Goal: Task Accomplishment & Management: Complete application form

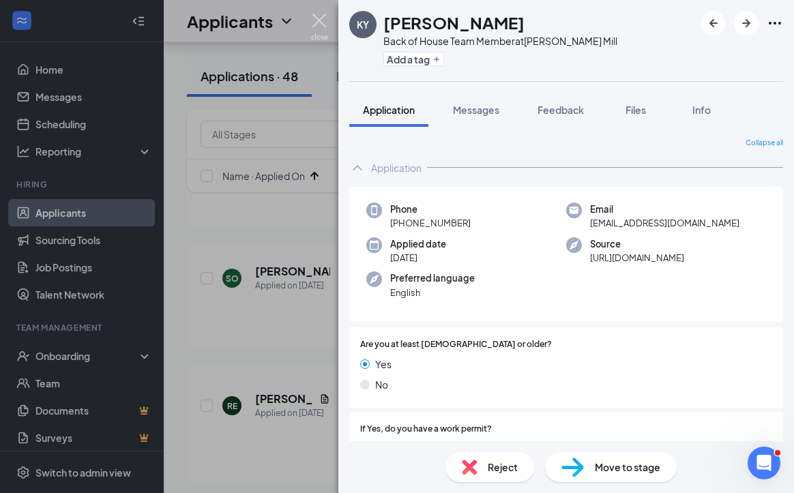
click at [314, 25] on img at bounding box center [319, 27] width 17 height 27
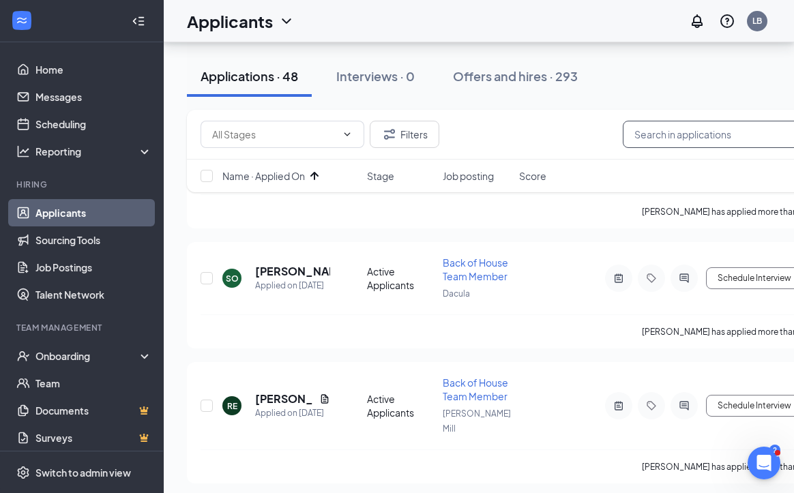
click at [479, 137] on input "text" at bounding box center [725, 134] width 205 height 27
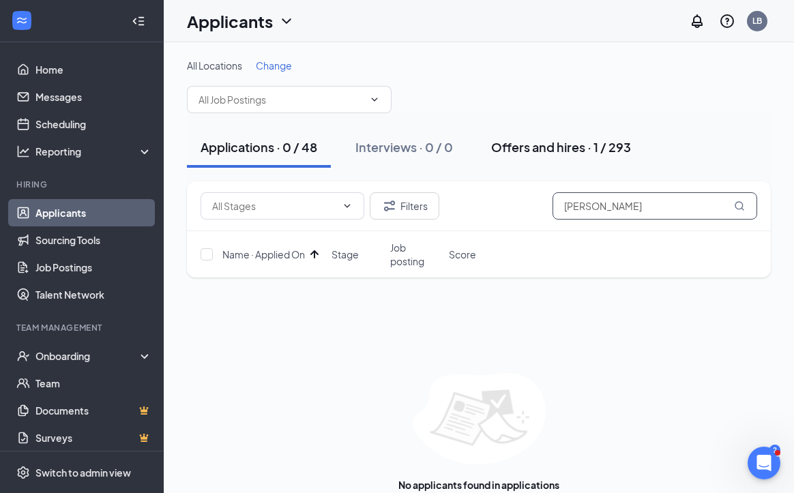
type input "conner"
click at [479, 147] on div "Offers and hires · 1 / 293" at bounding box center [561, 146] width 140 height 17
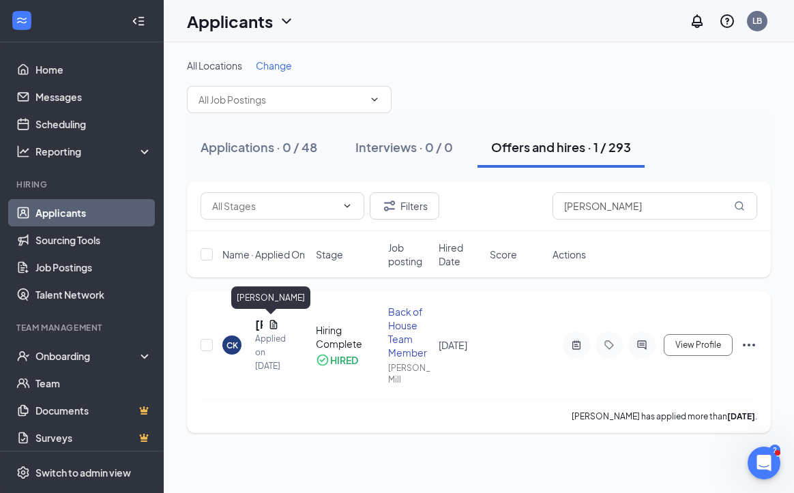
click at [259, 325] on h5 "[PERSON_NAME]" at bounding box center [259, 324] width 8 height 15
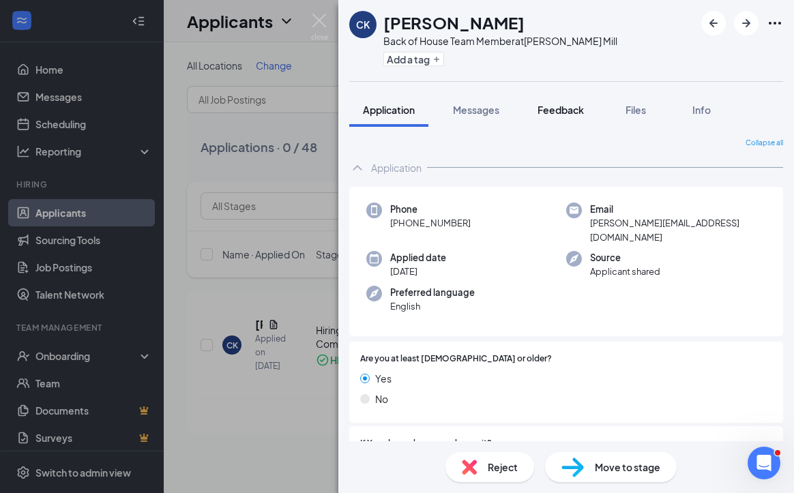
click at [479, 105] on span "Feedback" at bounding box center [561, 110] width 46 height 12
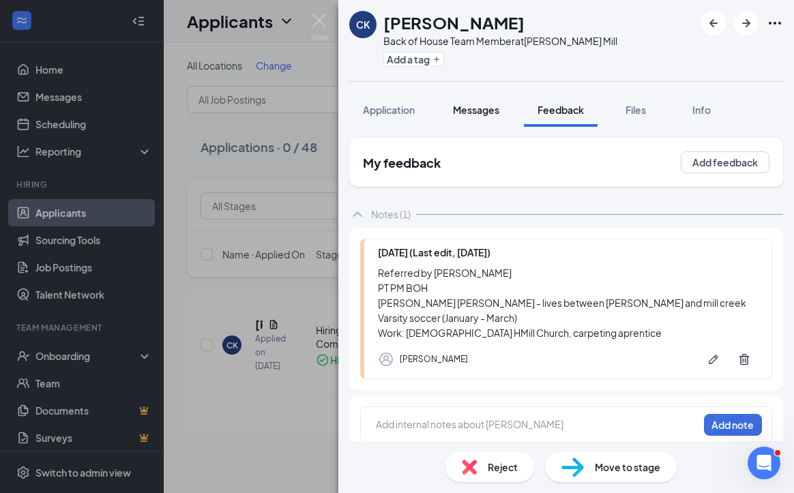
click at [475, 113] on span "Messages" at bounding box center [476, 110] width 46 height 12
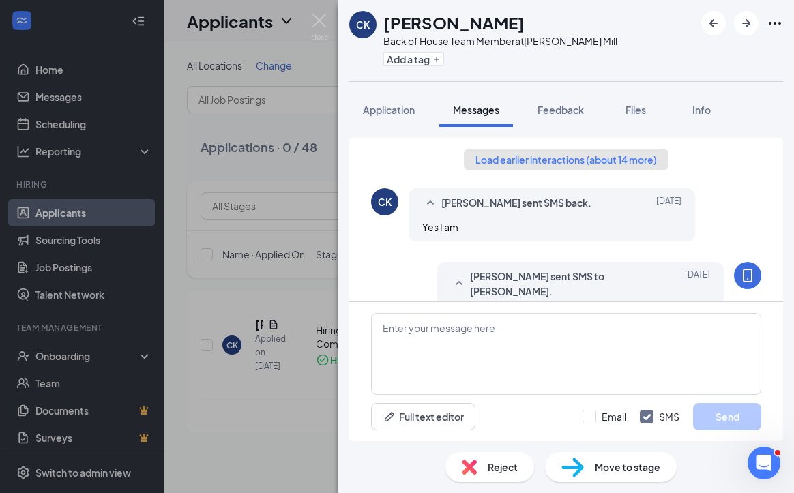
click at [479, 166] on button "Load earlier interactions (about 14 more)" at bounding box center [566, 160] width 205 height 22
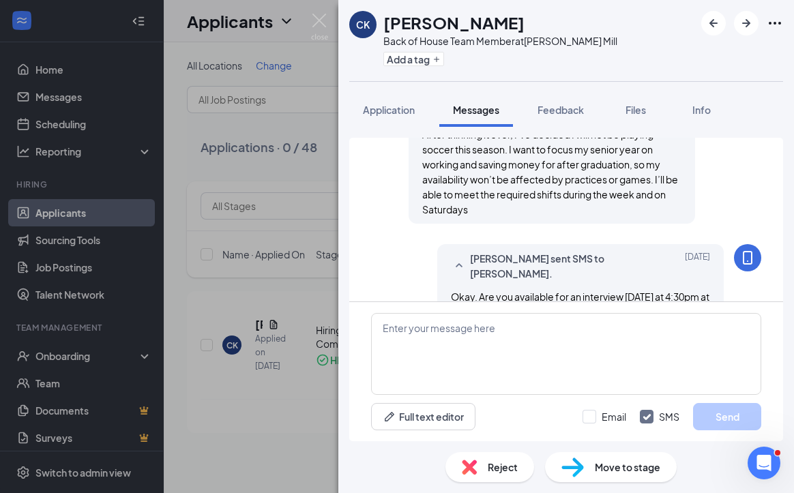
scroll to position [1385, 0]
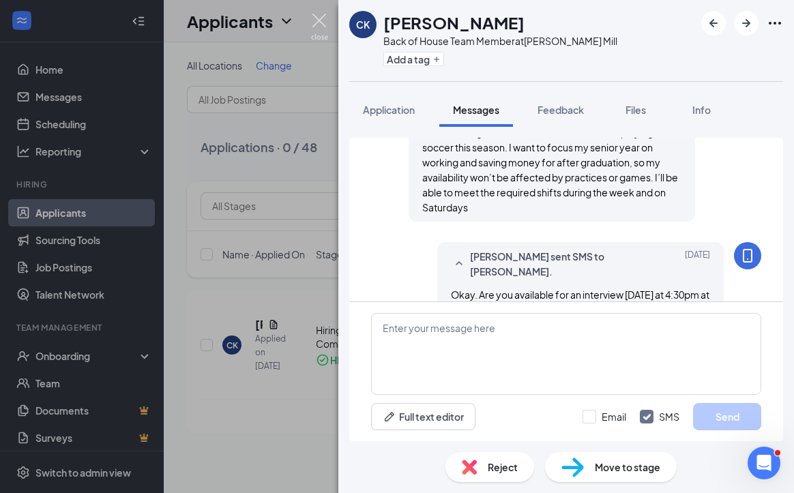
click at [323, 21] on img at bounding box center [319, 27] width 17 height 27
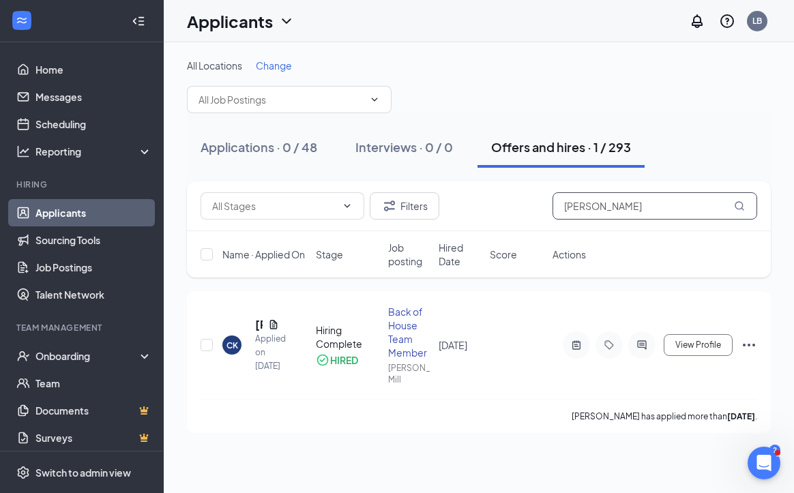
drag, startPoint x: 606, startPoint y: 202, endPoint x: 509, endPoint y: 194, distance: 97.2
click at [479, 198] on div "Filters conner" at bounding box center [479, 205] width 557 height 27
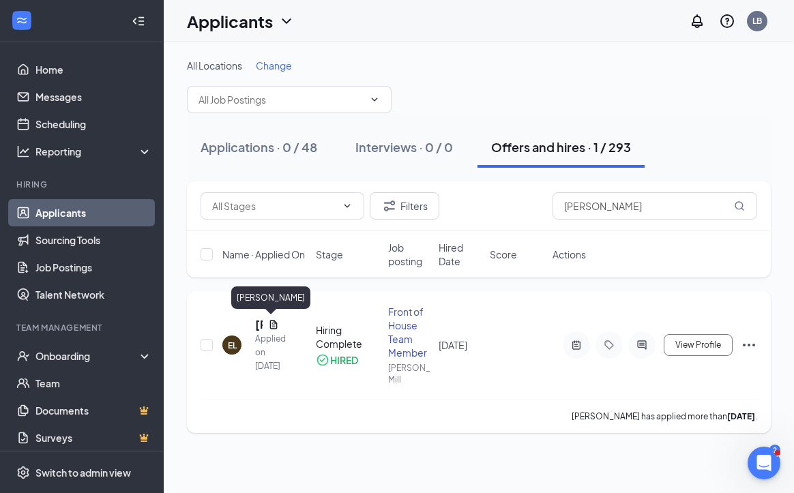
click at [256, 325] on h5 "[PERSON_NAME]" at bounding box center [259, 324] width 8 height 15
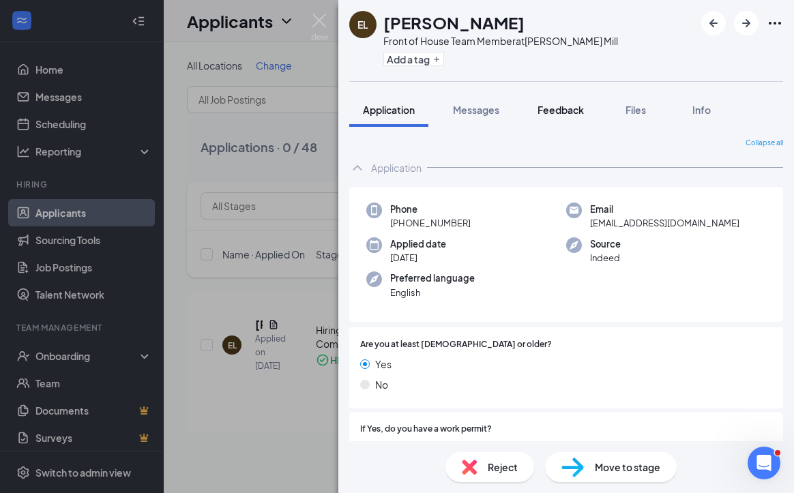
click at [479, 111] on span "Feedback" at bounding box center [561, 110] width 46 height 12
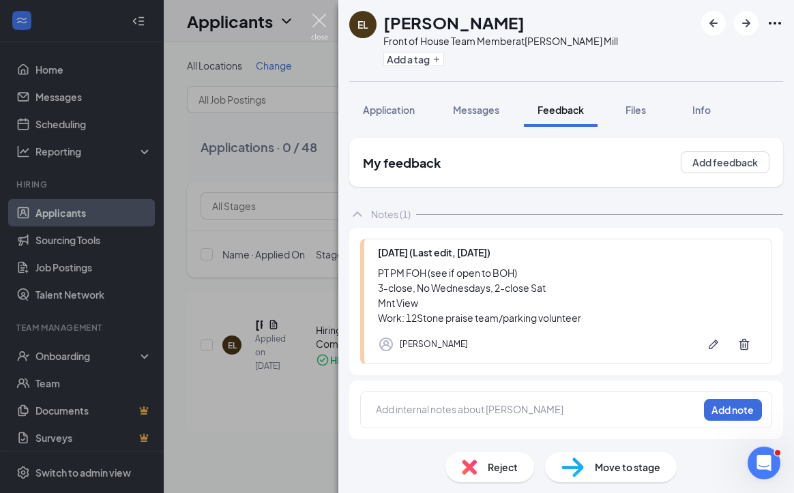
click at [322, 18] on img at bounding box center [319, 27] width 17 height 27
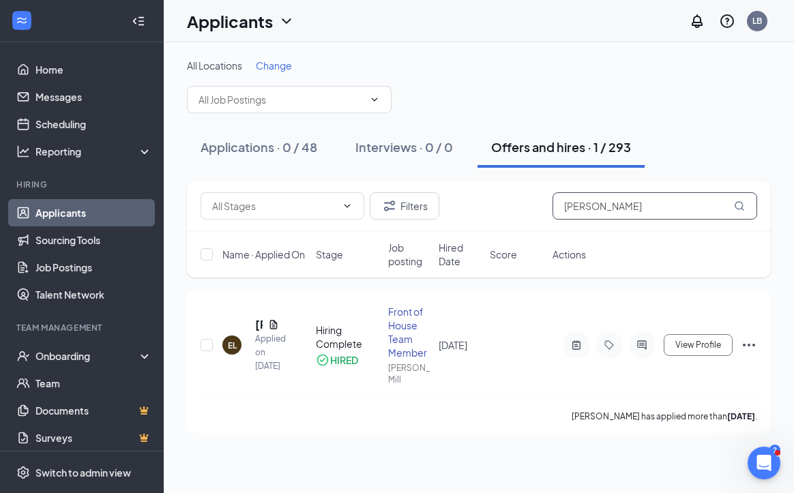
drag, startPoint x: 607, startPoint y: 201, endPoint x: 517, endPoint y: 201, distance: 90.0
click at [479, 201] on div "Filters edward" at bounding box center [479, 205] width 557 height 27
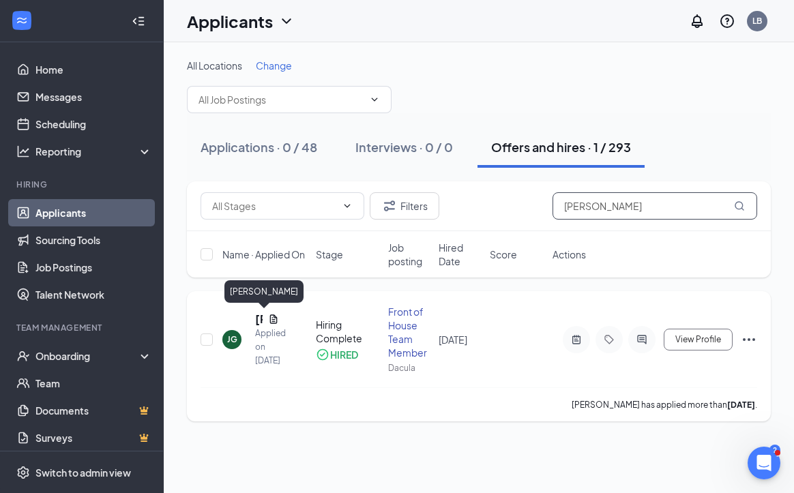
type input "joana"
click at [260, 318] on h5 "Joana Garduno" at bounding box center [259, 319] width 8 height 15
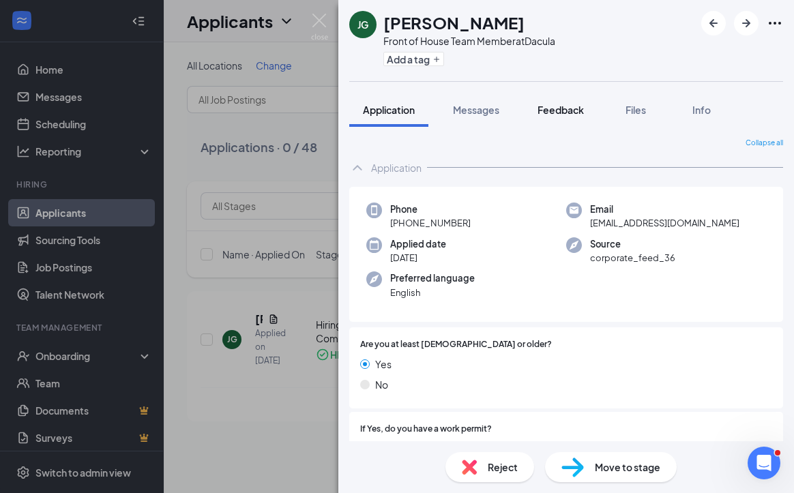
click at [479, 109] on span "Feedback" at bounding box center [561, 110] width 46 height 12
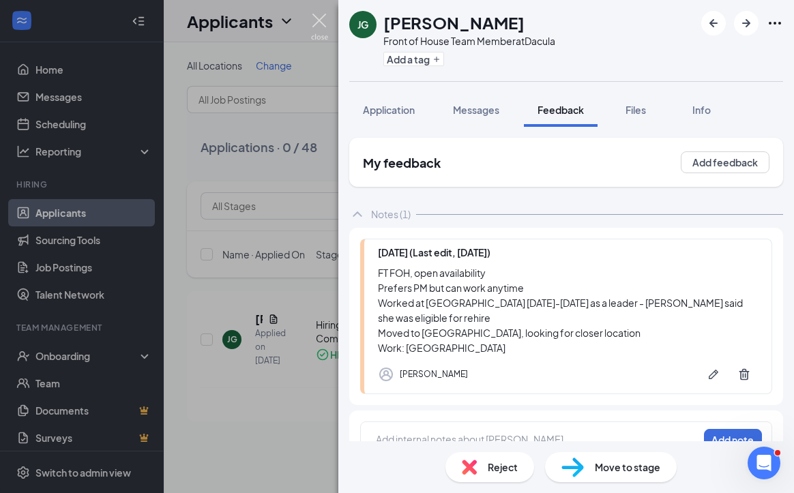
click at [318, 16] on img at bounding box center [319, 27] width 17 height 27
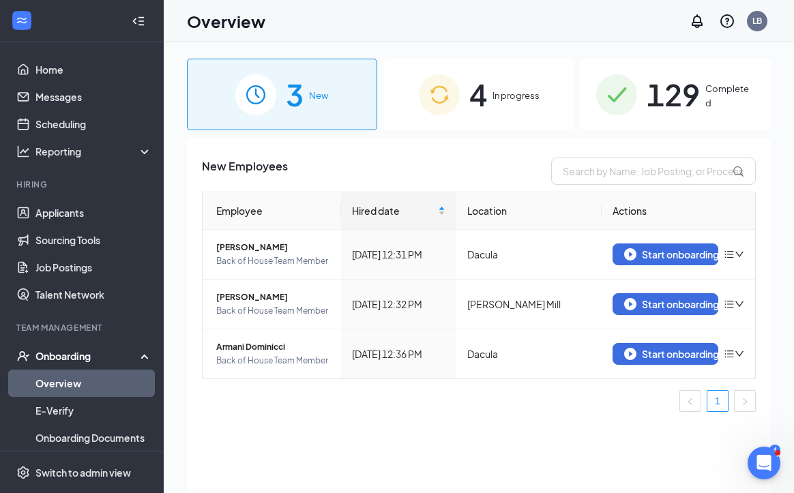
click at [793, 62] on div "3 New 4 In progress 129 Completed New Employees Employee Hired date Location Ac…" at bounding box center [479, 298] width 630 height 512
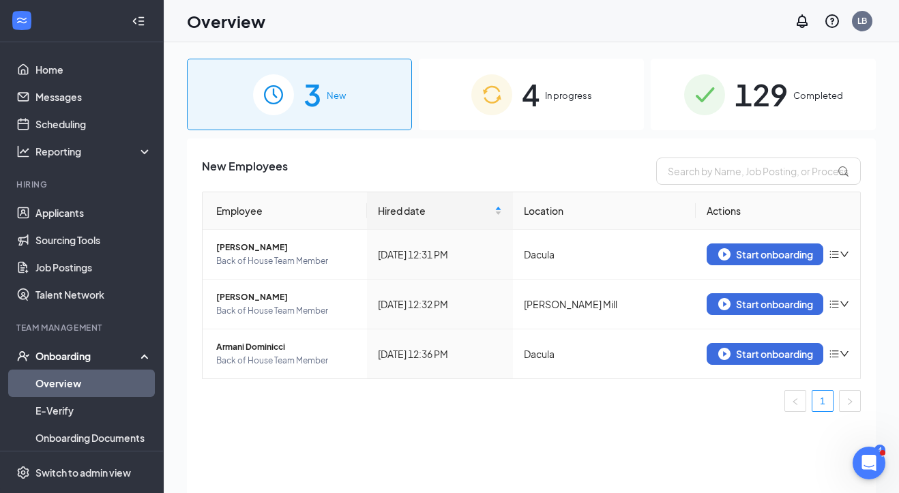
click at [480, 79] on img at bounding box center [491, 94] width 41 height 41
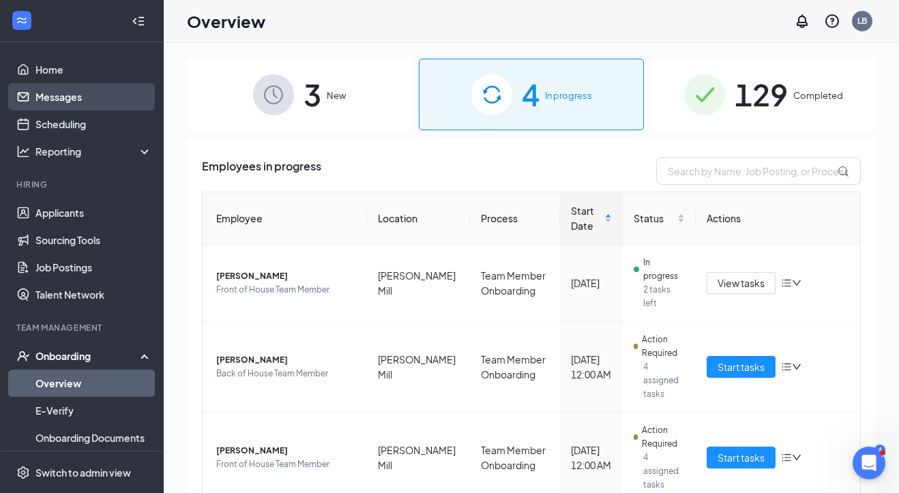
click at [111, 100] on link "Messages" at bounding box center [93, 96] width 117 height 27
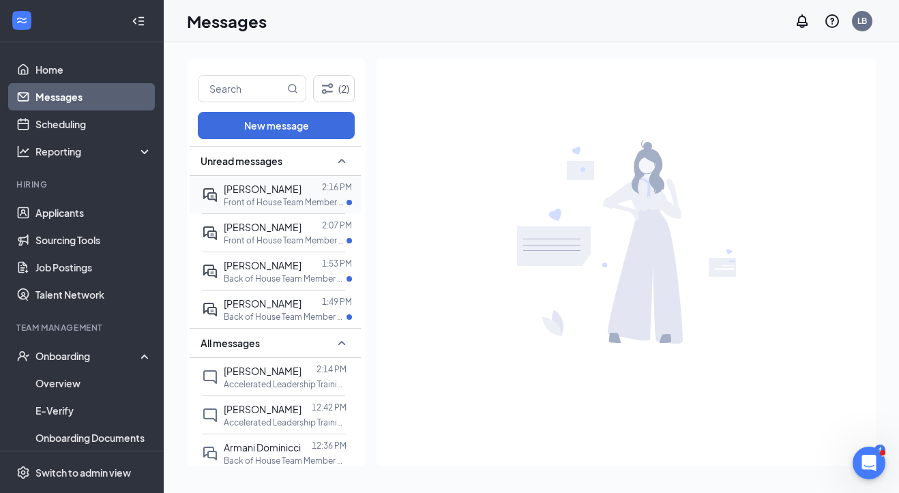
click at [232, 196] on p "Front of House Team Member at [GEOGRAPHIC_DATA]" at bounding box center [285, 202] width 123 height 12
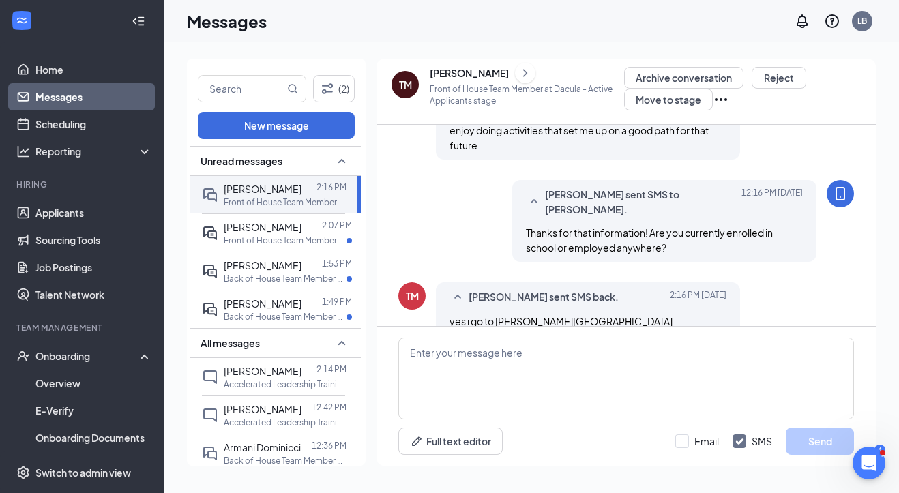
scroll to position [478, 0]
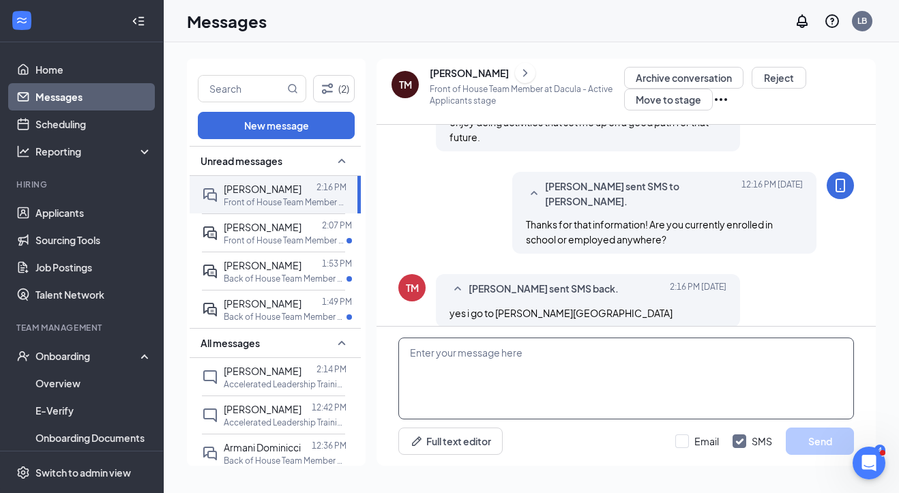
click at [428, 375] on textarea at bounding box center [626, 379] width 456 height 82
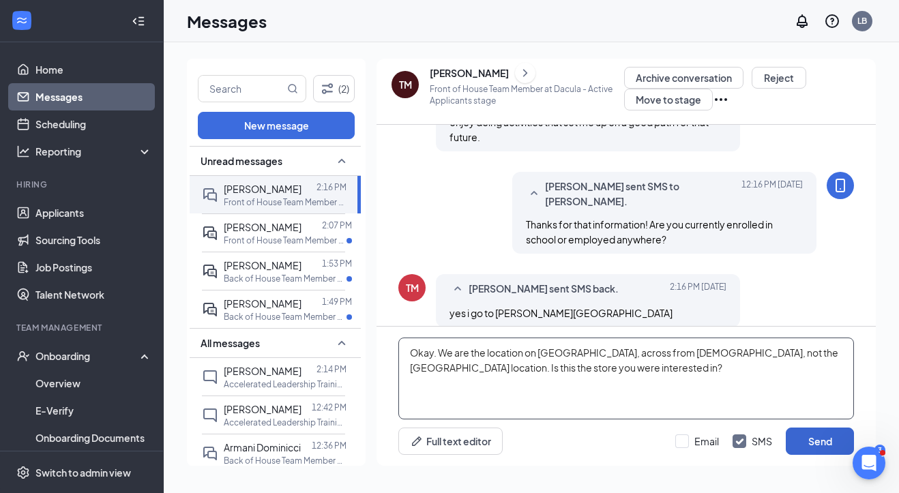
type textarea "Okay. We are the location on [GEOGRAPHIC_DATA], across from [DEMOGRAPHIC_DATA],…"
click at [793, 439] on button "Send" at bounding box center [820, 441] width 68 height 27
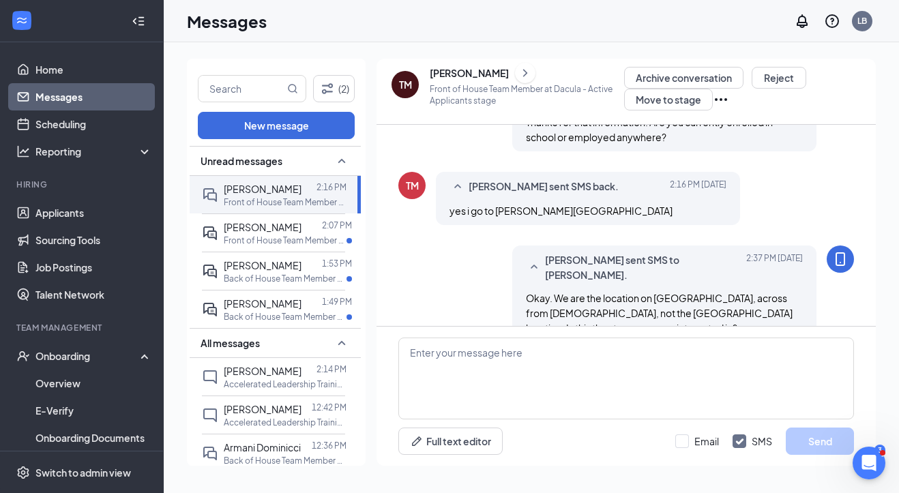
scroll to position [596, 0]
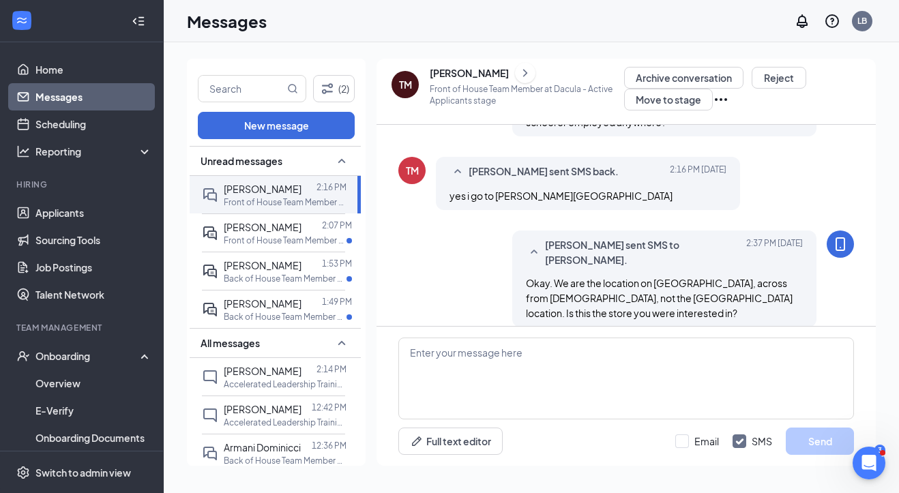
click at [526, 74] on button at bounding box center [525, 73] width 20 height 20
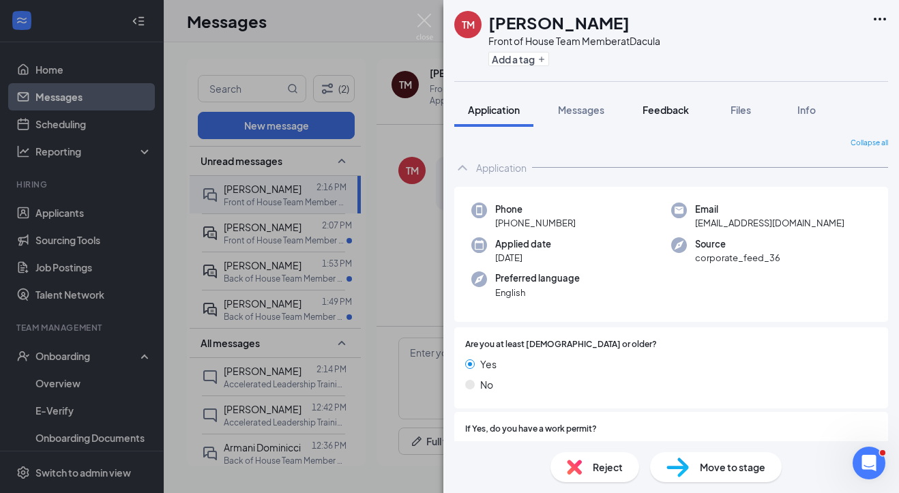
click at [666, 106] on span "Feedback" at bounding box center [666, 110] width 46 height 12
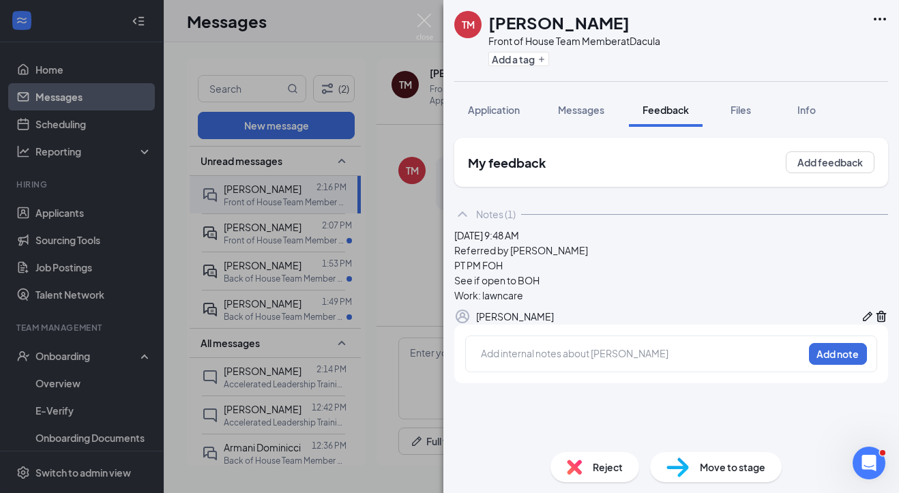
click at [793, 321] on icon "Pen" at bounding box center [868, 317] width 10 height 10
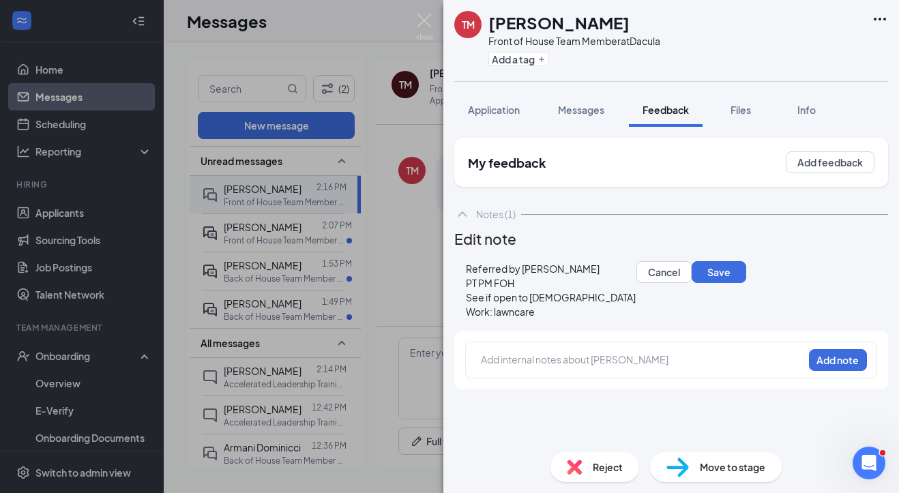
click at [594, 305] on div "See if open to [DEMOGRAPHIC_DATA]" at bounding box center [551, 298] width 170 height 14
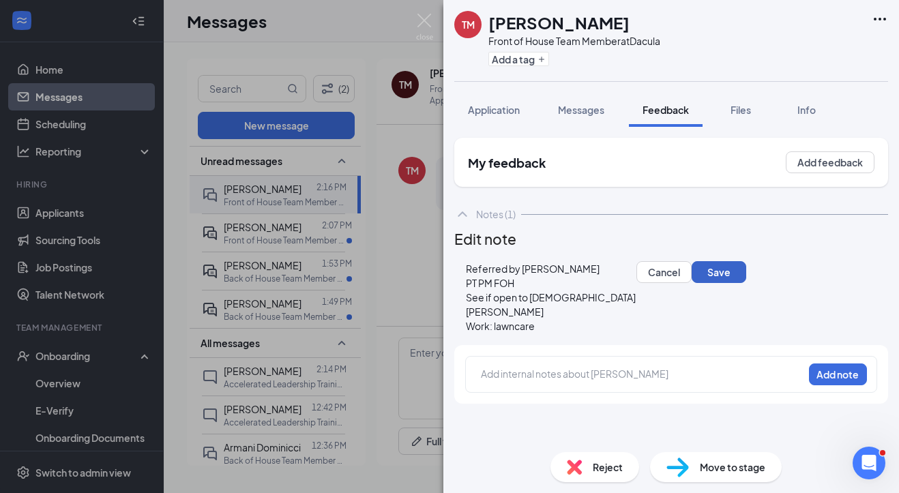
click at [692, 283] on button "Save" at bounding box center [719, 272] width 55 height 22
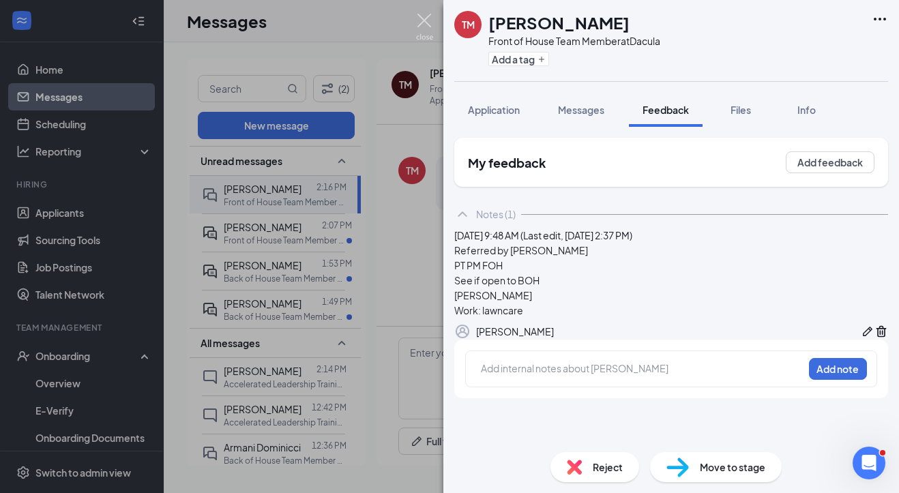
click at [424, 31] on img at bounding box center [424, 27] width 17 height 27
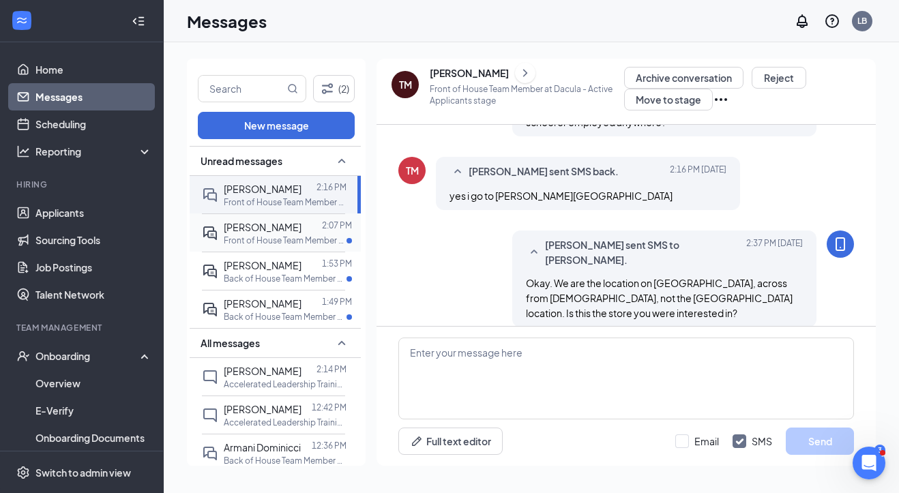
click at [288, 235] on p "Front of House Team Member at [GEOGRAPHIC_DATA]" at bounding box center [285, 241] width 123 height 12
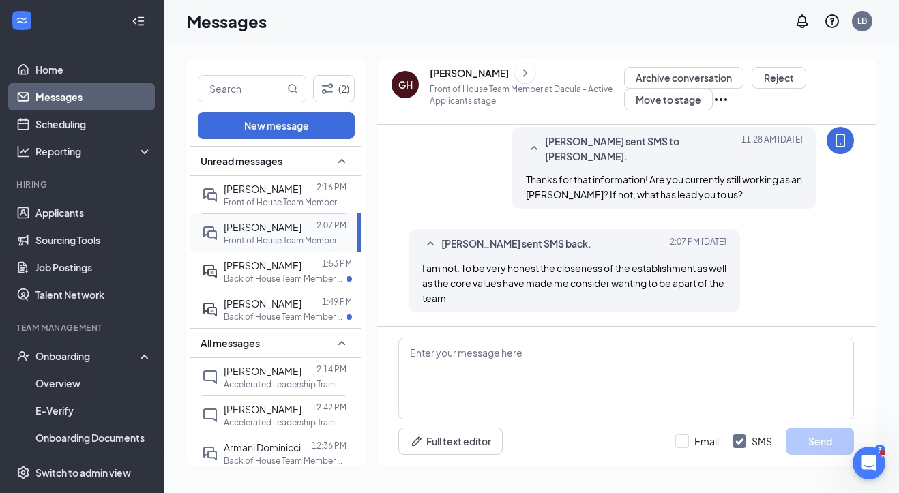
scroll to position [833, 0]
click at [462, 368] on textarea at bounding box center [626, 379] width 456 height 82
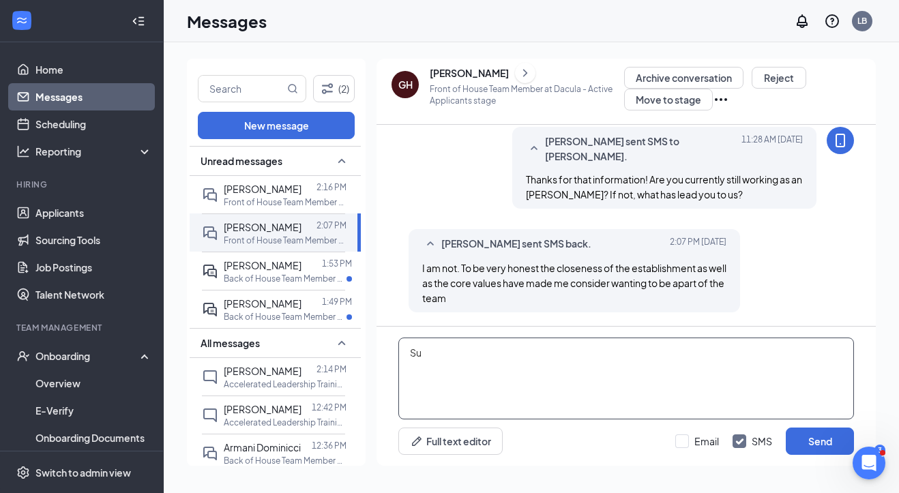
type textarea "S"
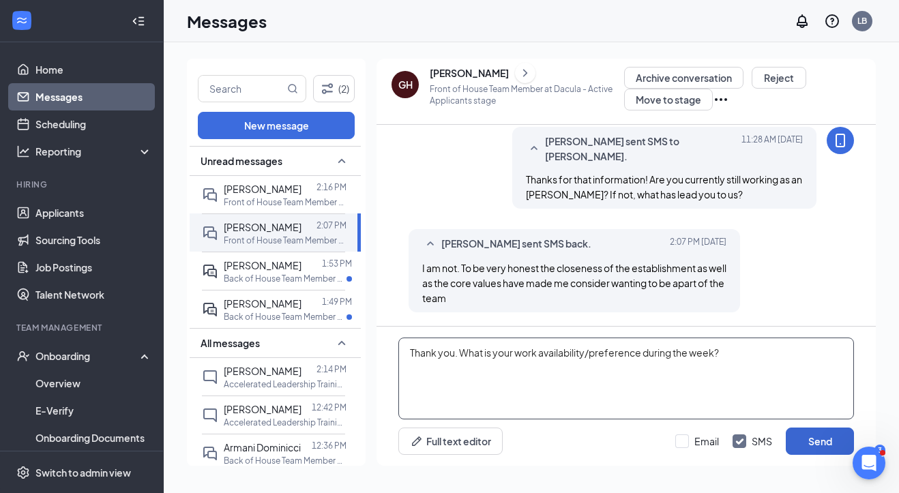
type textarea "Thank you. What is your work availability/preference during the week?"
click at [793, 440] on button "Send" at bounding box center [820, 441] width 68 height 27
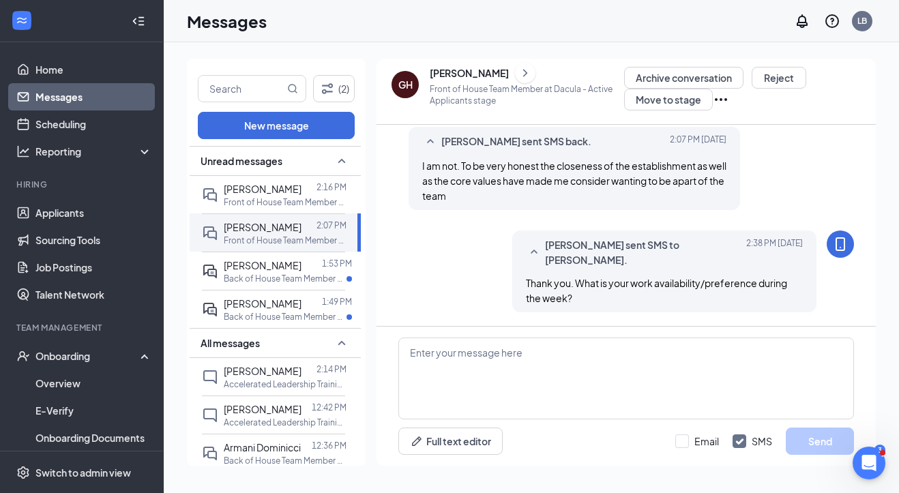
scroll to position [935, 0]
click at [313, 278] on p "Back of House Team Member at [GEOGRAPHIC_DATA]" at bounding box center [285, 279] width 123 height 12
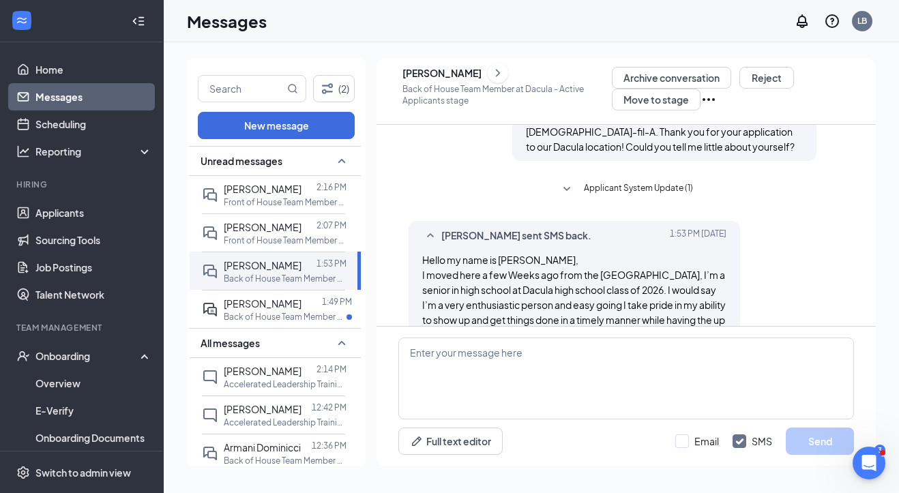
scroll to position [274, 0]
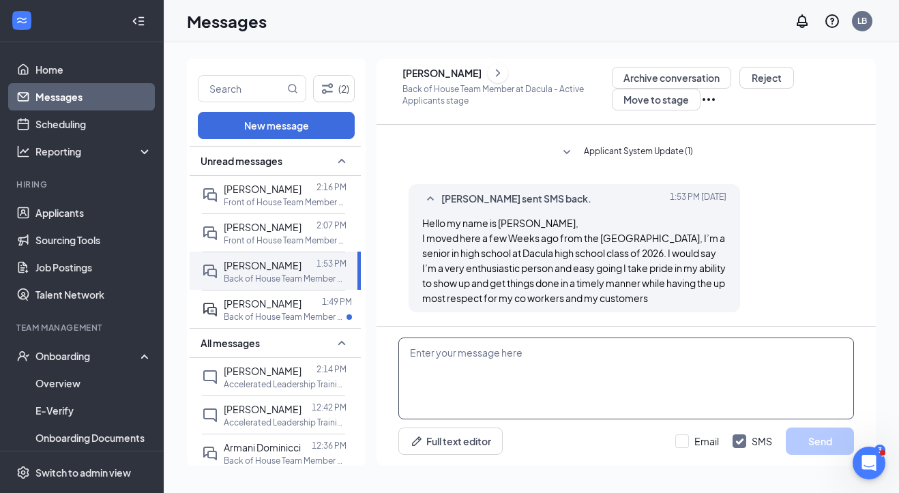
click at [438, 355] on textarea at bounding box center [626, 379] width 456 height 82
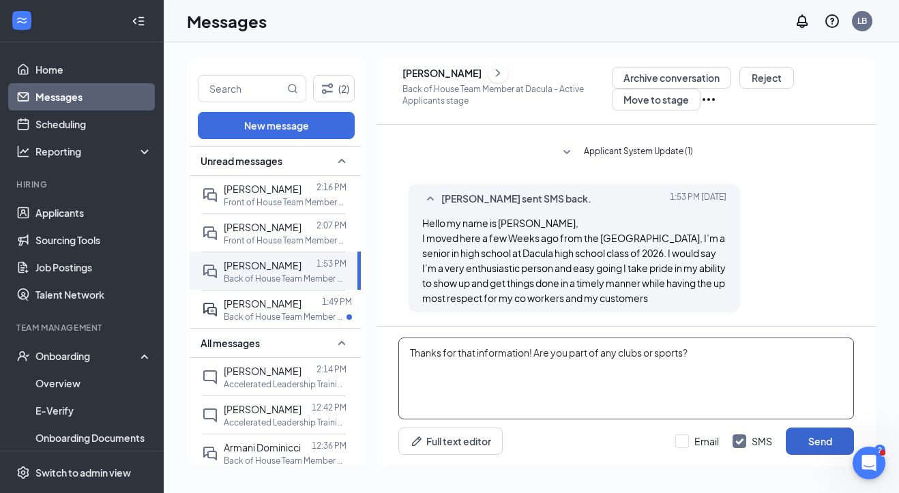
type textarea "Thanks for that information! Are you part of any clubs or sports?"
click at [793, 452] on button "Send" at bounding box center [820, 441] width 68 height 27
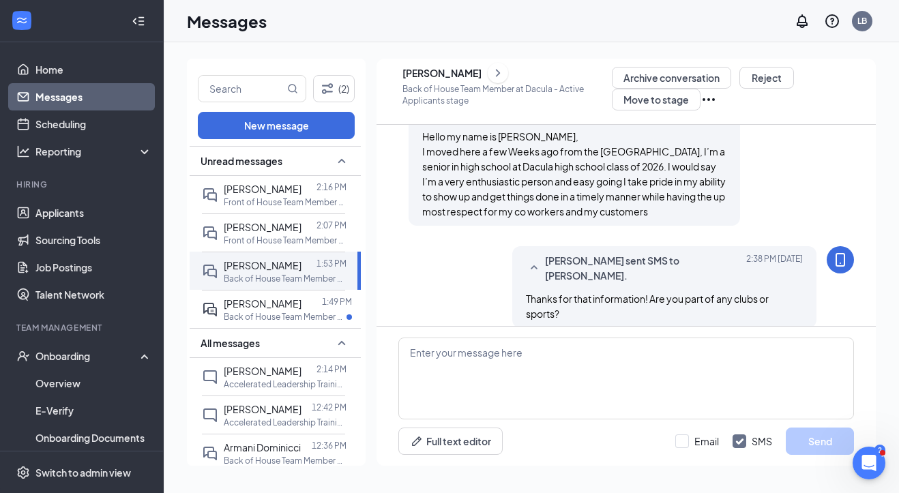
scroll to position [362, 0]
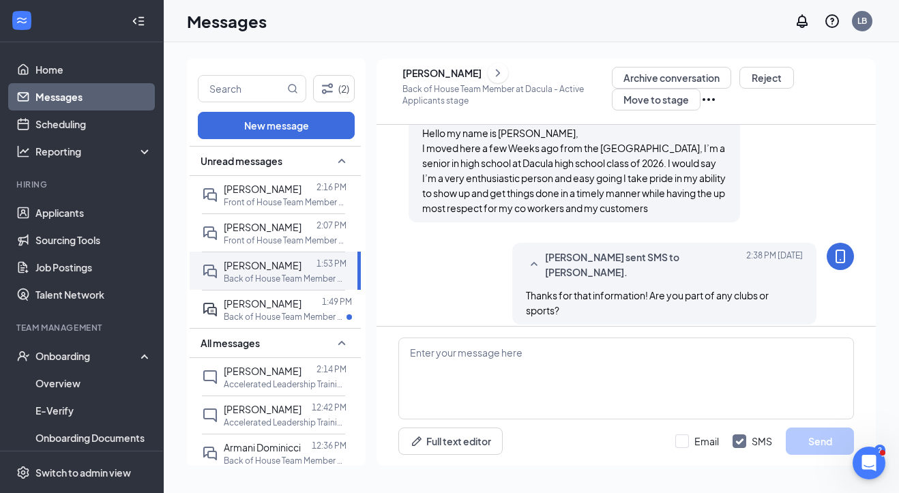
click at [500, 73] on icon "ChevronRight" at bounding box center [498, 73] width 4 height 8
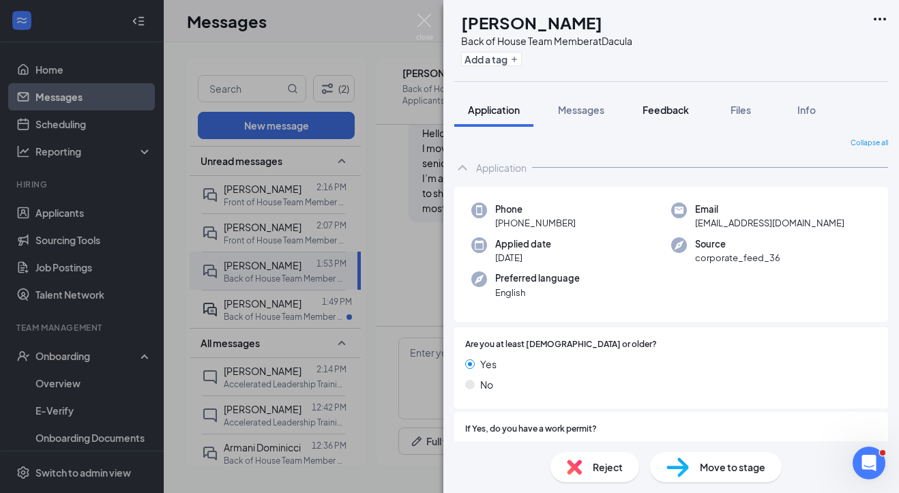
click at [670, 111] on span "Feedback" at bounding box center [666, 110] width 46 height 12
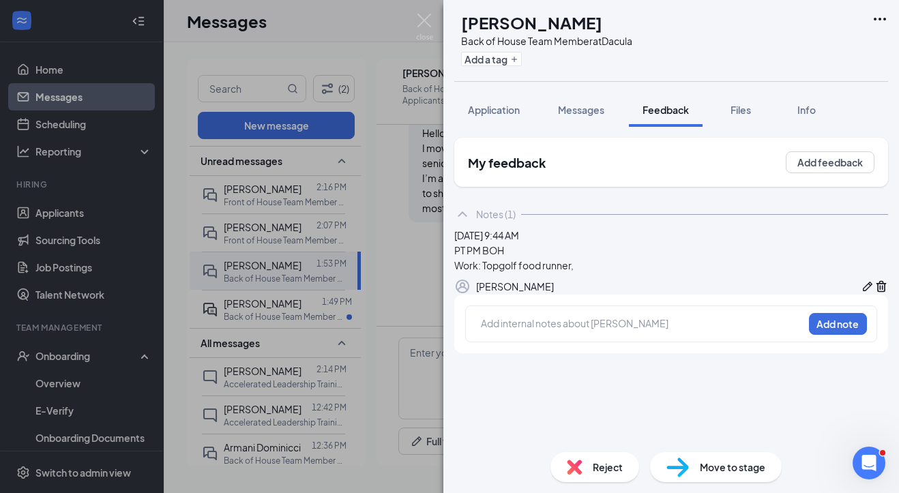
click at [793, 295] on button "button" at bounding box center [868, 286] width 14 height 16
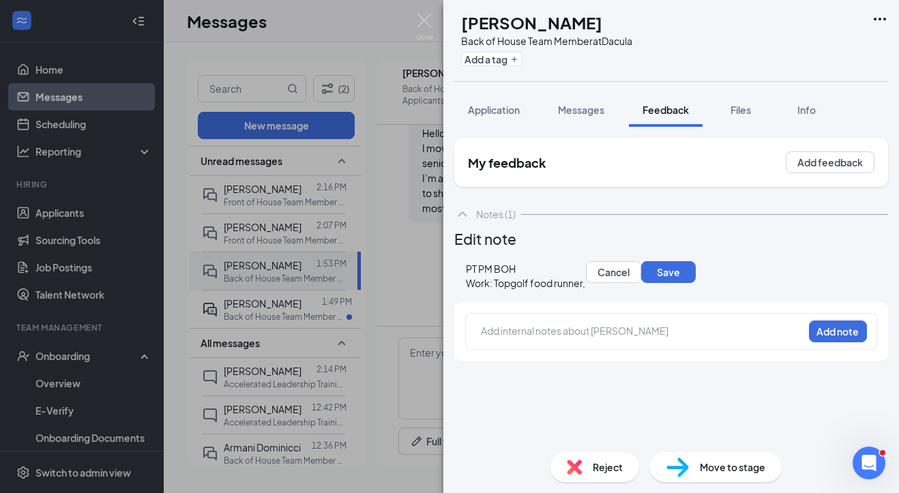
click at [573, 276] on div "PT PM BOH" at bounding box center [525, 269] width 119 height 14
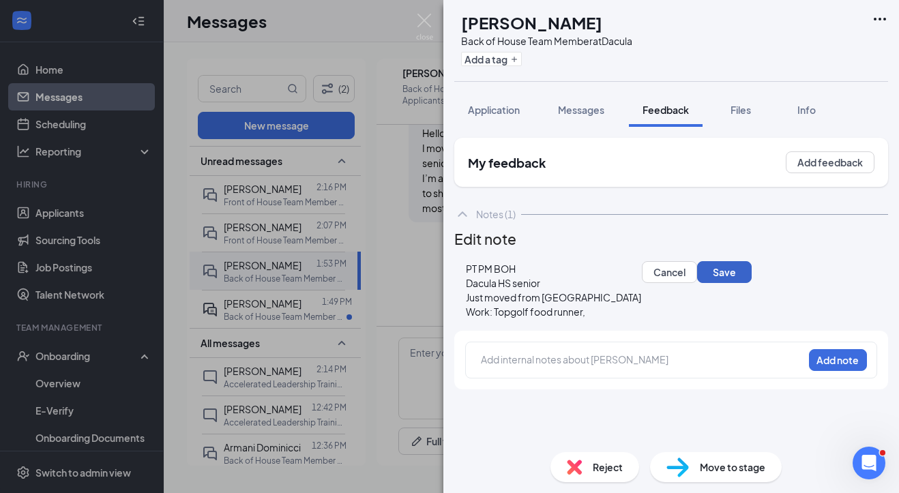
click at [697, 283] on button "Save" at bounding box center [724, 272] width 55 height 22
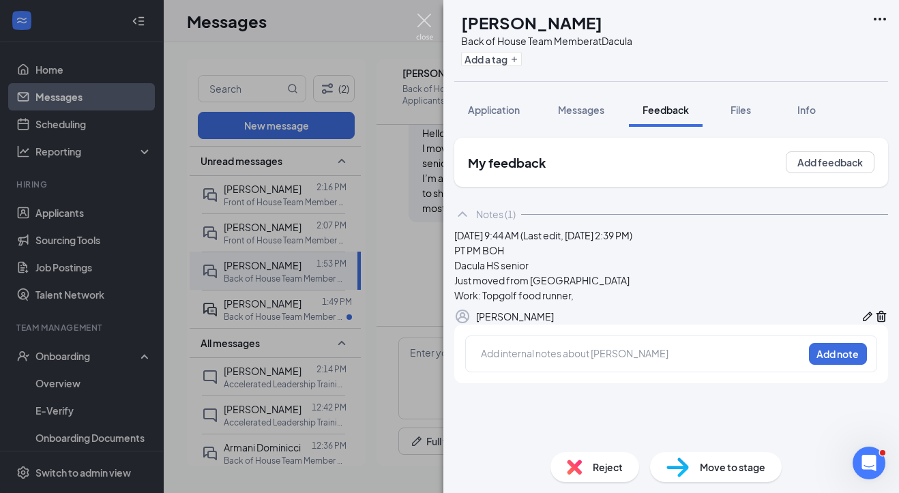
click at [425, 20] on img at bounding box center [424, 27] width 17 height 27
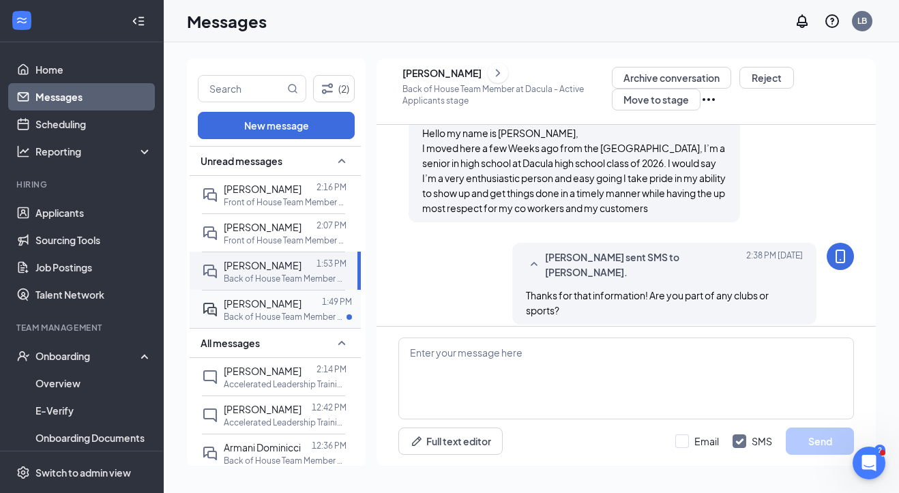
click at [266, 304] on span "[PERSON_NAME]" at bounding box center [263, 303] width 78 height 12
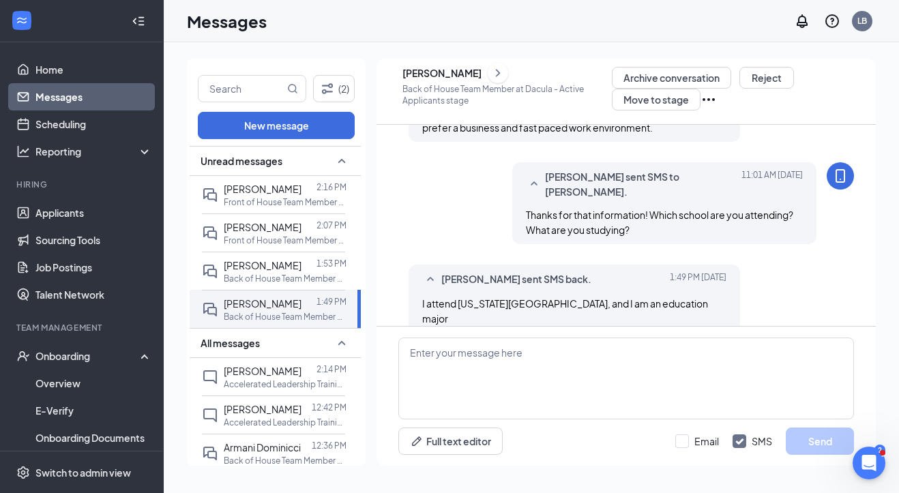
scroll to position [505, 0]
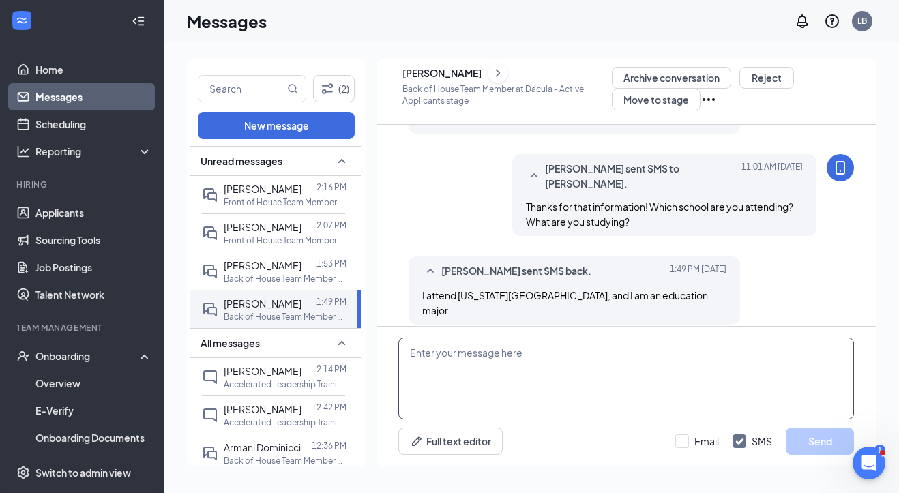
click at [456, 366] on textarea at bounding box center [626, 379] width 456 height 82
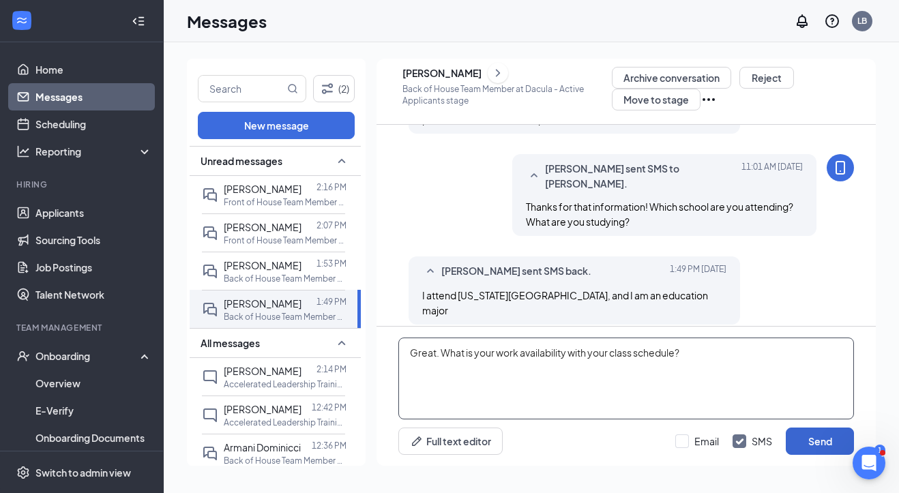
type textarea "Great. What is your work availability with your class schedule?"
click at [793, 446] on button "Send" at bounding box center [820, 441] width 68 height 27
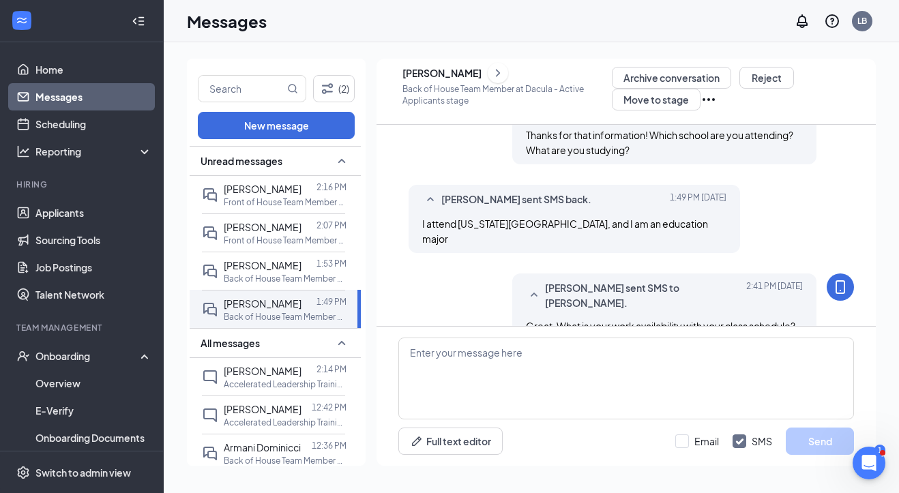
scroll to position [579, 0]
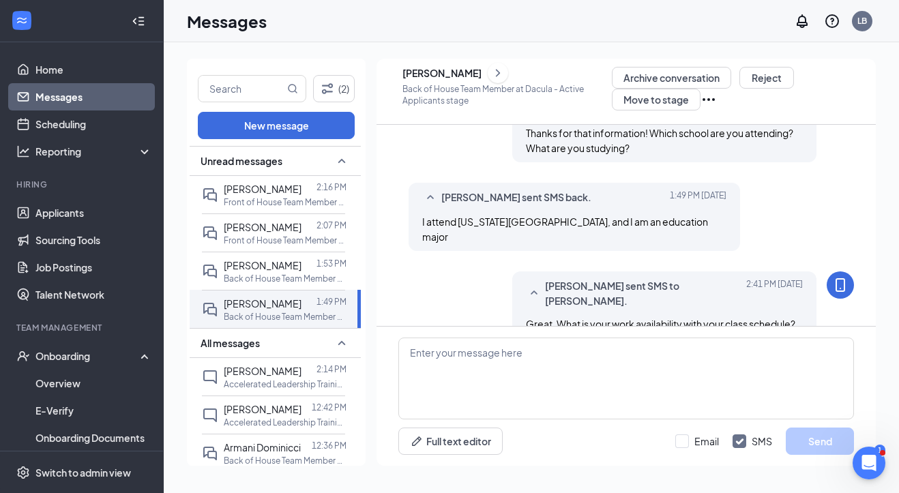
click at [505, 78] on icon "ChevronRight" at bounding box center [498, 73] width 14 height 16
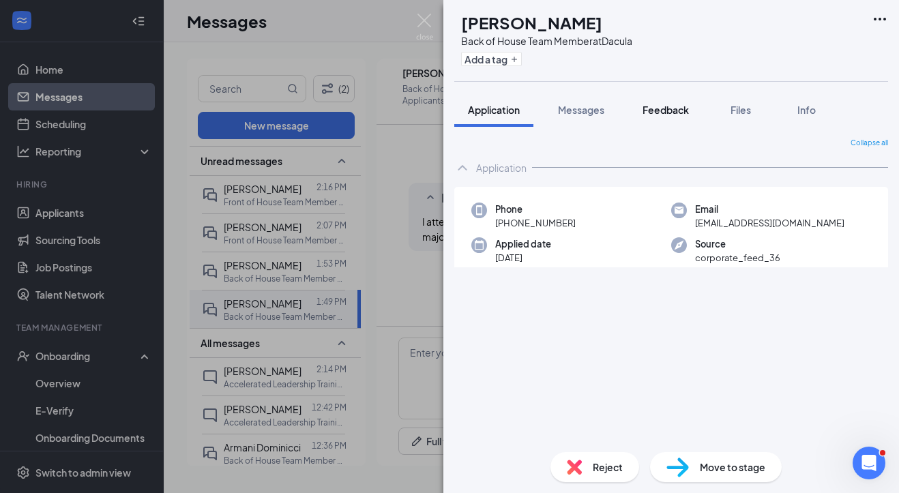
click at [673, 108] on span "Feedback" at bounding box center [666, 110] width 46 height 12
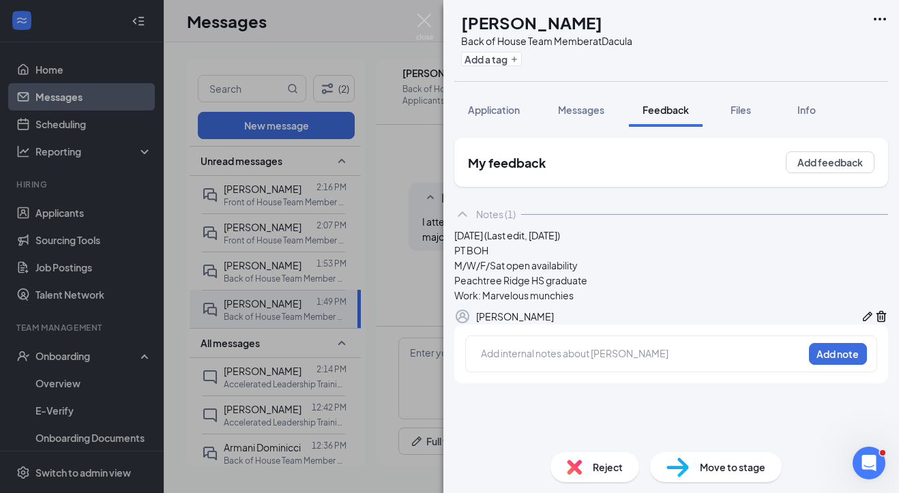
click at [793, 323] on icon "Pen" at bounding box center [868, 317] width 14 height 14
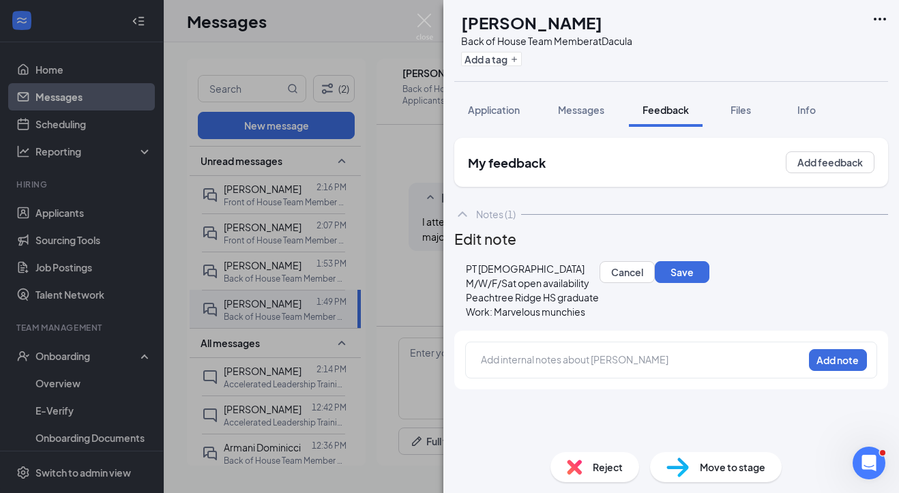
click at [599, 305] on div "Peachtree Ridge HS graduate" at bounding box center [532, 298] width 133 height 14
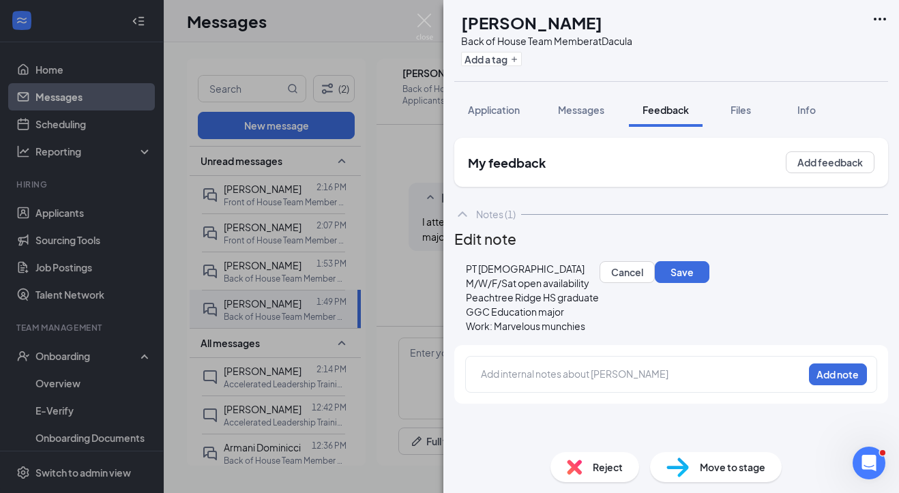
click at [484, 318] on span "GGC Education major" at bounding box center [515, 312] width 98 height 12
click at [656, 283] on button "Save" at bounding box center [683, 272] width 55 height 22
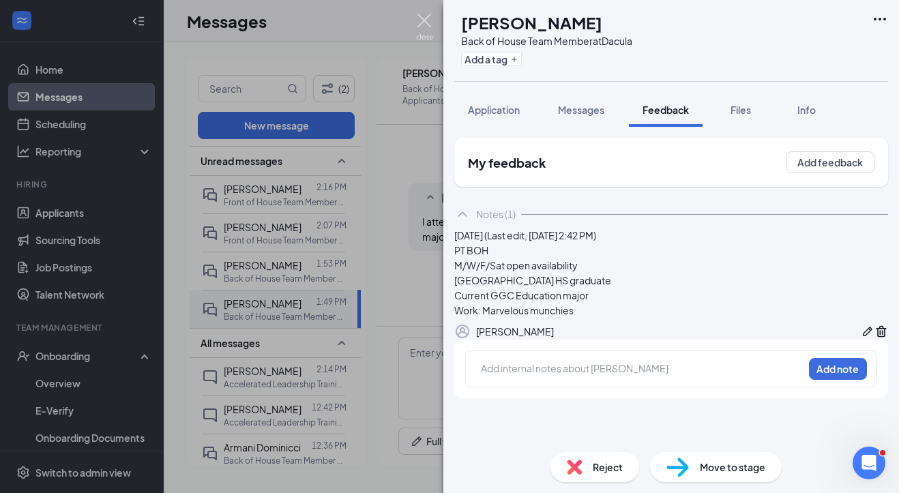
click at [422, 28] on img at bounding box center [424, 27] width 17 height 27
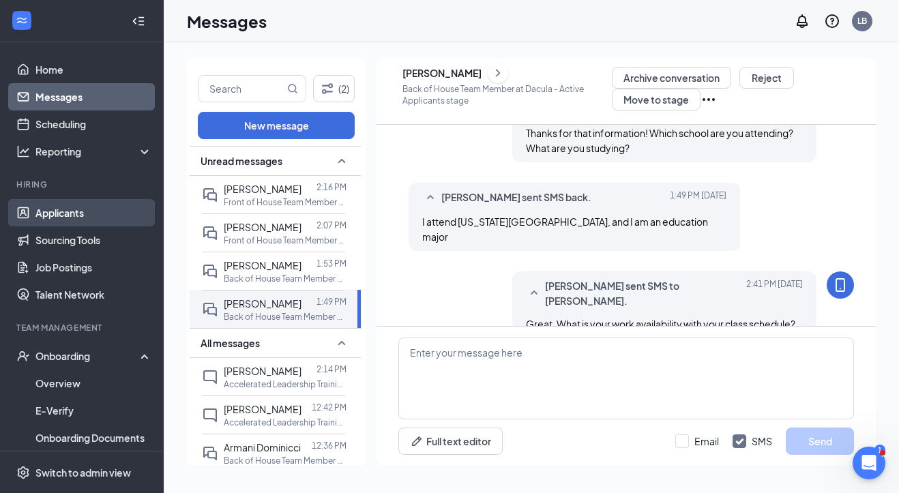
click at [62, 219] on link "Applicants" at bounding box center [93, 212] width 117 height 27
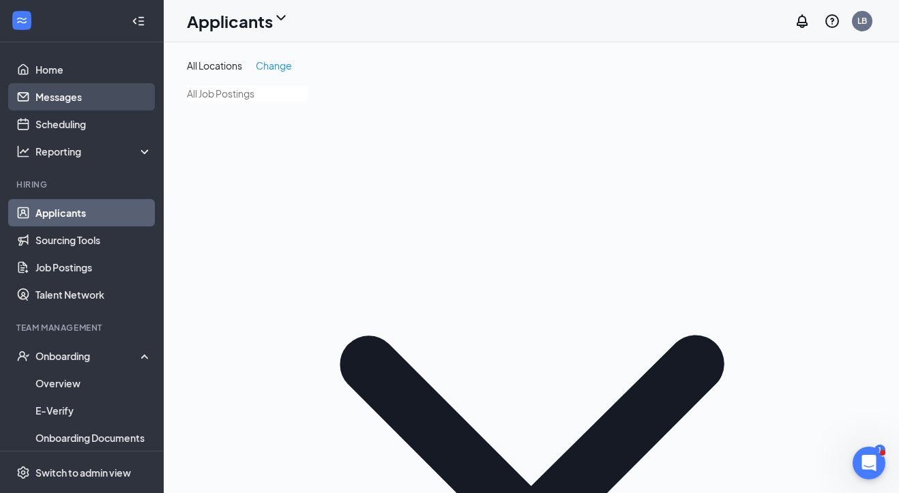
click at [63, 101] on link "Messages" at bounding box center [93, 96] width 117 height 27
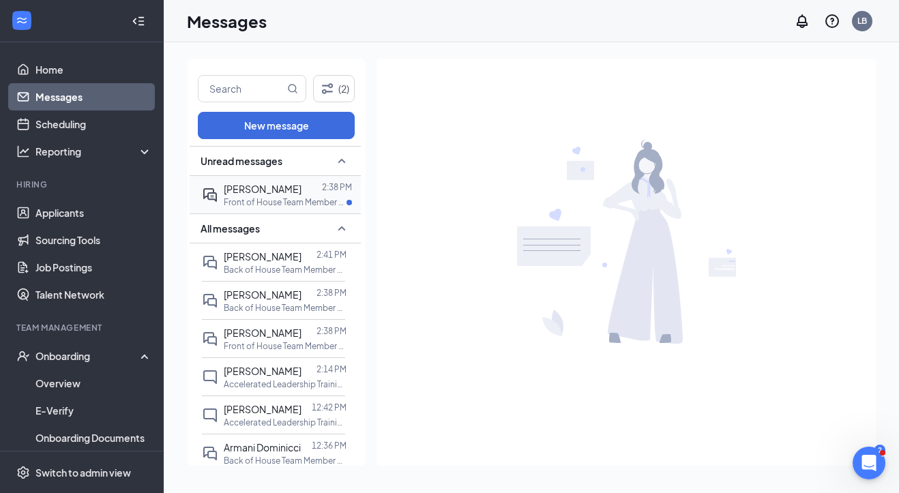
click at [248, 183] on span "[PERSON_NAME]" at bounding box center [263, 189] width 78 height 12
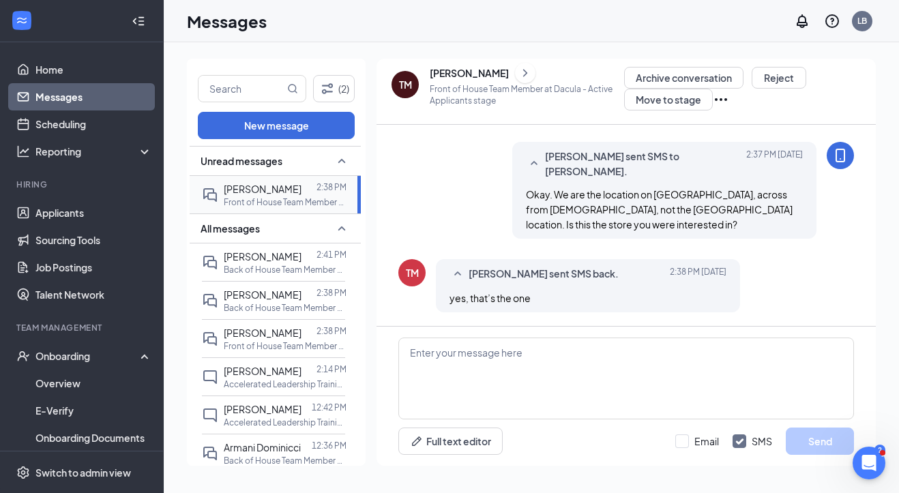
scroll to position [713, 0]
click at [479, 372] on textarea at bounding box center [626, 379] width 456 height 82
type textarea "P"
type textarea "G"
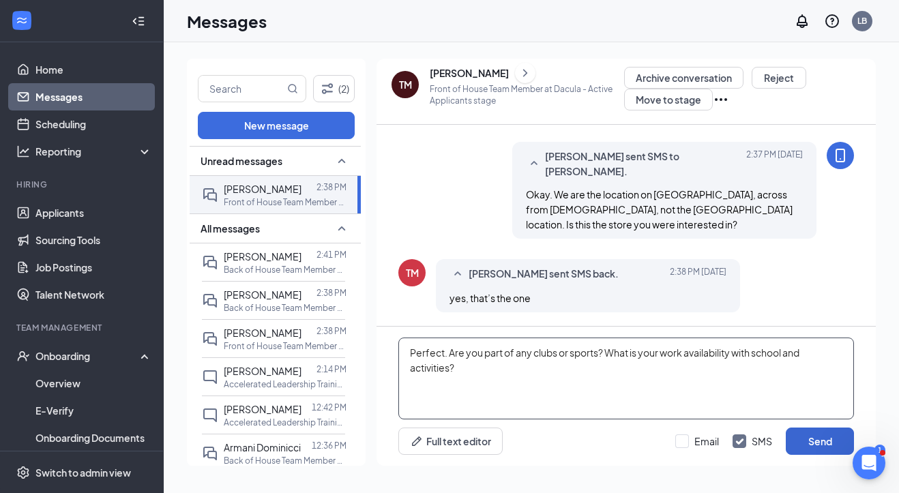
type textarea "Perfect. Are you part of any clubs or sports? What is your work availability wi…"
click at [793, 444] on button "Send" at bounding box center [820, 441] width 68 height 27
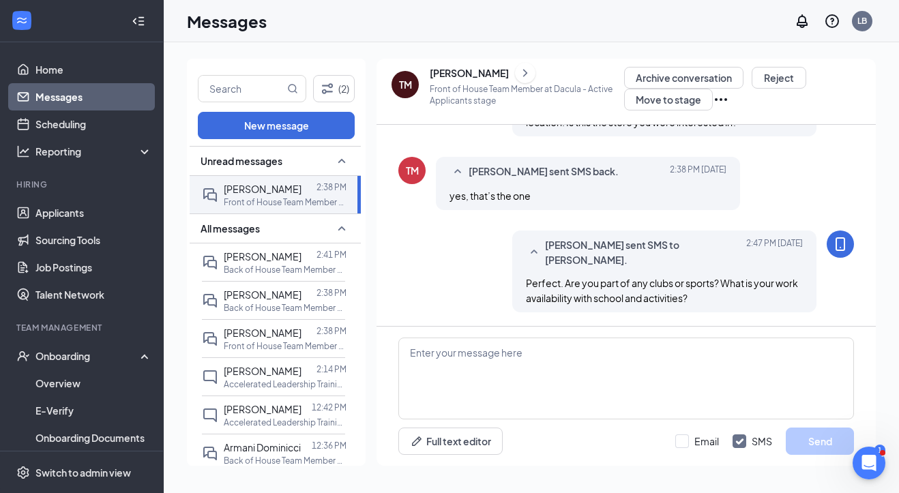
scroll to position [815, 0]
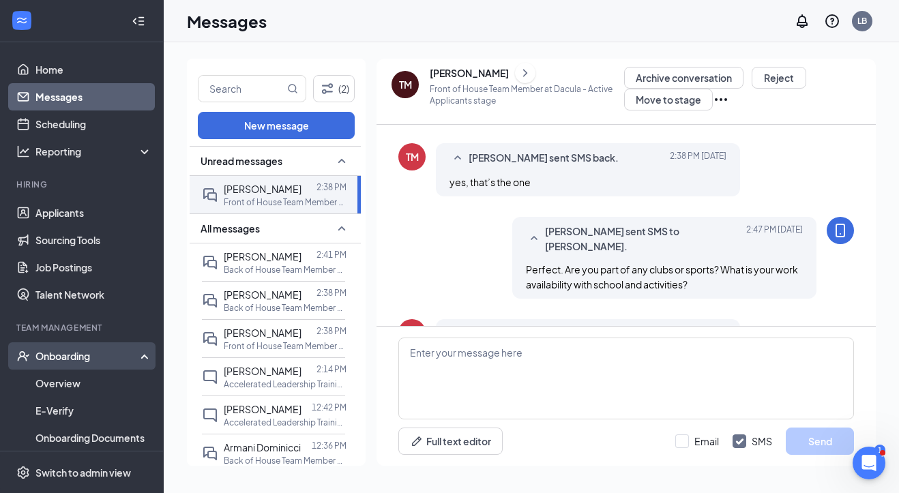
click at [61, 348] on div "Onboarding" at bounding box center [82, 355] width 164 height 27
click at [59, 388] on link "Overview" at bounding box center [93, 383] width 117 height 27
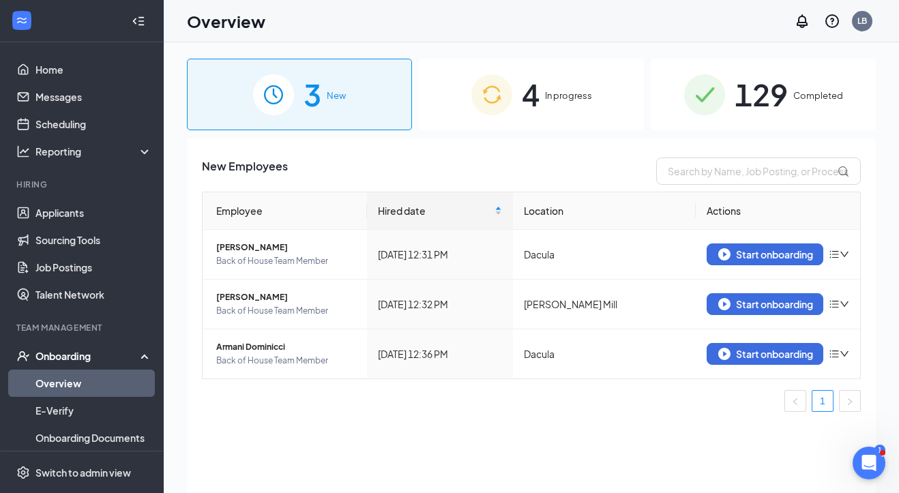
click at [501, 126] on div "4 In progress" at bounding box center [531, 95] width 225 height 72
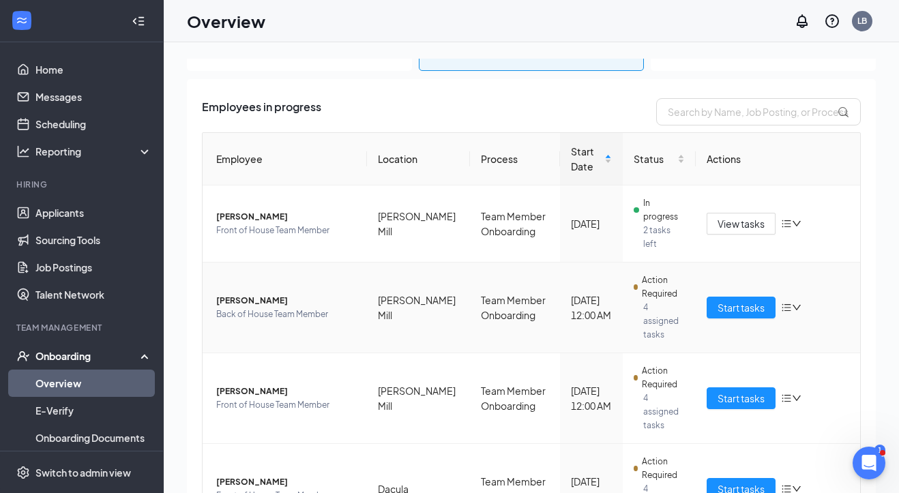
scroll to position [83, 0]
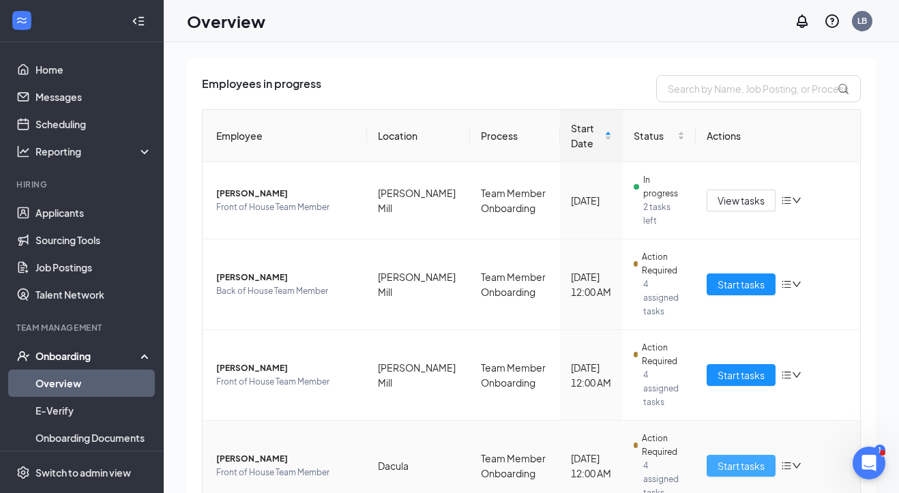
click at [734, 458] on span "Start tasks" at bounding box center [741, 465] width 47 height 15
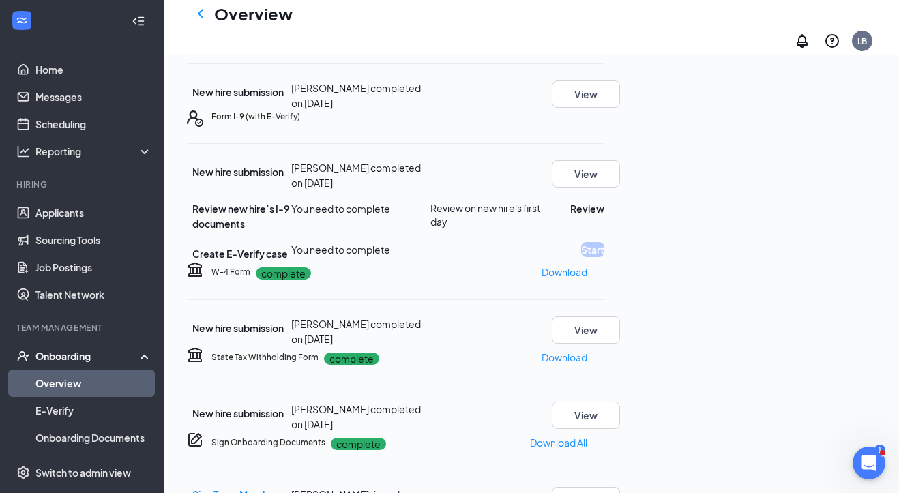
scroll to position [82, 0]
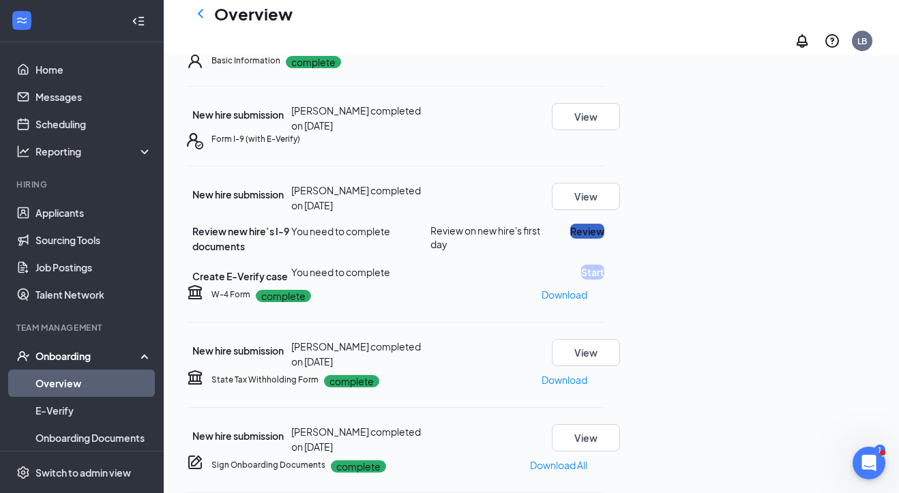
click at [604, 239] on button "Review" at bounding box center [587, 231] width 34 height 15
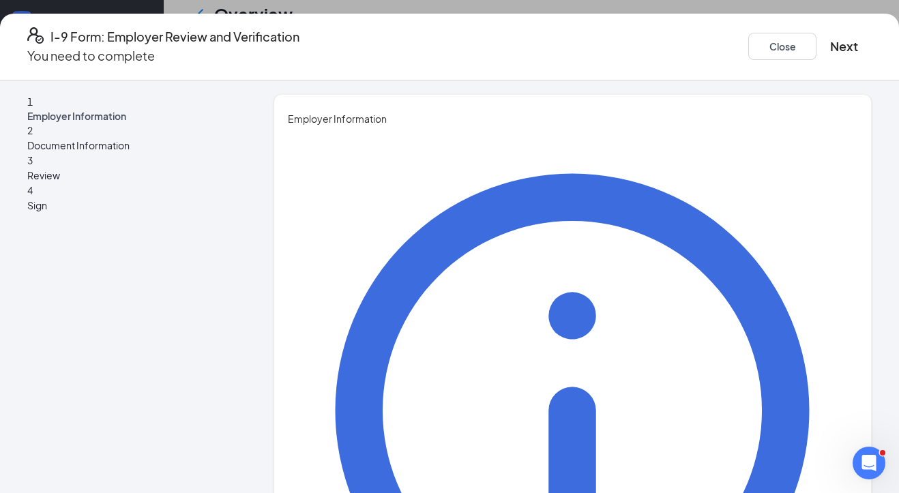
type input "Lauren"
type input "[PERSON_NAME]"
type input "Director of People"
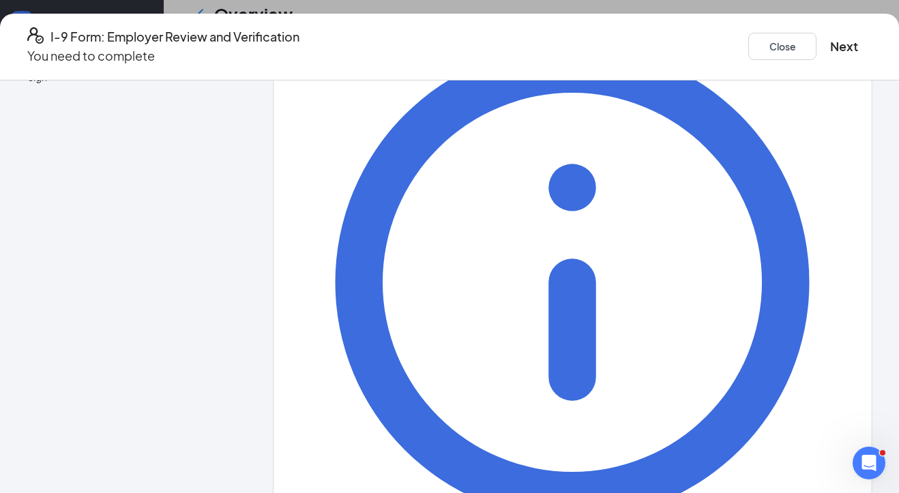
scroll to position [136, 0]
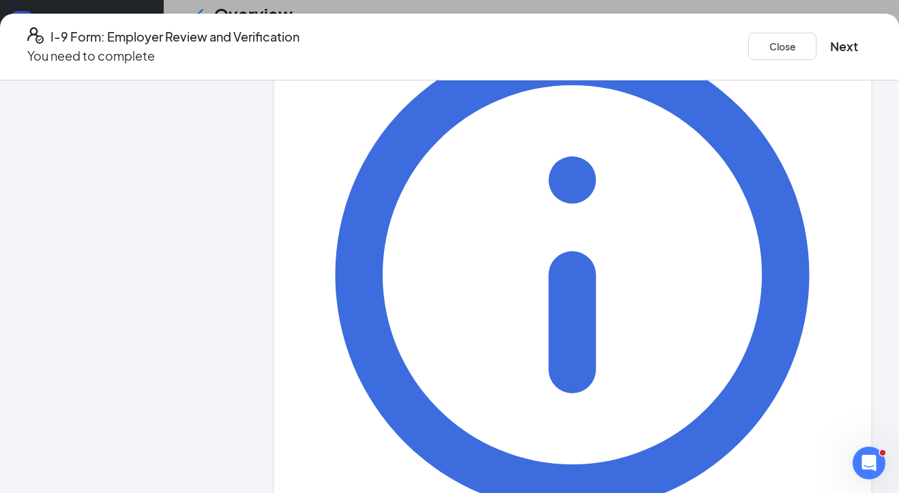
type input "[EMAIL_ADDRESS][DOMAIN_NAME]"
type input "6783154670"
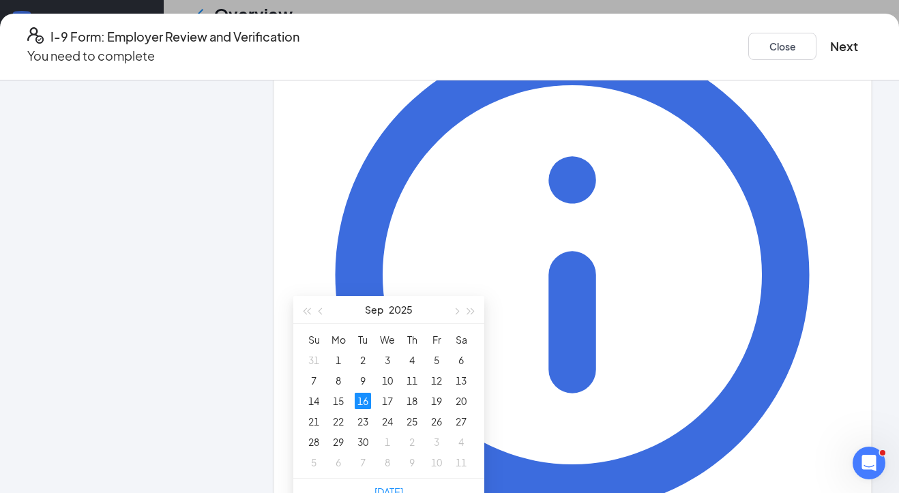
scroll to position [322, 0]
type input "[DATE]"
click at [362, 399] on div "16" at bounding box center [363, 398] width 16 height 16
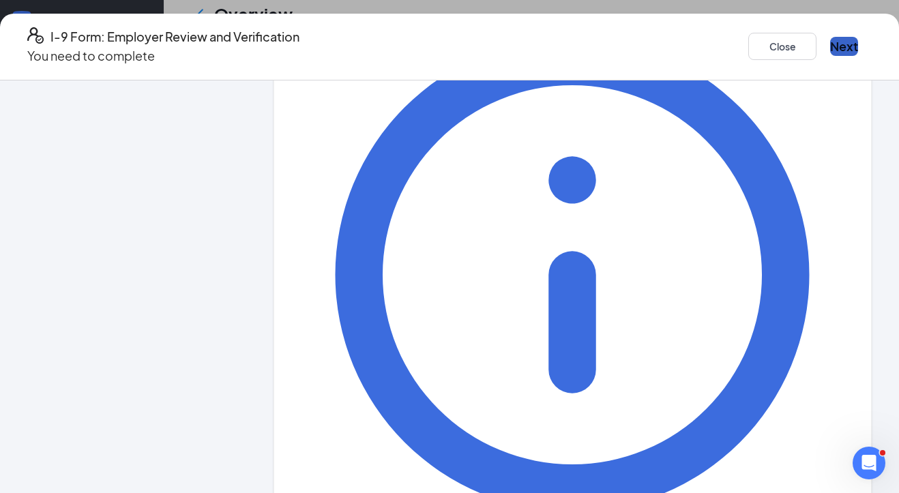
click at [793, 37] on button "Next" at bounding box center [844, 46] width 28 height 19
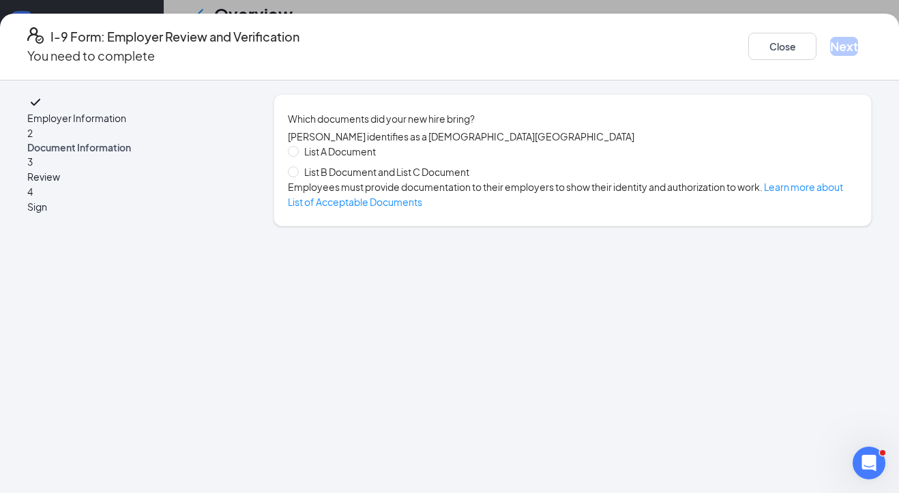
click at [312, 179] on span "List B Document and List C Document" at bounding box center [387, 171] width 176 height 15
click at [297, 176] on input "List B Document and List C Document" at bounding box center [293, 171] width 10 height 10
radio input "true"
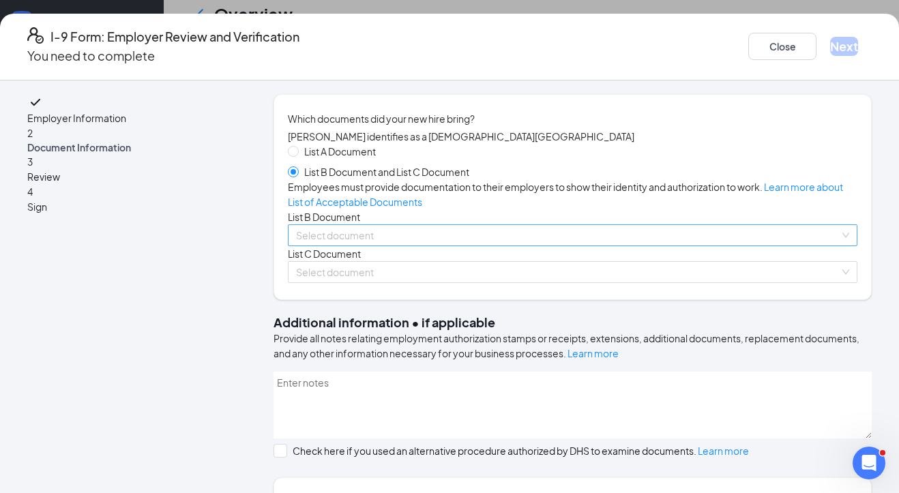
click at [313, 246] on input "search" at bounding box center [568, 235] width 544 height 20
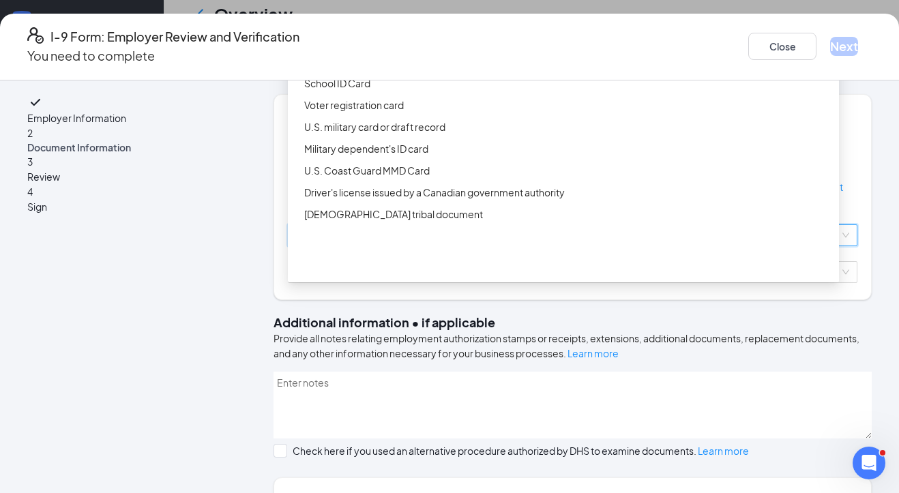
click at [437, 47] on div "Driver’s License issued by U.S State or outlying US possession" at bounding box center [567, 39] width 527 height 15
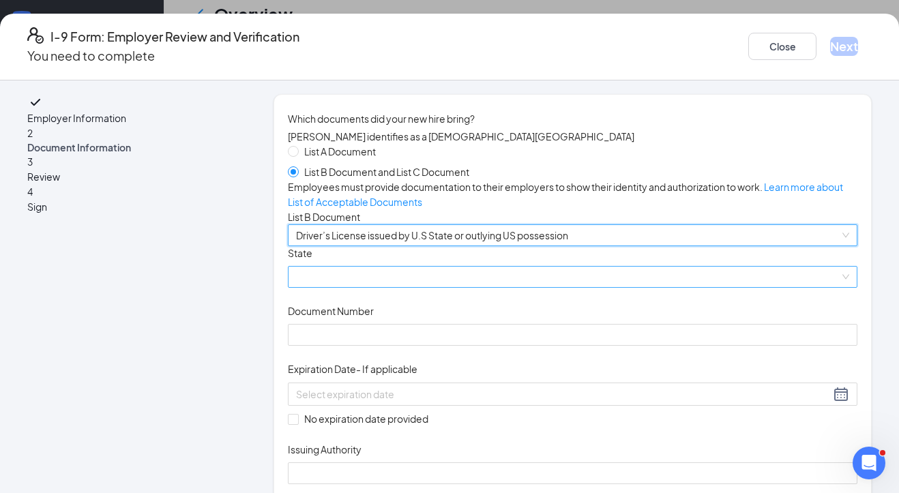
click at [321, 287] on span at bounding box center [572, 277] width 553 height 20
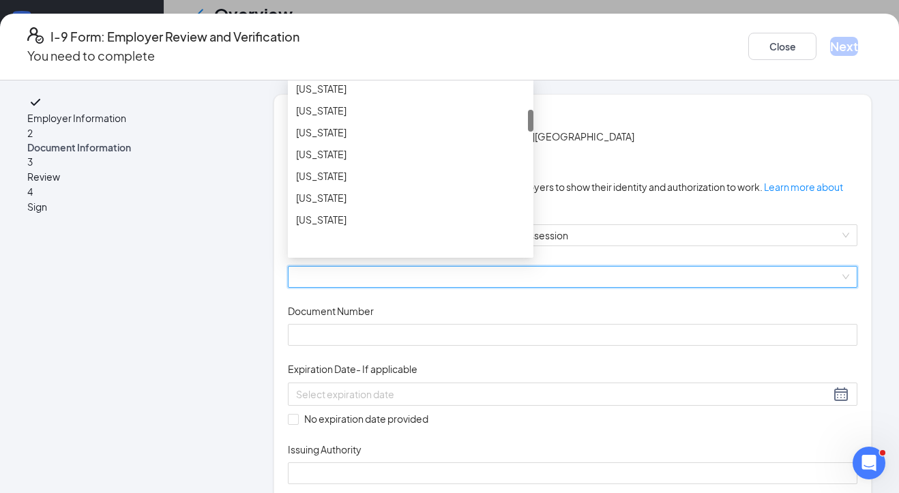
scroll to position [224, 0]
click at [352, 181] on div "[US_STATE]" at bounding box center [410, 173] width 229 height 15
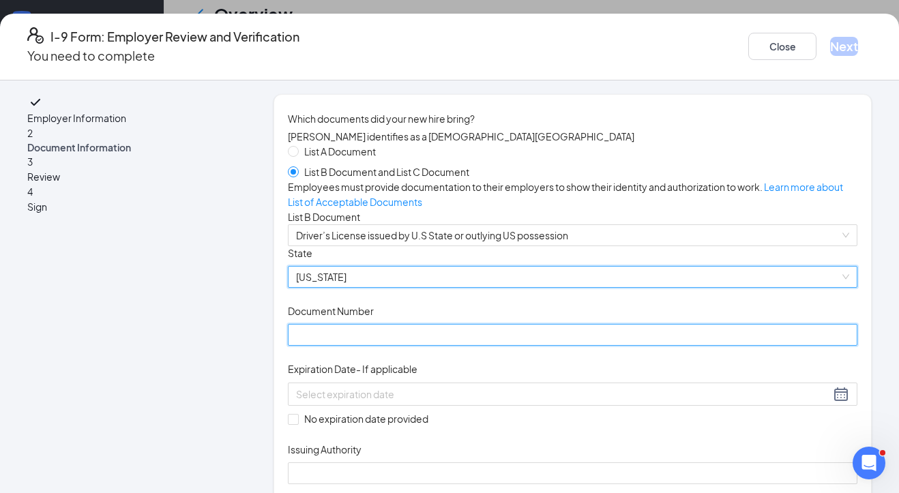
click at [318, 346] on input "Document Number" at bounding box center [573, 335] width 570 height 22
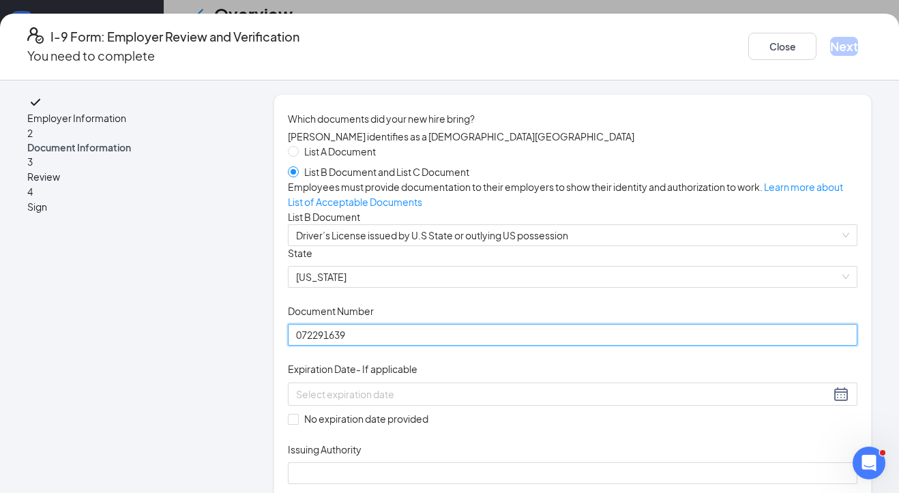
type input "072291639"
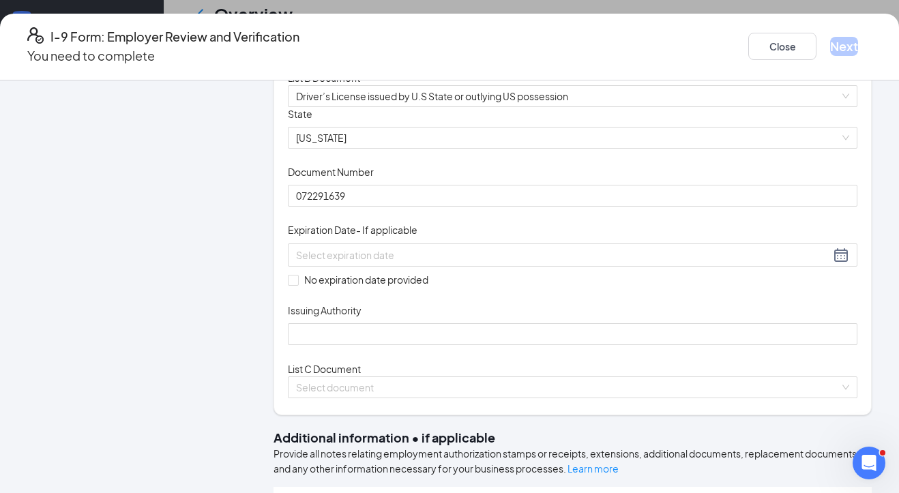
scroll to position [142, 0]
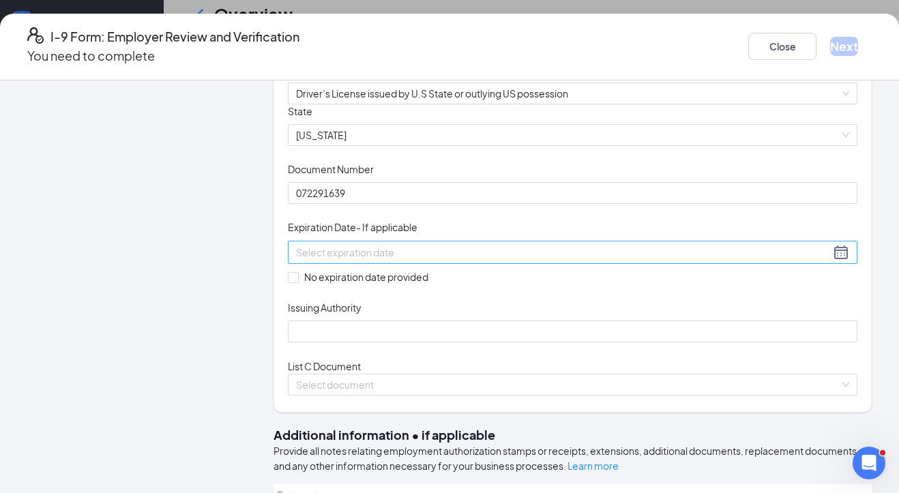
click at [517, 261] on div at bounding box center [572, 252] width 553 height 16
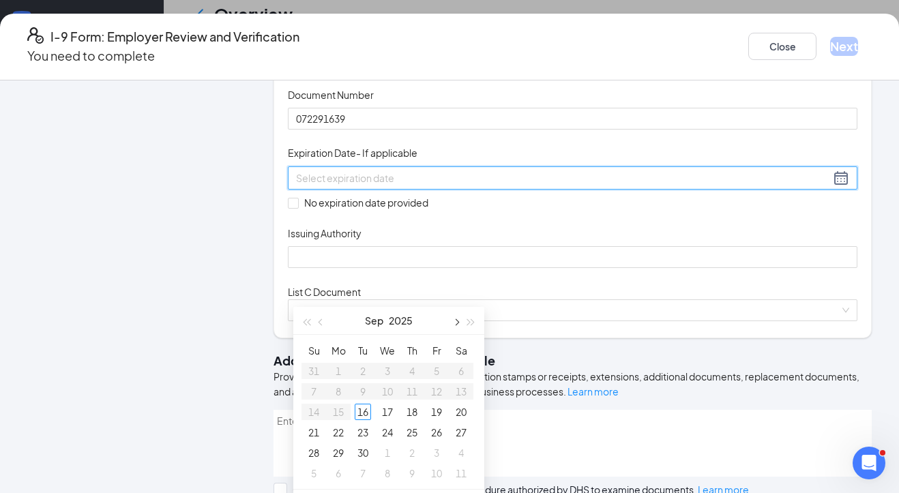
scroll to position [385, 0]
click at [471, 321] on button "button" at bounding box center [471, 316] width 15 height 27
click at [320, 321] on button "button" at bounding box center [321, 316] width 15 height 27
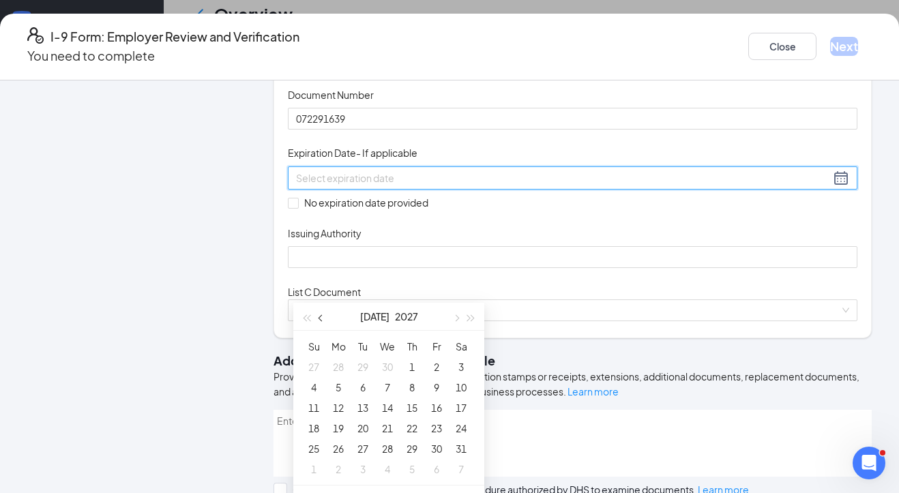
click at [320, 321] on button "button" at bounding box center [321, 316] width 15 height 27
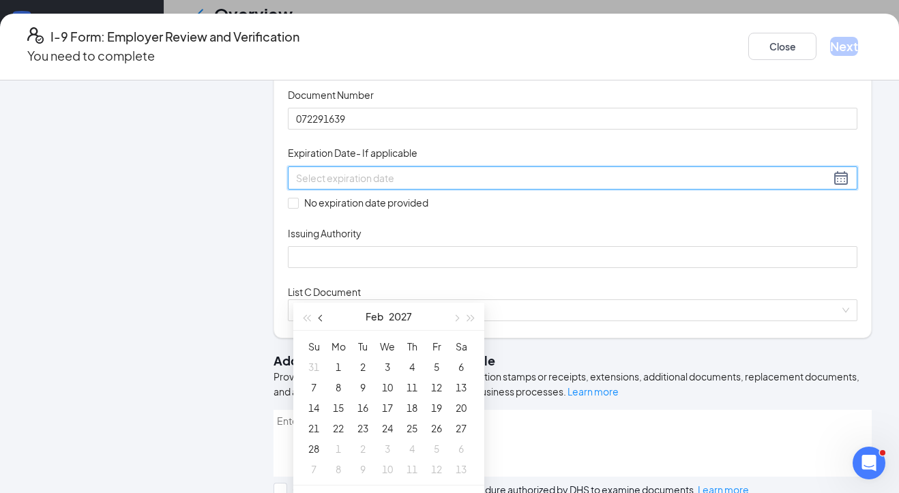
click at [320, 321] on button "button" at bounding box center [321, 316] width 15 height 27
click at [456, 317] on span "button" at bounding box center [455, 317] width 7 height 7
type input "[DATE]"
click at [413, 387] on div "7" at bounding box center [412, 387] width 16 height 16
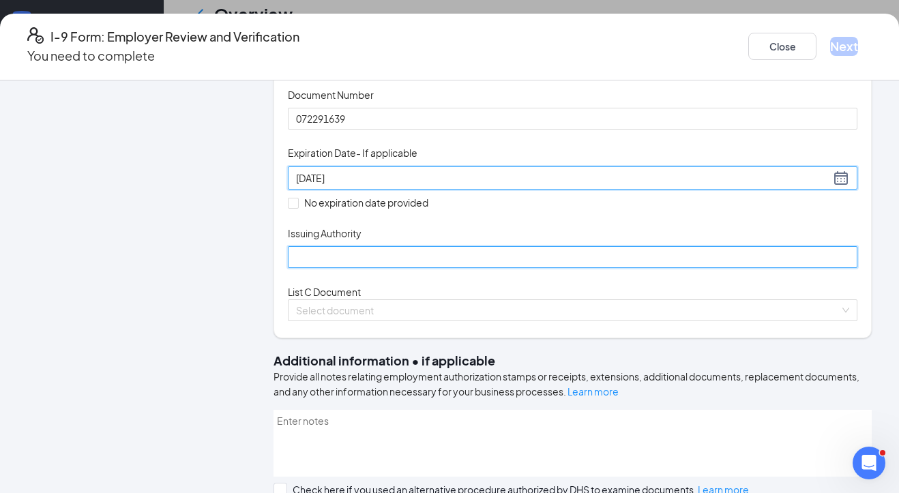
click at [364, 268] on input "Issuing Authority" at bounding box center [573, 257] width 570 height 22
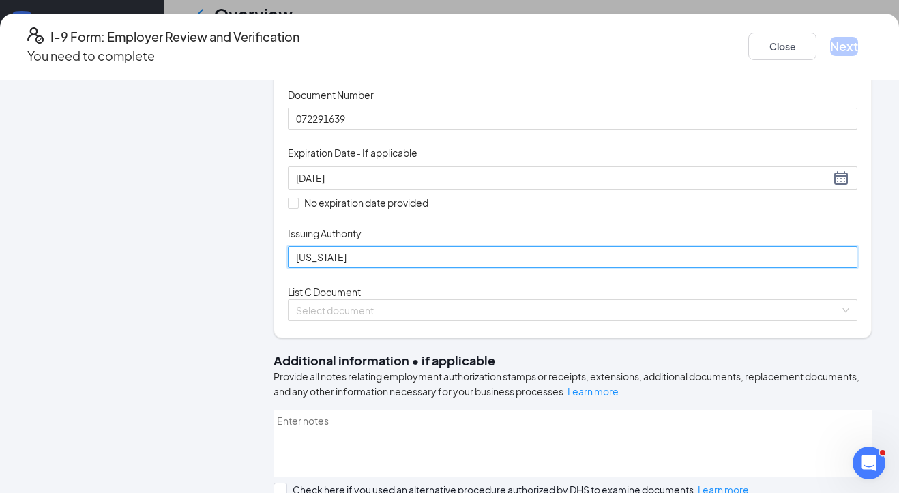
type input "[US_STATE]"
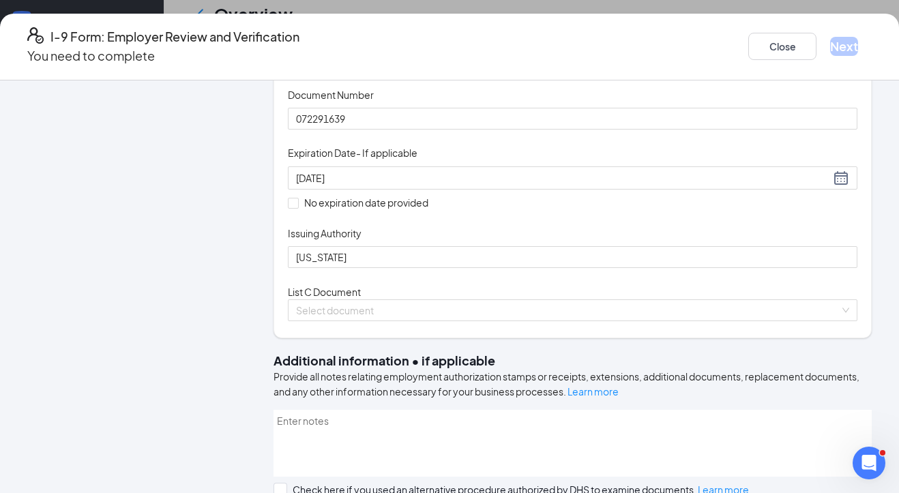
click at [628, 269] on div "Document Title Driver’s License issued by U.S State or outlying US possession S…" at bounding box center [573, 149] width 570 height 239
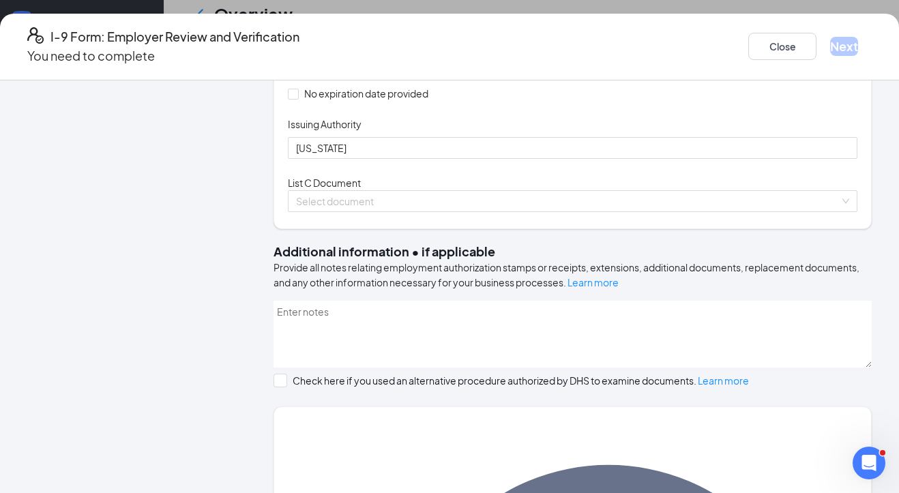
scroll to position [327, 0]
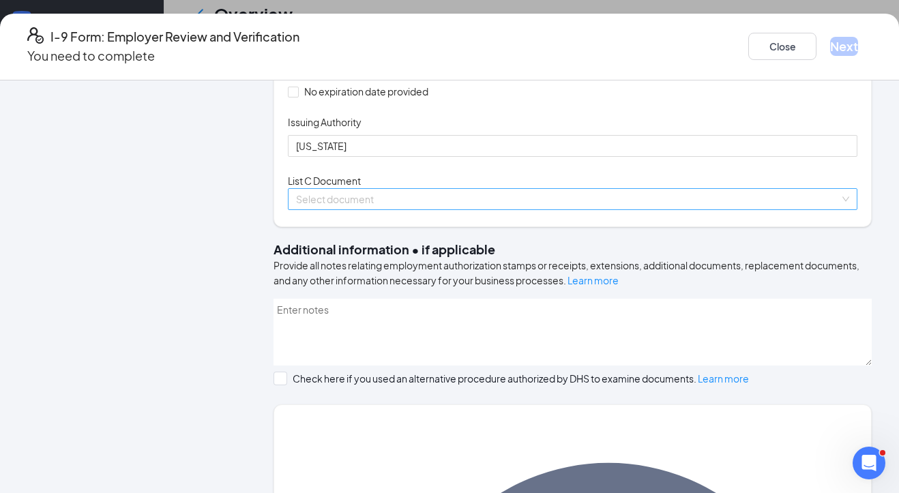
click at [572, 209] on span at bounding box center [568, 199] width 544 height 20
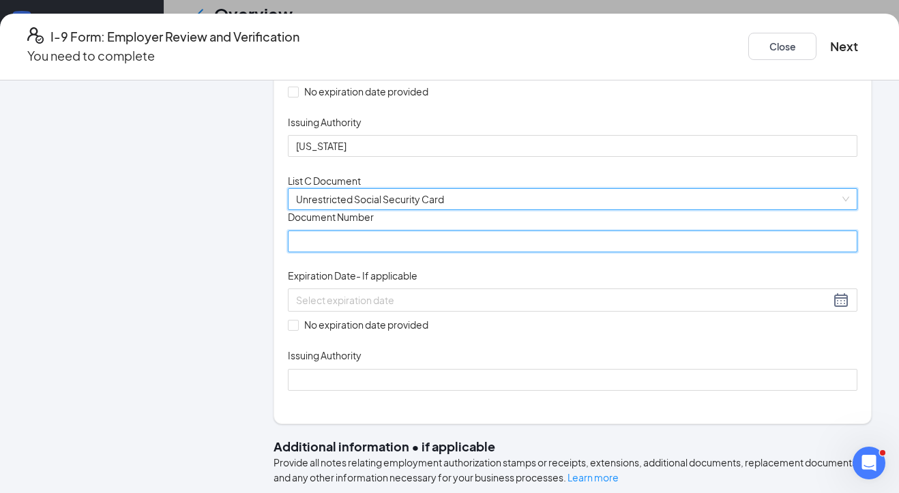
click at [319, 252] on input "Document Number" at bounding box center [573, 242] width 570 height 22
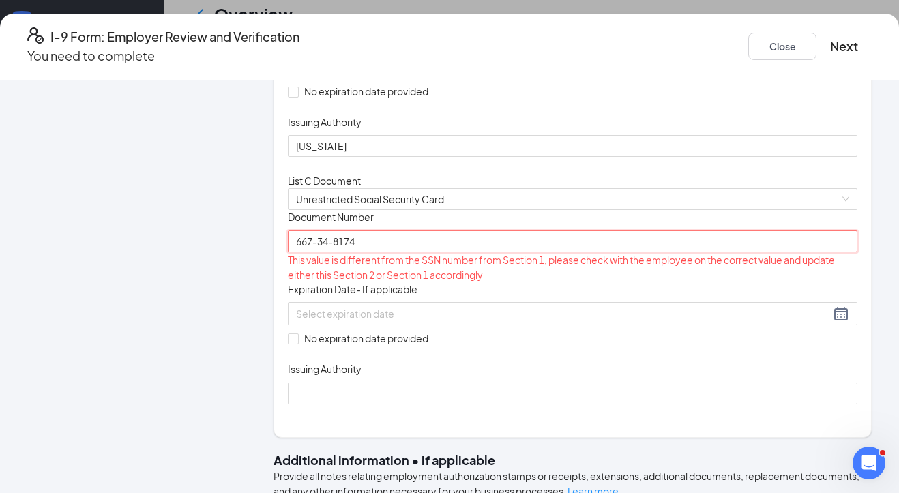
click at [326, 252] on input "667-34-8174" at bounding box center [573, 242] width 570 height 22
click at [335, 252] on input "66734-8174" at bounding box center [573, 242] width 570 height 22
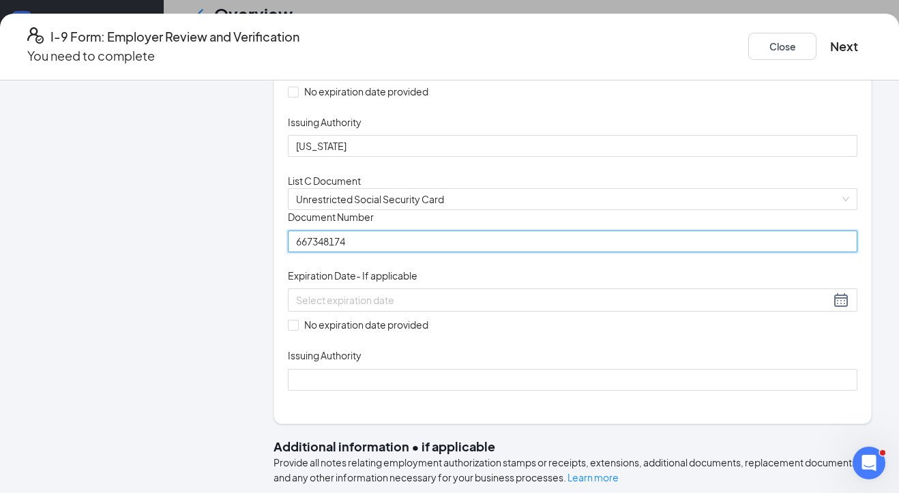
type input "667348174"
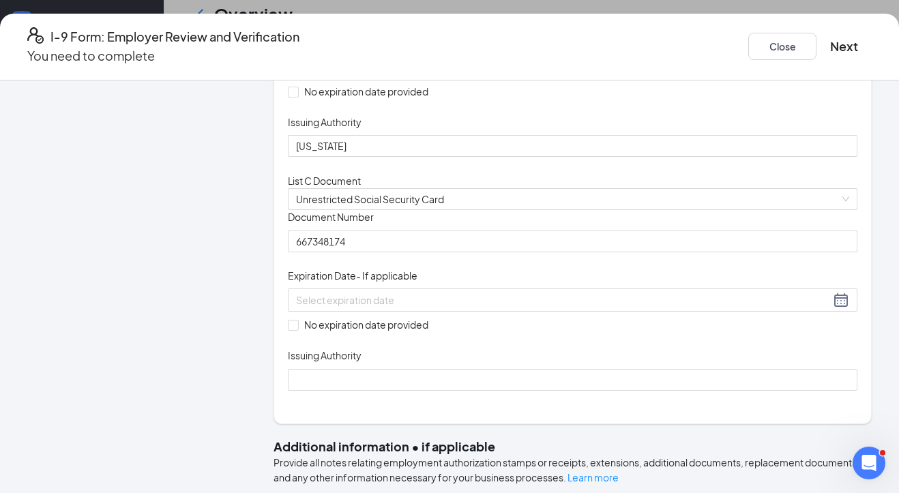
click at [190, 390] on div "Employer Information 2 Document Information 3 Review 4 Sign" at bounding box center [132, 469] width 211 height 1405
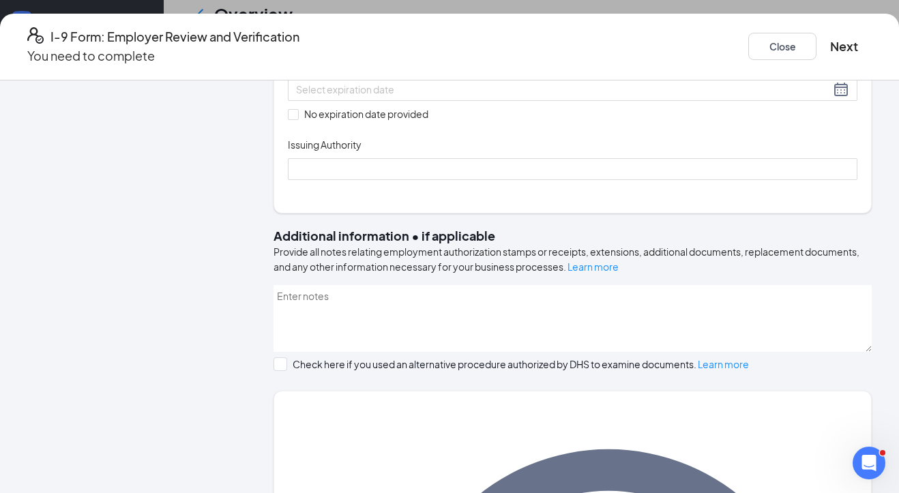
scroll to position [541, 0]
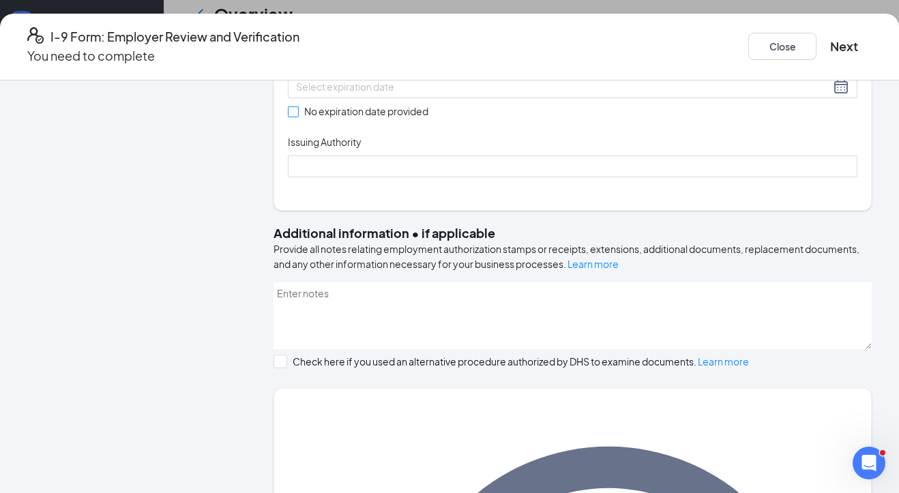
click at [297, 116] on input "No expiration date provided" at bounding box center [293, 111] width 10 height 10
checkbox input "true"
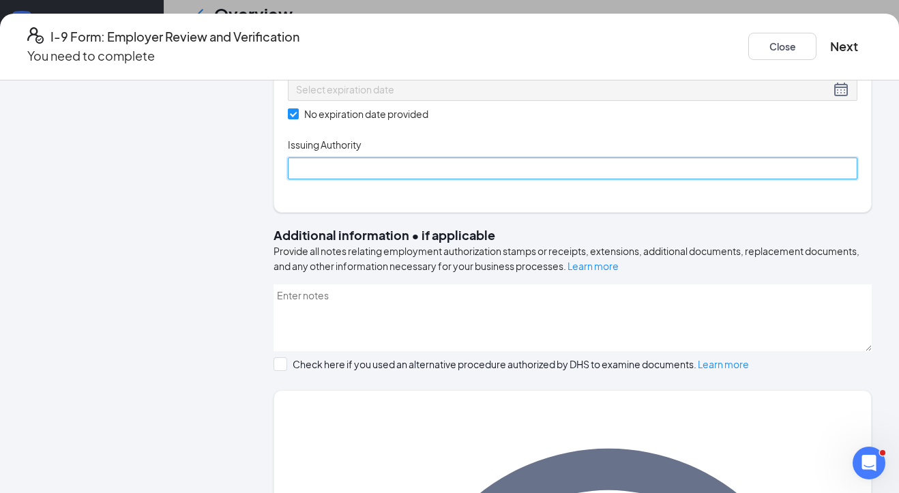
click at [321, 179] on input "Issuing Authority" at bounding box center [573, 169] width 570 height 22
type input "Social Security Administration"
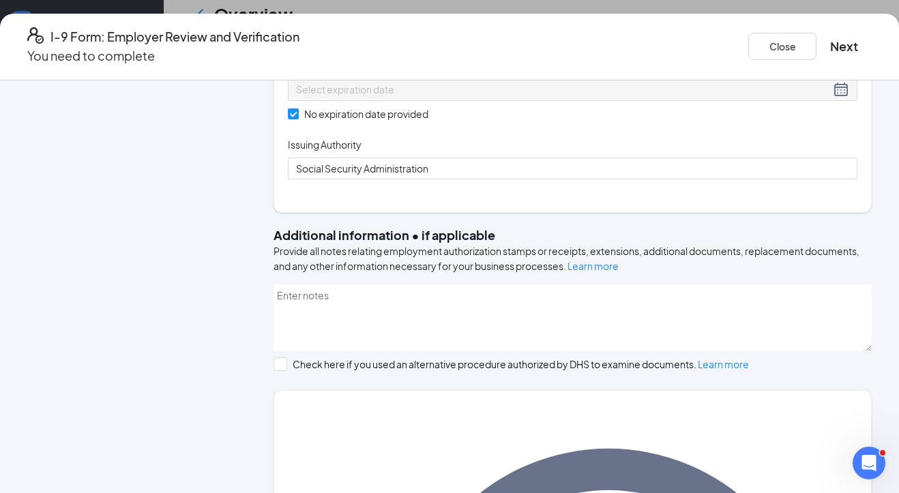
click at [239, 309] on div "Employer Information 2 Document Information 3 Review 4 Sign" at bounding box center [132, 256] width 211 height 1407
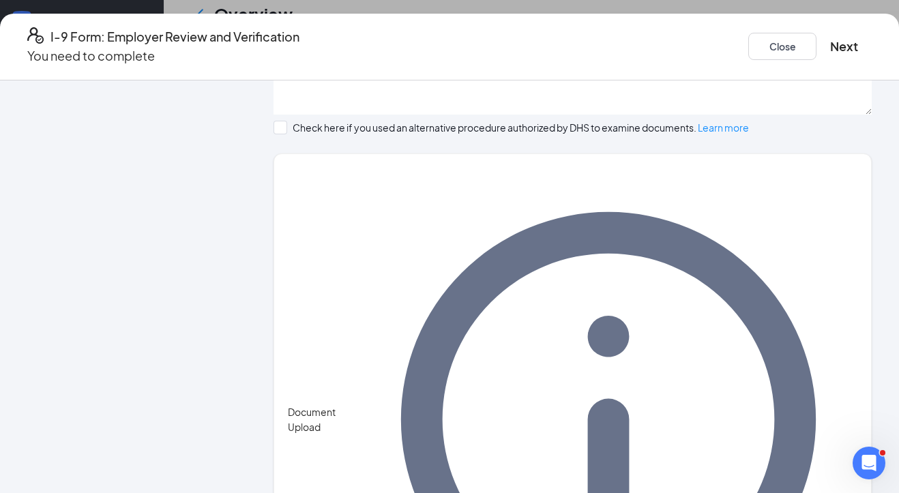
scroll to position [456, 0]
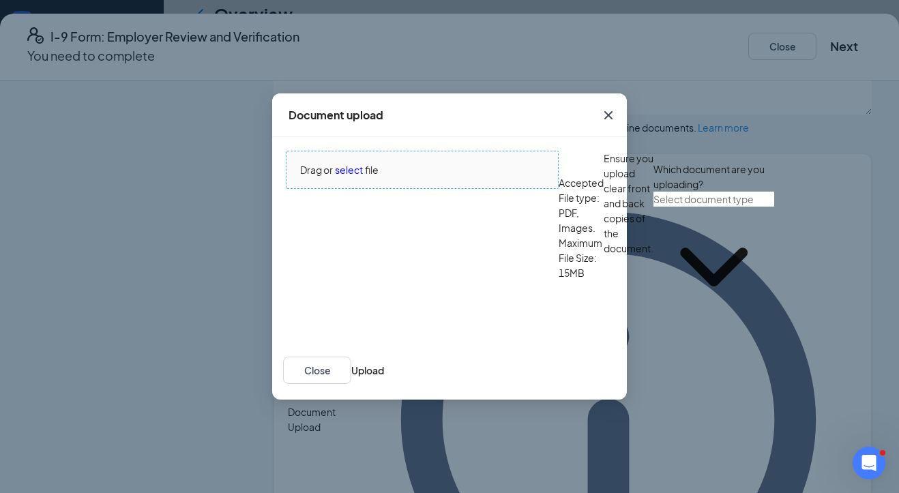
click at [347, 177] on span "select" at bounding box center [349, 169] width 28 height 15
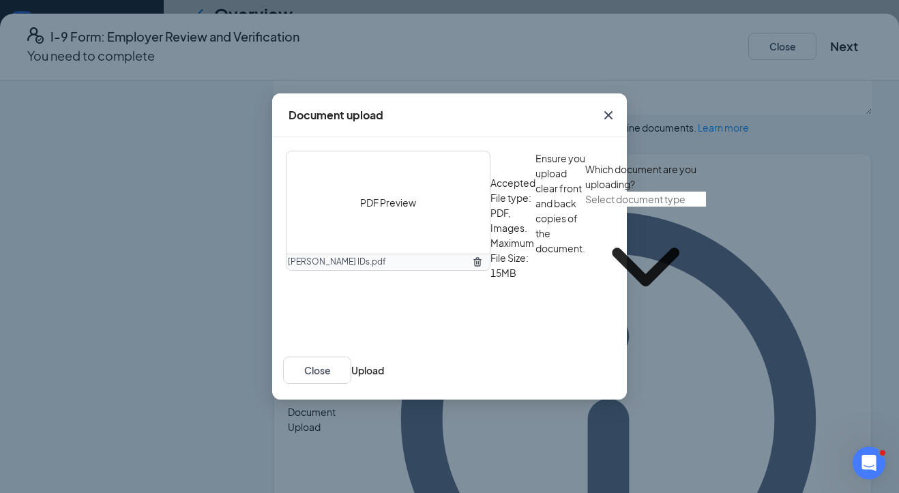
click at [585, 207] on input "text" at bounding box center [645, 199] width 121 height 15
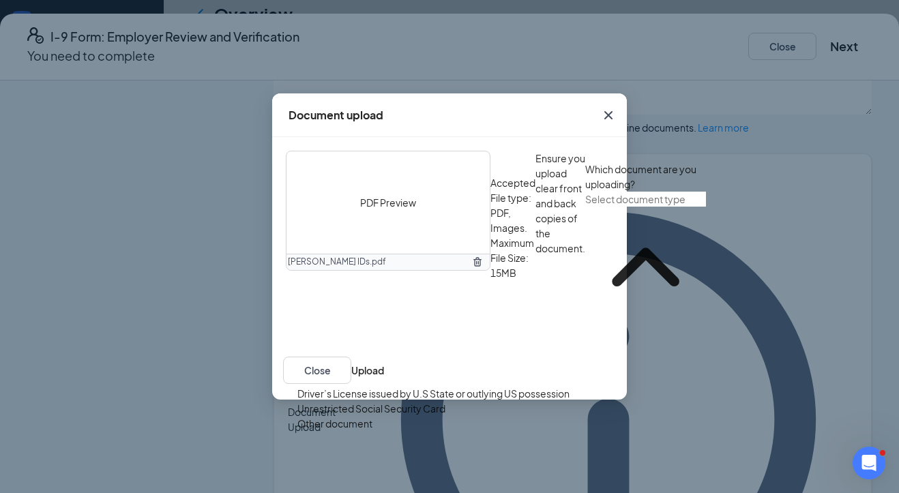
click at [323, 386] on div "Driver’s License issued by U.S State or outlying US possession" at bounding box center [433, 393] width 272 height 15
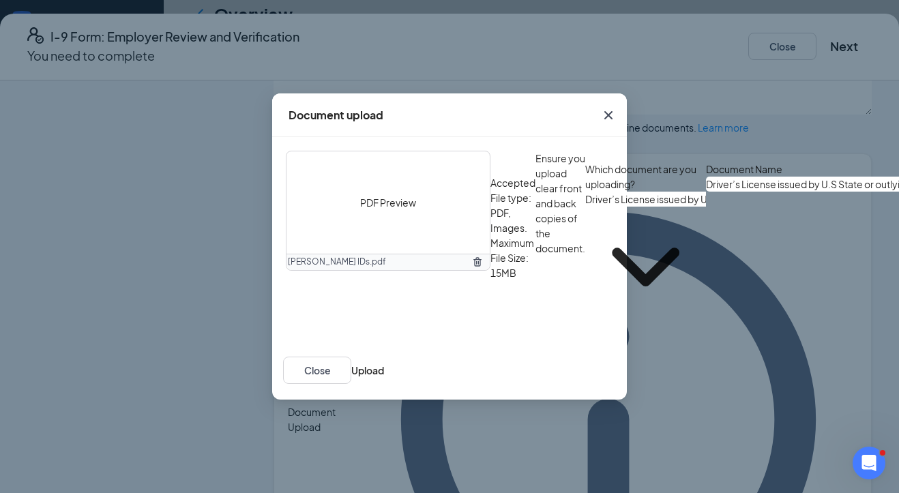
click at [387, 195] on span "PDF Preview" at bounding box center [388, 202] width 56 height 15
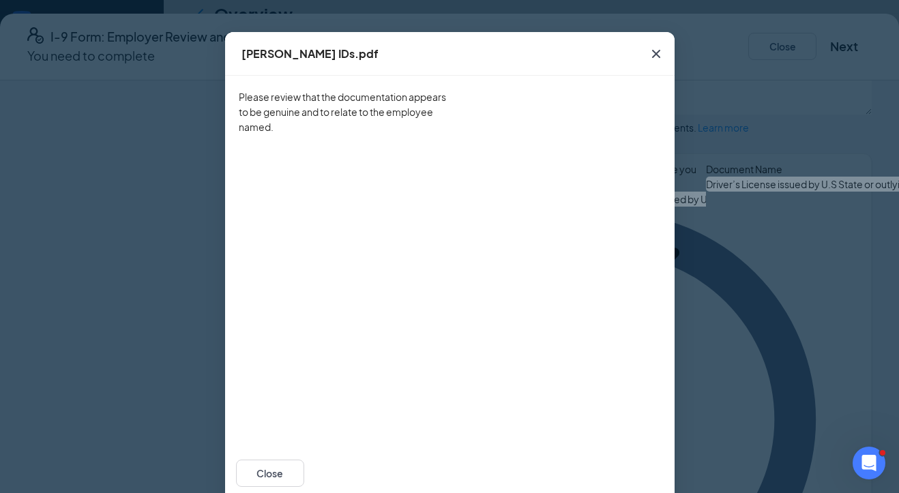
scroll to position [37, 0]
click at [656, 51] on icon "Cross" at bounding box center [656, 53] width 16 height 16
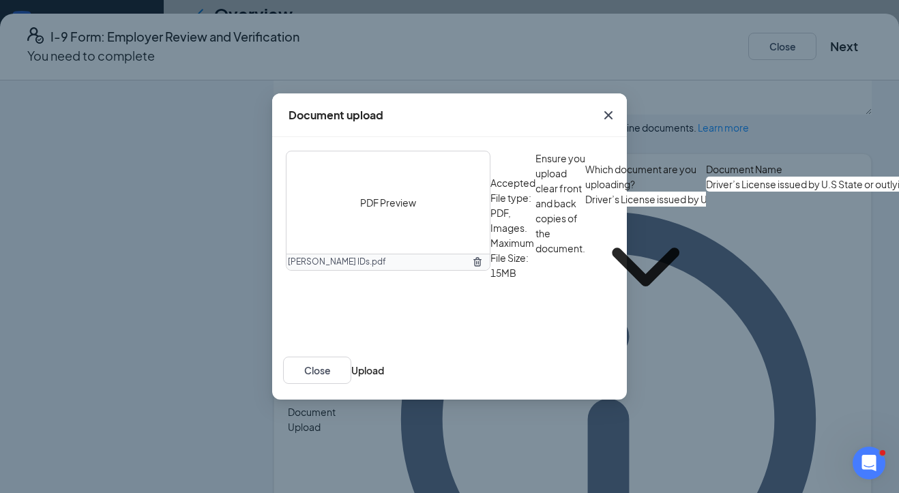
scroll to position [35, 0]
click at [384, 378] on button "Upload" at bounding box center [367, 370] width 33 height 15
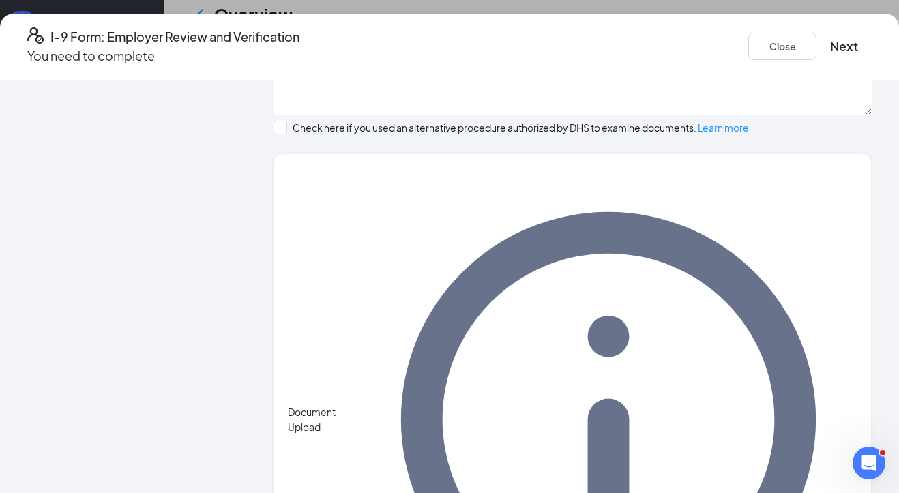
scroll to position [907, 0]
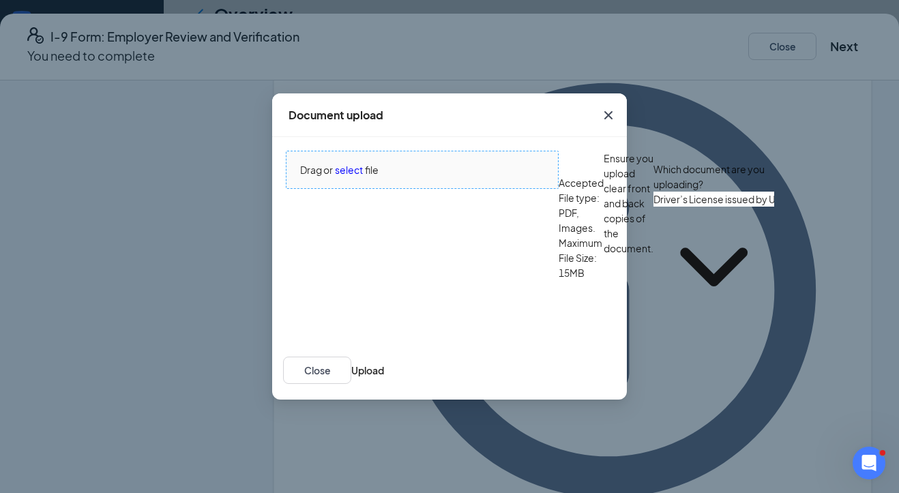
click at [350, 177] on span "select" at bounding box center [349, 169] width 28 height 15
click at [654, 207] on input "Driver’s License issued by U.S State or outlying US possession" at bounding box center [714, 199] width 121 height 15
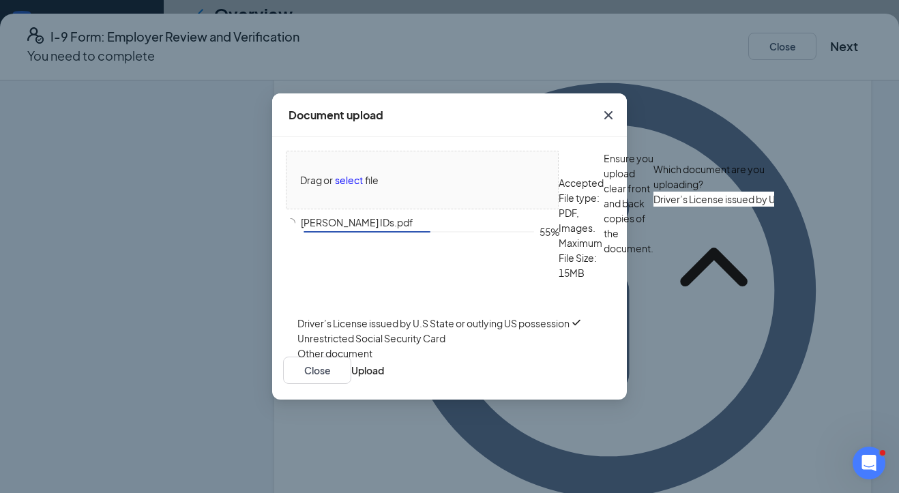
click at [445, 346] on div "Unrestricted Social Security Card" at bounding box center [371, 338] width 148 height 15
type input "Unrestricted Social Security Card"
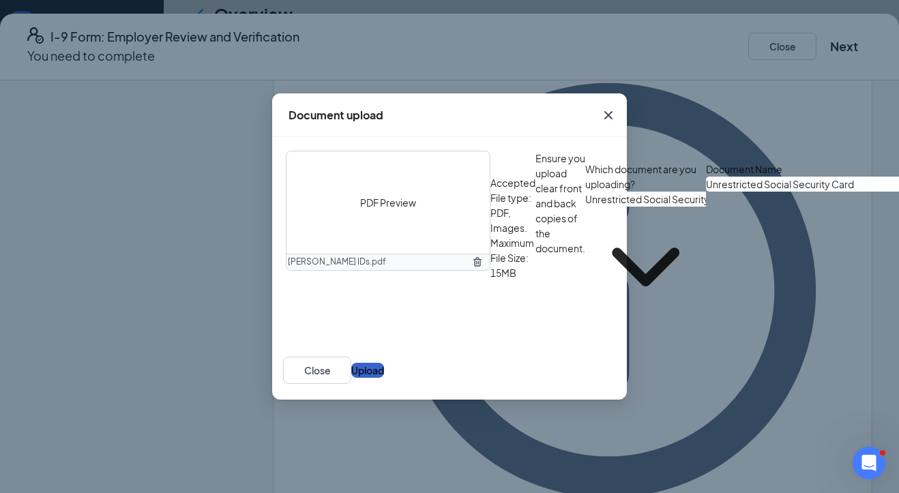
click at [384, 378] on button "Upload" at bounding box center [367, 370] width 33 height 15
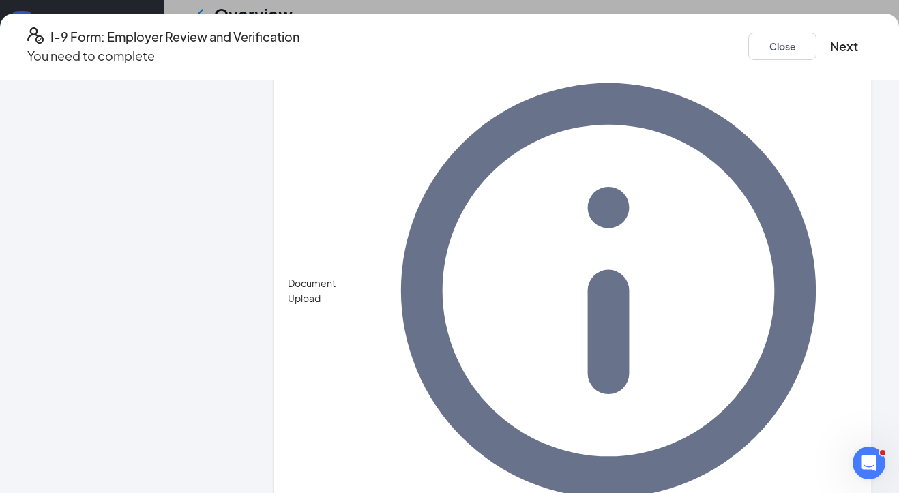
scroll to position [472, 0]
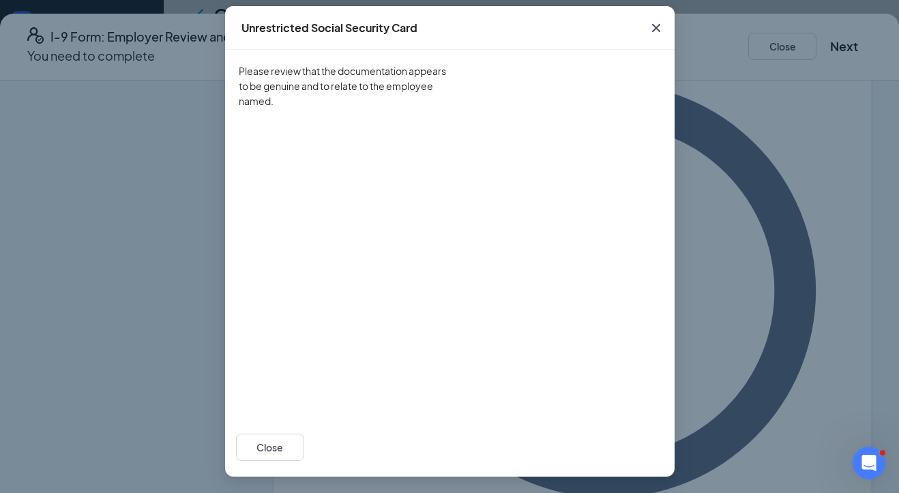
scroll to position [103, 0]
click at [304, 457] on button "Close" at bounding box center [270, 447] width 68 height 27
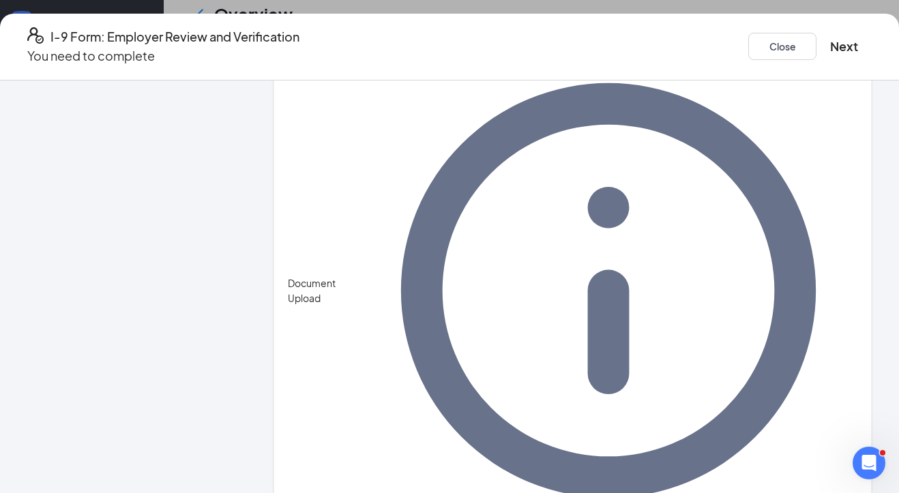
scroll to position [35, 0]
click at [793, 39] on button "Next" at bounding box center [844, 46] width 28 height 19
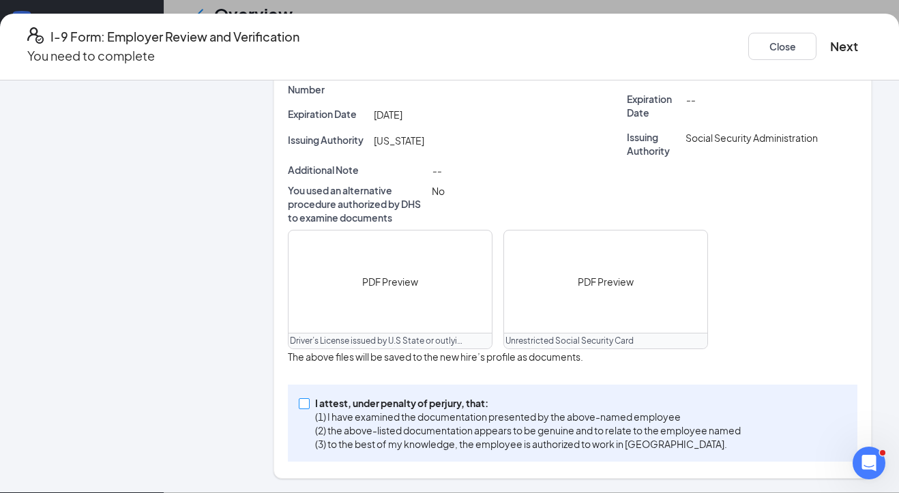
click at [308, 406] on input "I attest, under penalty of [PERSON_NAME], that: (1) I have examined the documen…" at bounding box center [304, 403] width 10 height 10
checkbox input "true"
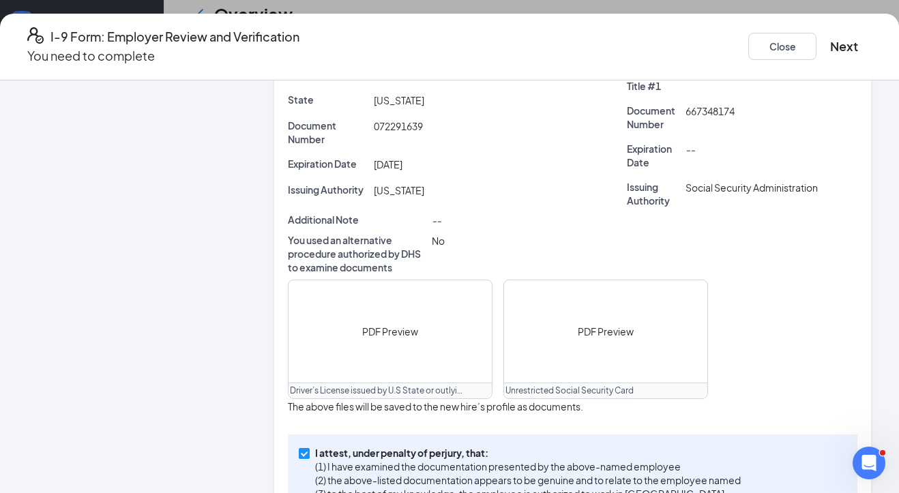
scroll to position [111, 0]
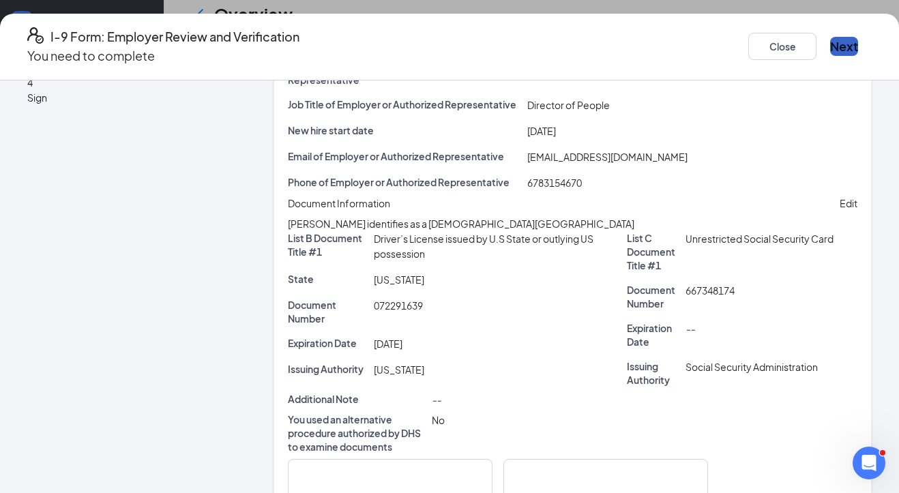
click at [793, 38] on button "Next" at bounding box center [844, 46] width 28 height 19
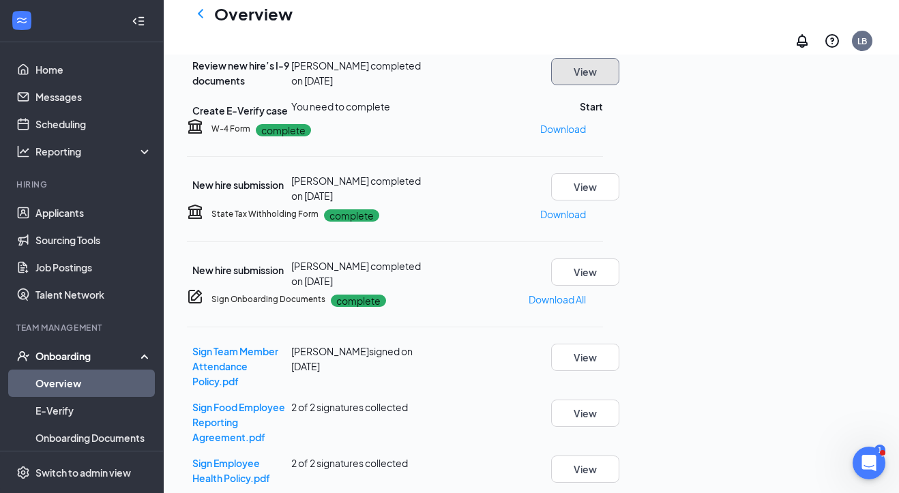
scroll to position [222, 0]
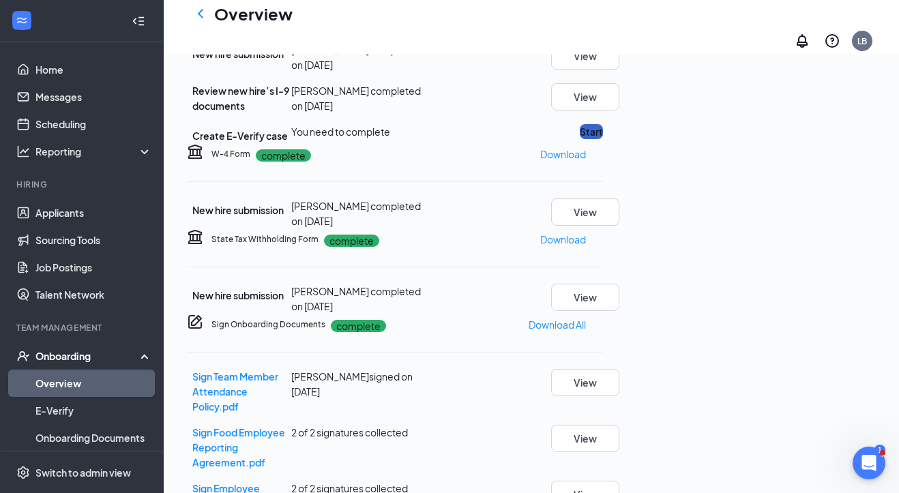
click at [603, 139] on button "Start" at bounding box center [591, 131] width 23 height 15
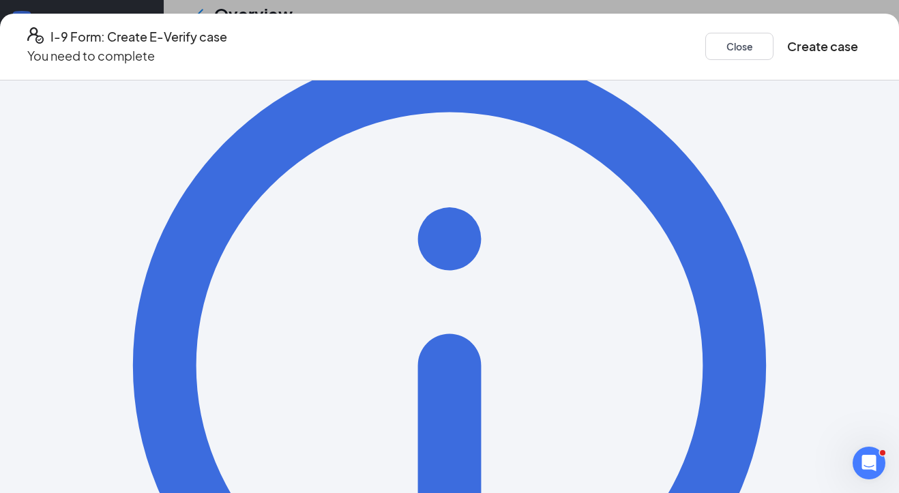
scroll to position [181, 0]
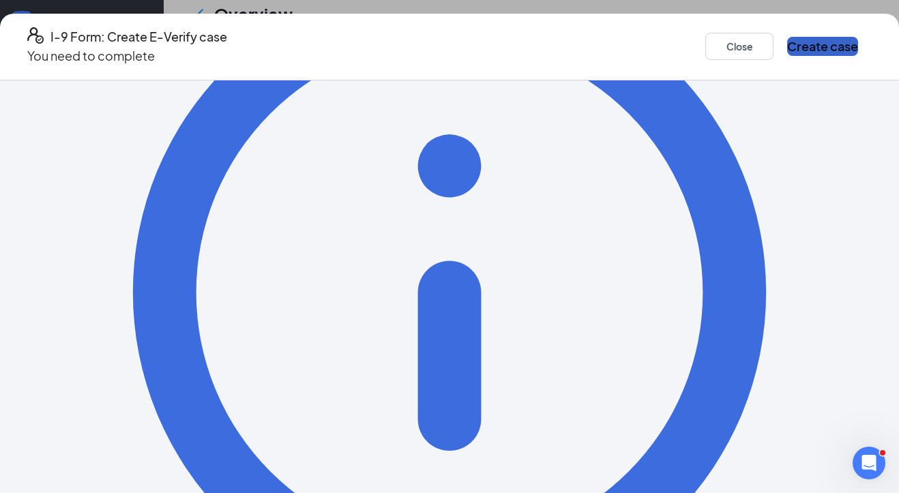
click at [793, 40] on button "Create case" at bounding box center [822, 46] width 71 height 19
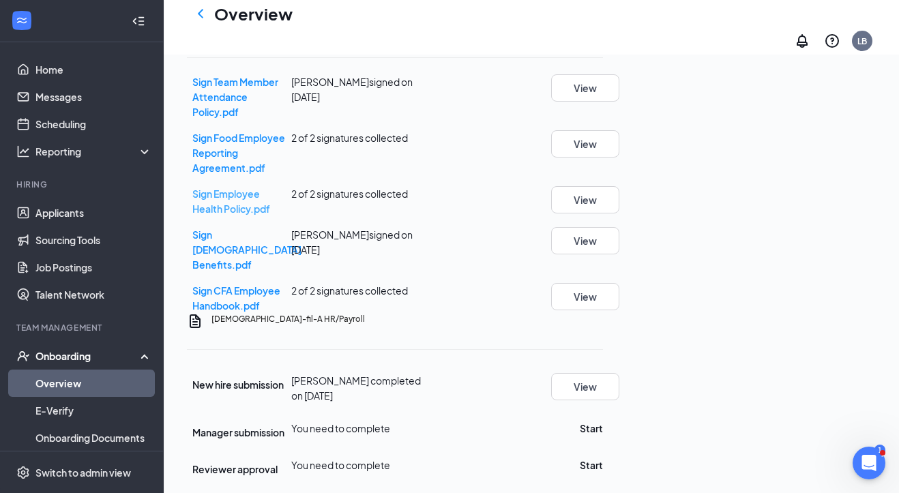
scroll to position [852, 0]
click at [603, 421] on button "Start" at bounding box center [591, 428] width 23 height 15
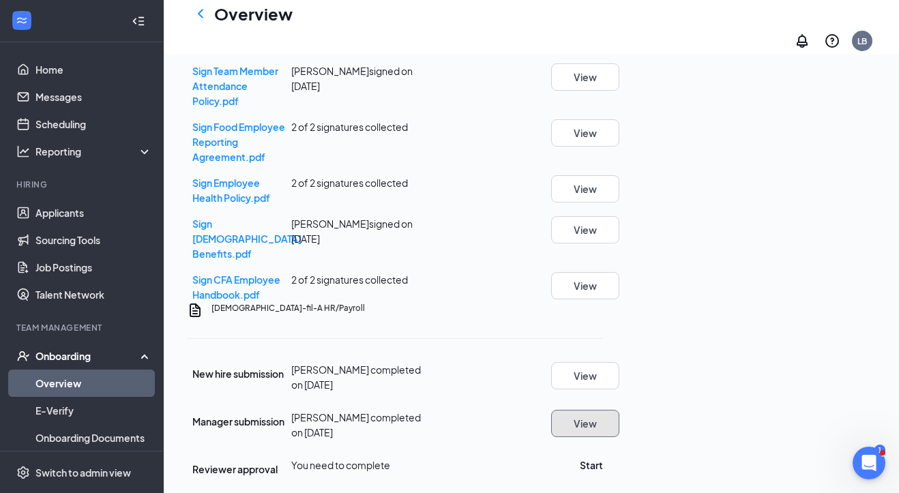
scroll to position [857, 0]
click at [603, 458] on button "Start" at bounding box center [591, 465] width 23 height 15
click at [603, 309] on icon "Ellipses" at bounding box center [603, 309] width 0 height 0
click at [793, 411] on span "Mark as complete" at bounding box center [803, 418] width 80 height 15
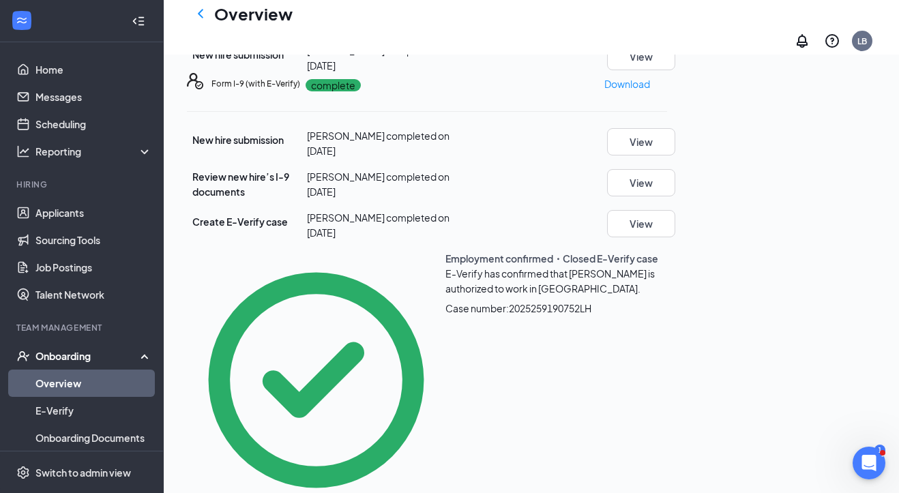
scroll to position [136, 0]
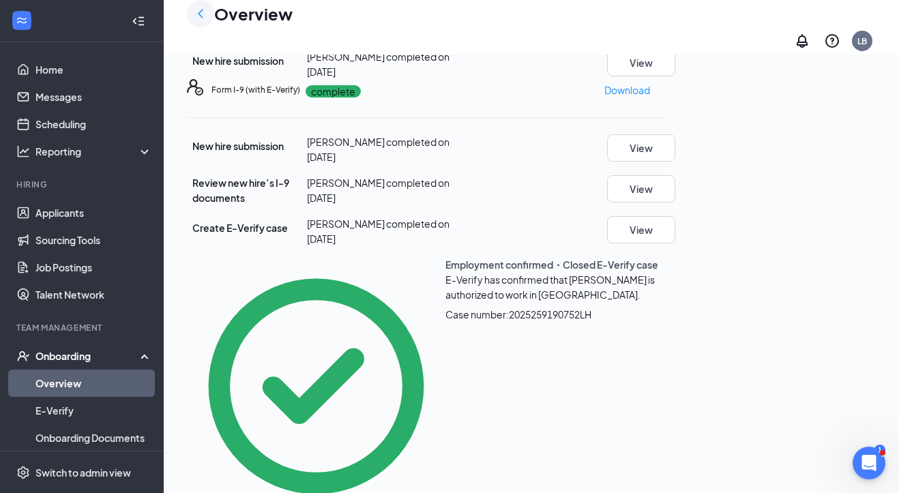
click at [201, 18] on icon "ChevronLeft" at bounding box center [200, 13] width 5 height 9
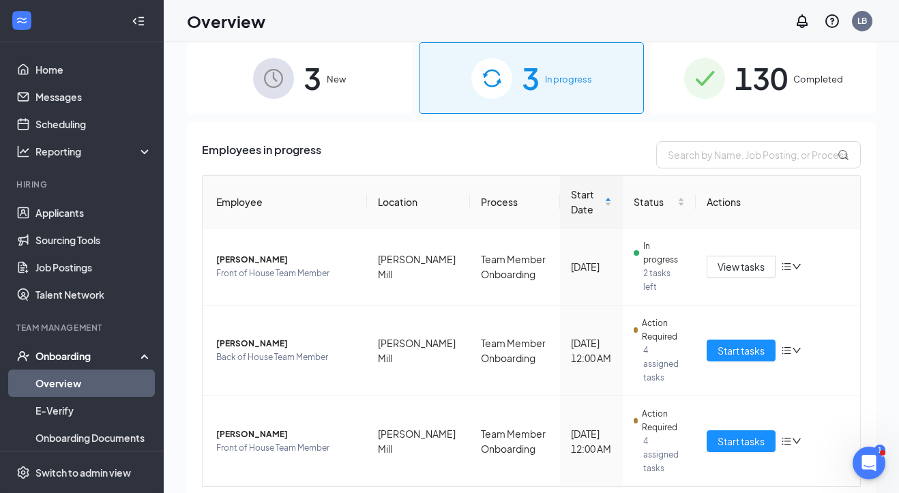
scroll to position [22, 0]
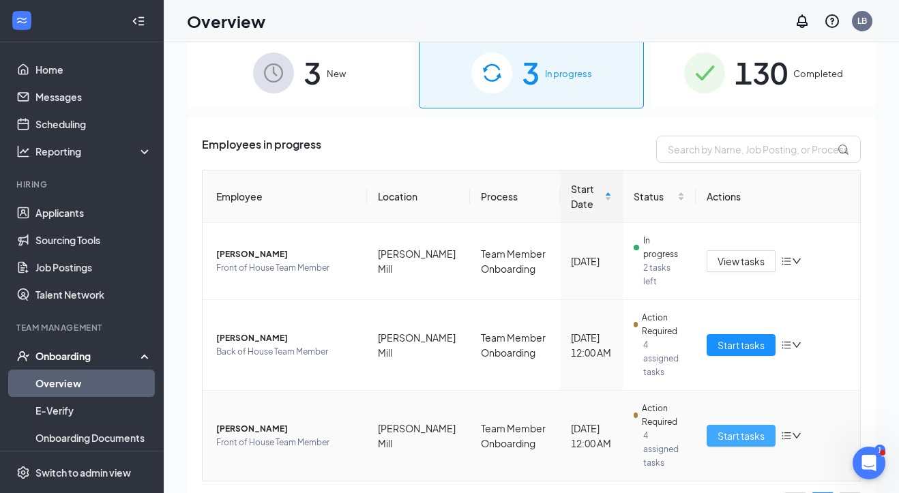
click at [742, 428] on span "Start tasks" at bounding box center [741, 435] width 47 height 15
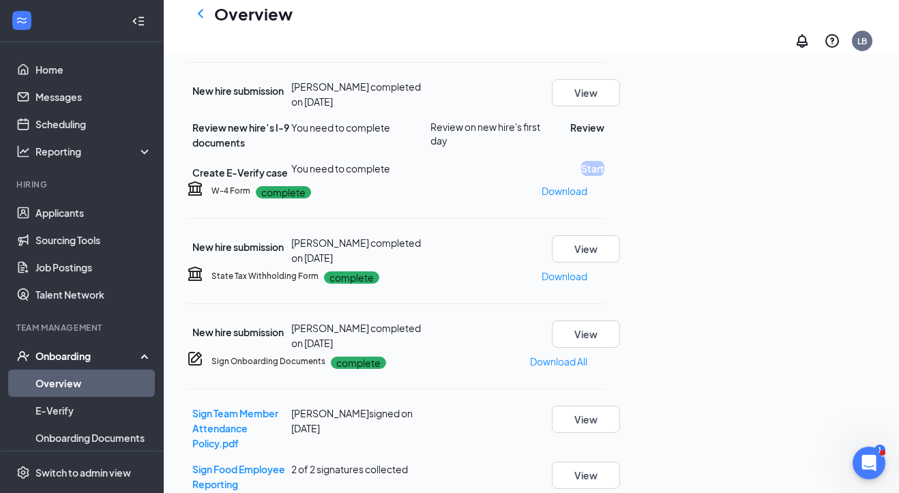
scroll to position [207, 0]
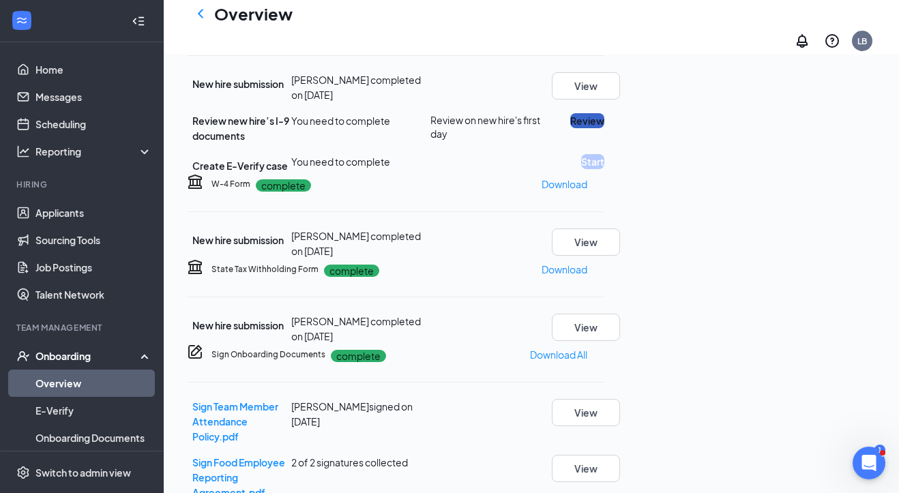
click at [604, 128] on button "Review" at bounding box center [587, 120] width 34 height 15
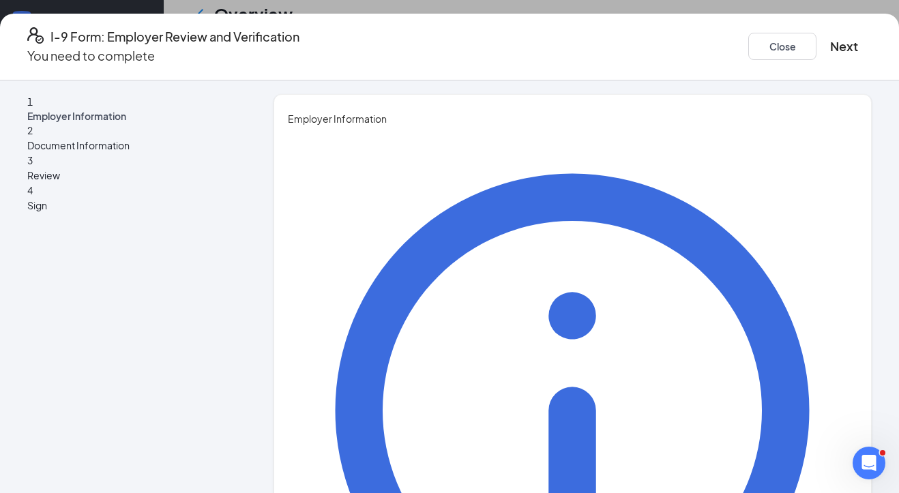
type input "Lauren"
type input "[PERSON_NAME]"
type input "Director of People"
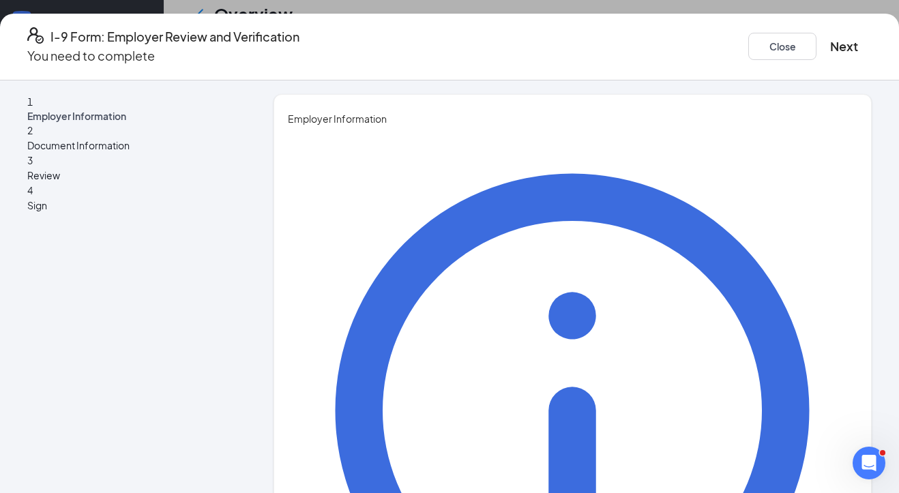
type input "[EMAIL_ADDRESS][DOMAIN_NAME]"
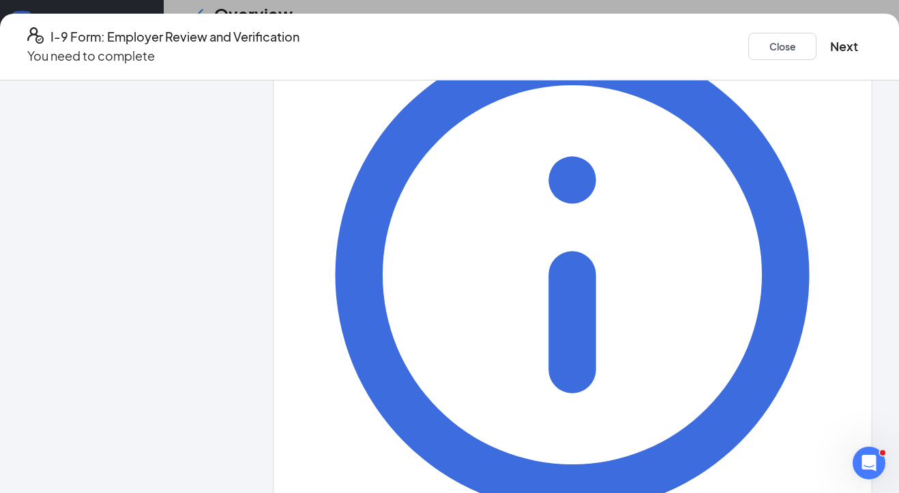
type input "6783154760"
click at [793, 42] on button "Next" at bounding box center [844, 46] width 28 height 19
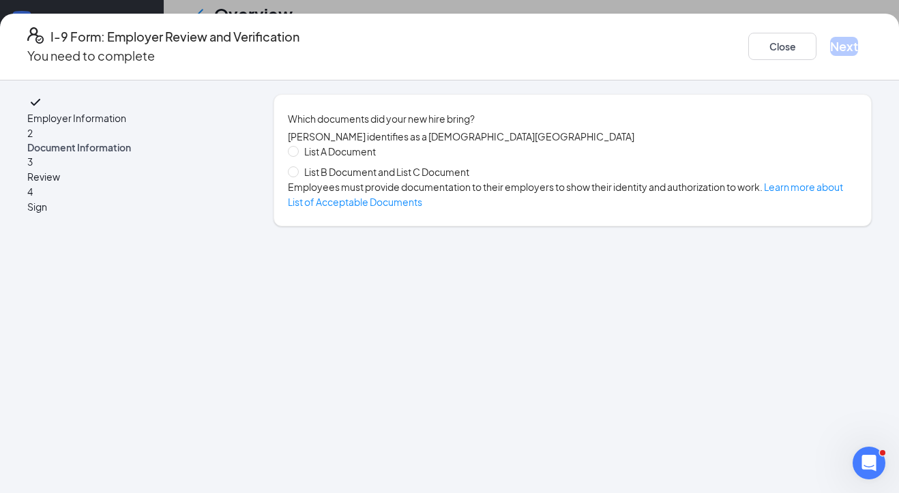
click at [337, 159] on span "List A Document" at bounding box center [340, 151] width 83 height 15
click at [297, 156] on input "List A Document" at bounding box center [293, 151] width 10 height 10
radio input "true"
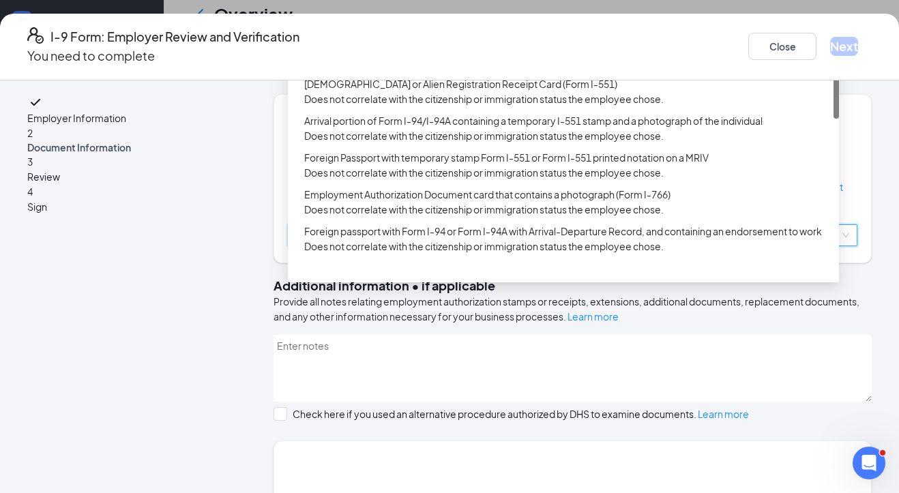
click at [311, 246] on input "search" at bounding box center [568, 235] width 544 height 20
click at [357, 50] on div "U.S. Passport or Passport Card" at bounding box center [563, 40] width 551 height 22
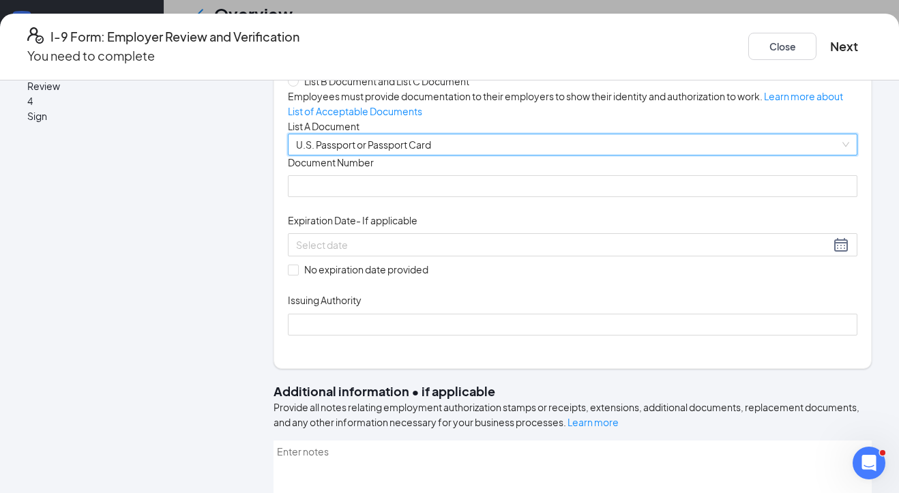
scroll to position [92, 0]
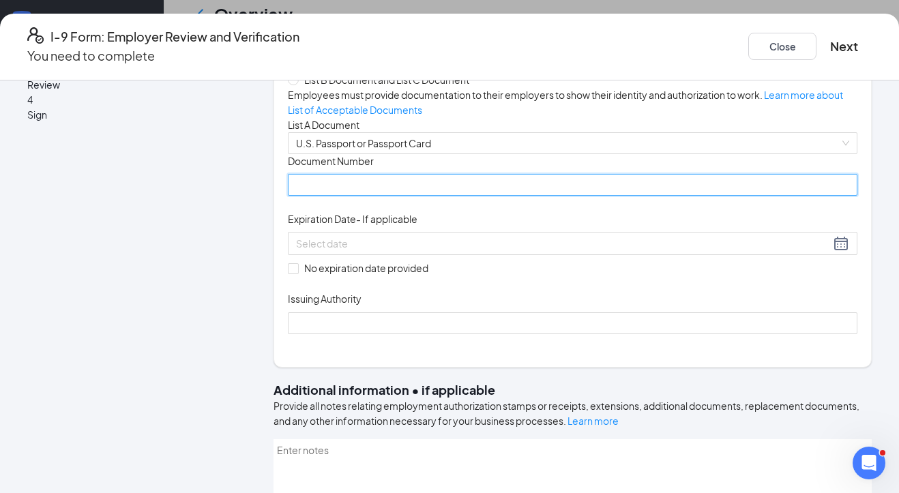
click at [314, 196] on input "Document Number" at bounding box center [573, 185] width 570 height 22
type input "A04995317"
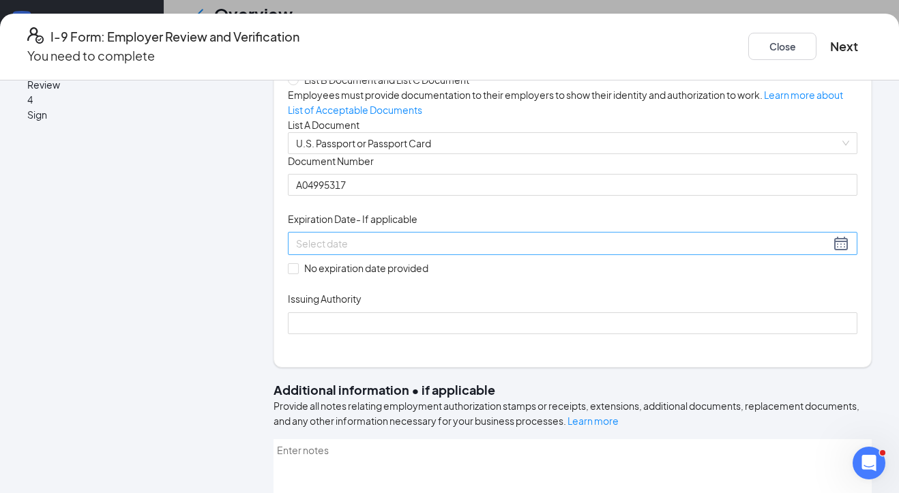
click at [516, 252] on div at bounding box center [572, 243] width 553 height 16
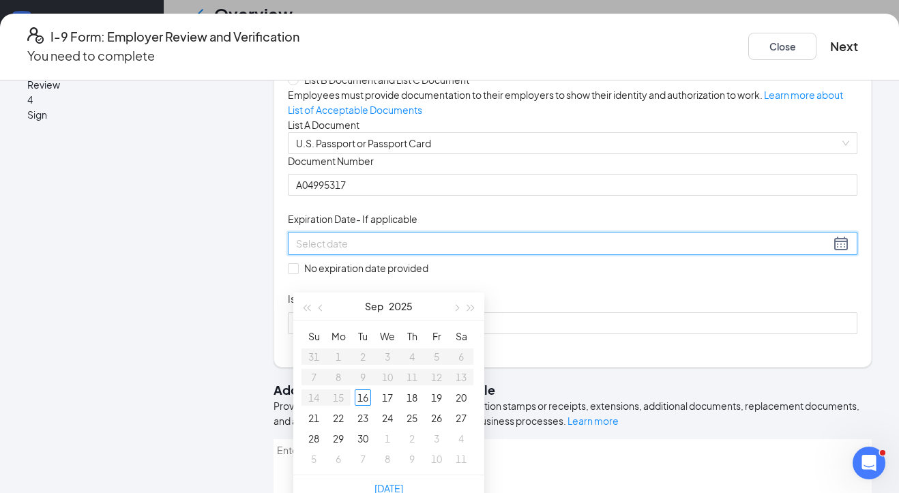
scroll to position [278, 0]
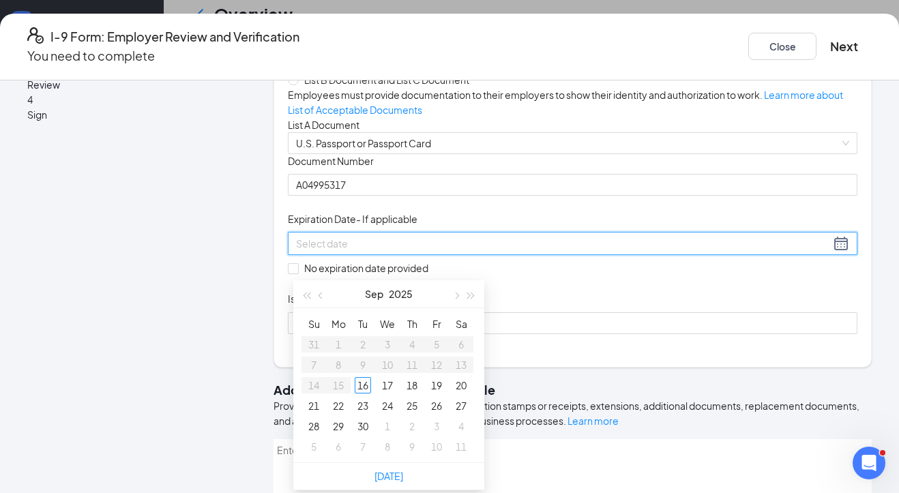
type input "[DATE]"
click at [470, 297] on button "button" at bounding box center [471, 293] width 15 height 27
click at [322, 295] on span "button" at bounding box center [322, 296] width 7 height 7
click at [323, 295] on span "button" at bounding box center [322, 296] width 7 height 7
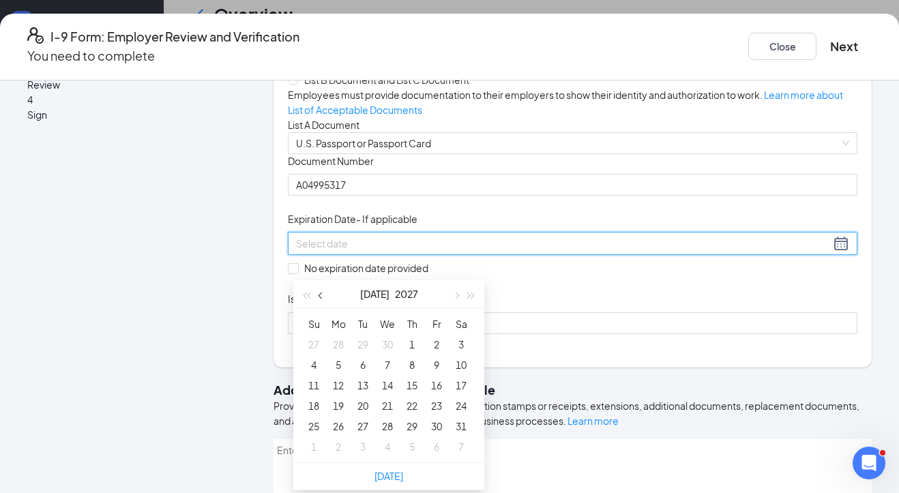
click at [323, 295] on span "button" at bounding box center [322, 296] width 7 height 7
type input "[DATE]"
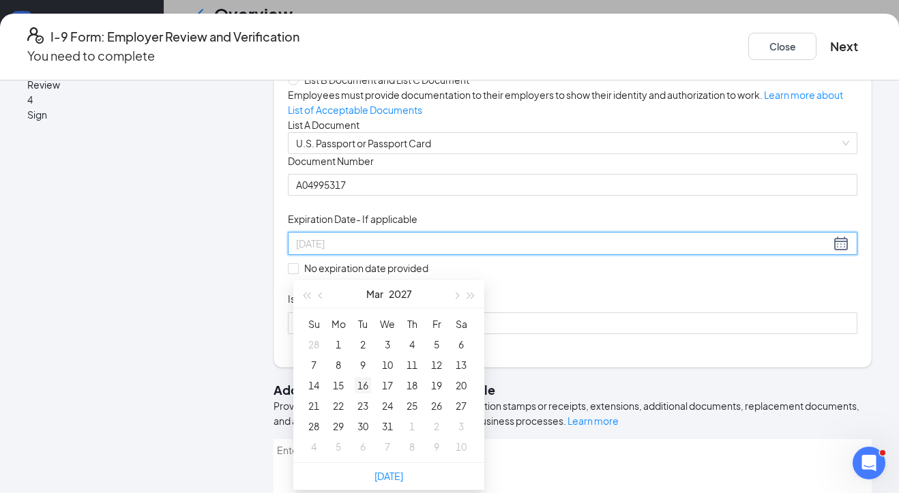
click at [363, 388] on div "16" at bounding box center [363, 385] width 16 height 16
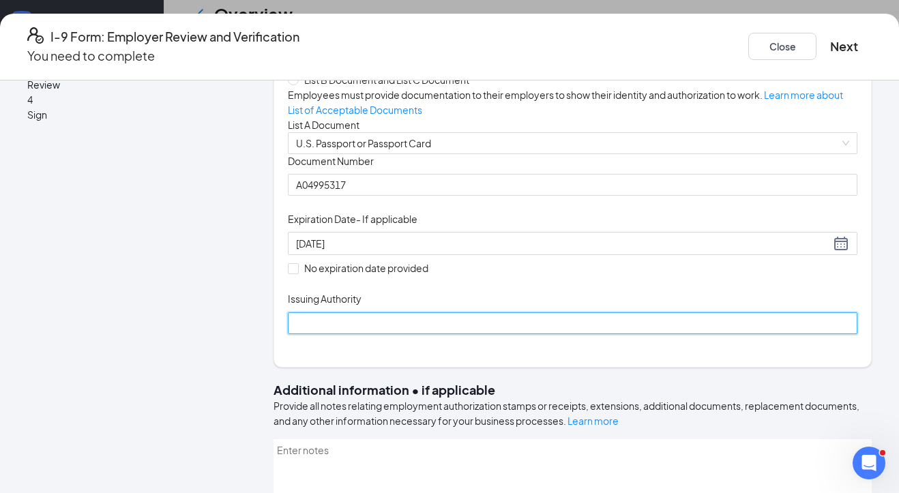
click at [308, 334] on input "Issuing Authority" at bounding box center [573, 323] width 570 height 22
type input "[GEOGRAPHIC_DATA]"
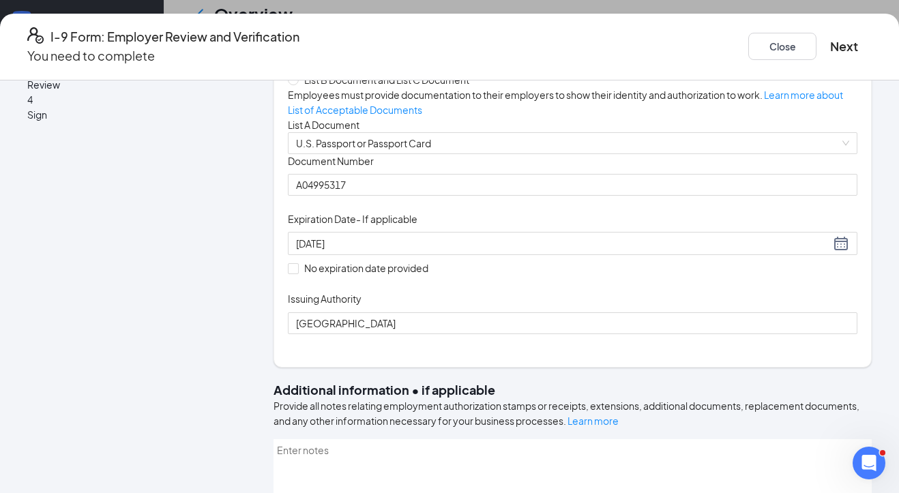
click at [631, 334] on div "Document Title U.S. Passport or Passport Card Document Number [PASSPORT] Expira…" at bounding box center [573, 244] width 570 height 180
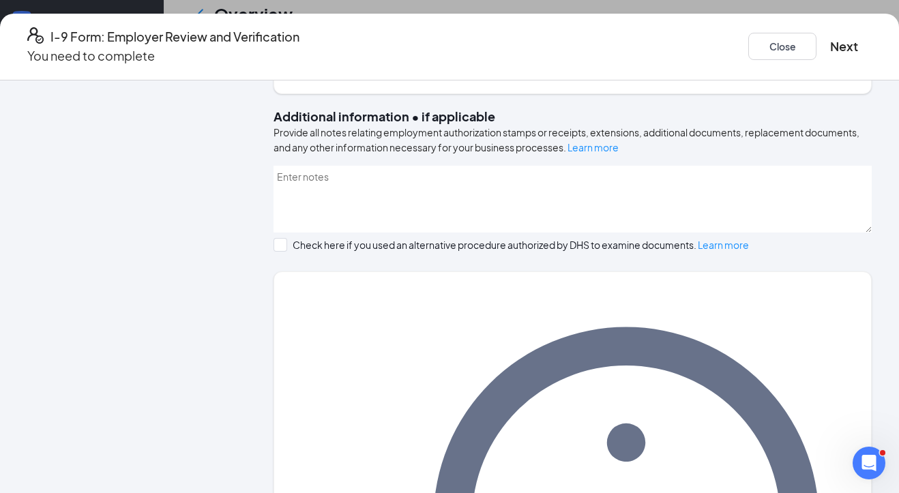
scroll to position [438, 0]
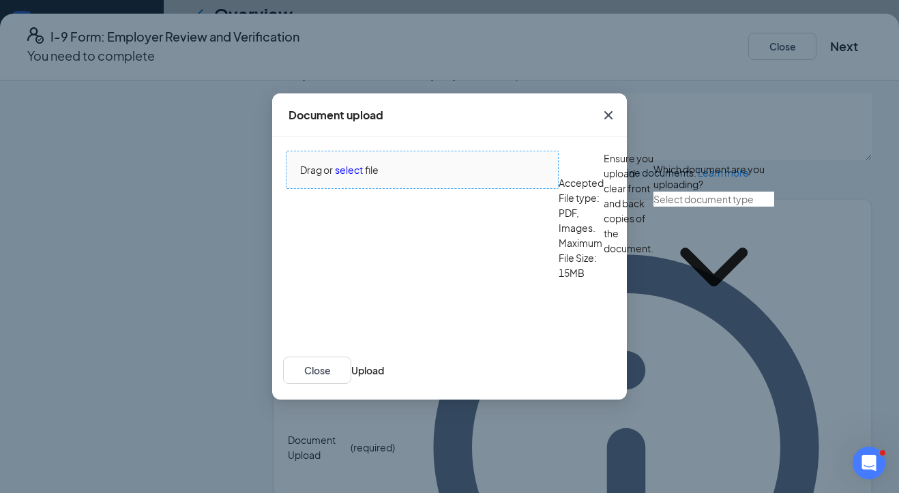
click at [350, 177] on span "select" at bounding box center [349, 169] width 28 height 15
click at [654, 207] on input "text" at bounding box center [714, 199] width 121 height 15
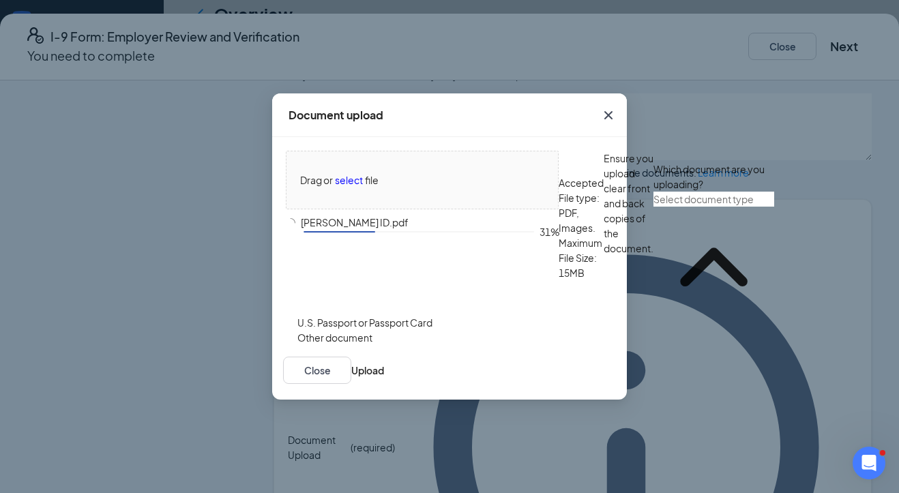
click at [426, 330] on div "U.S. Passport or Passport Card" at bounding box center [364, 322] width 135 height 15
type input "U.S. Passport or Passport Card"
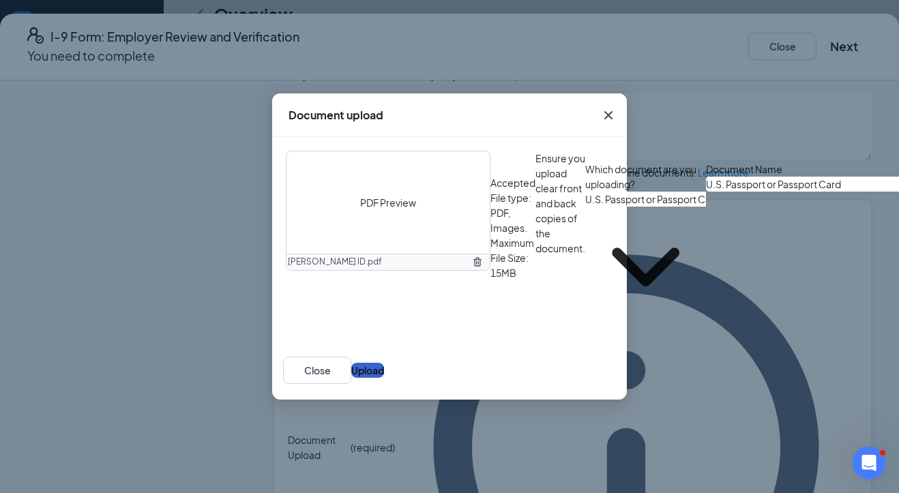
click at [384, 378] on button "Upload" at bounding box center [367, 370] width 33 height 15
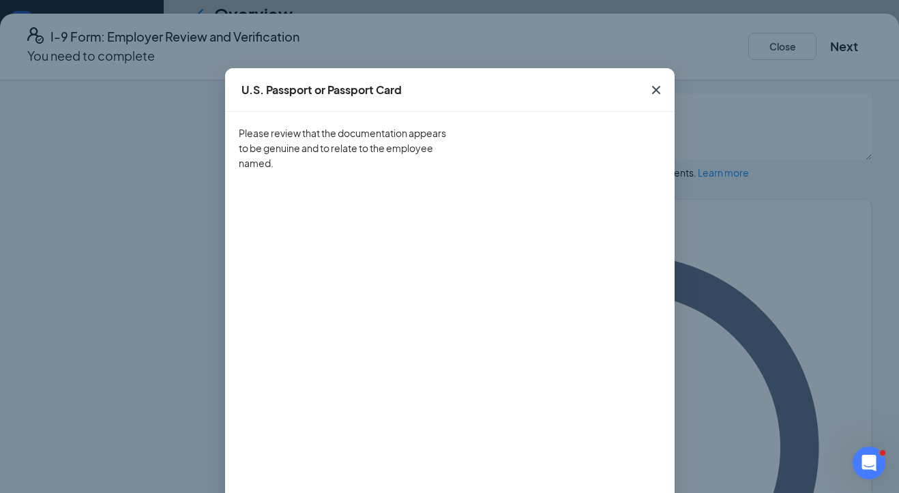
scroll to position [103, 0]
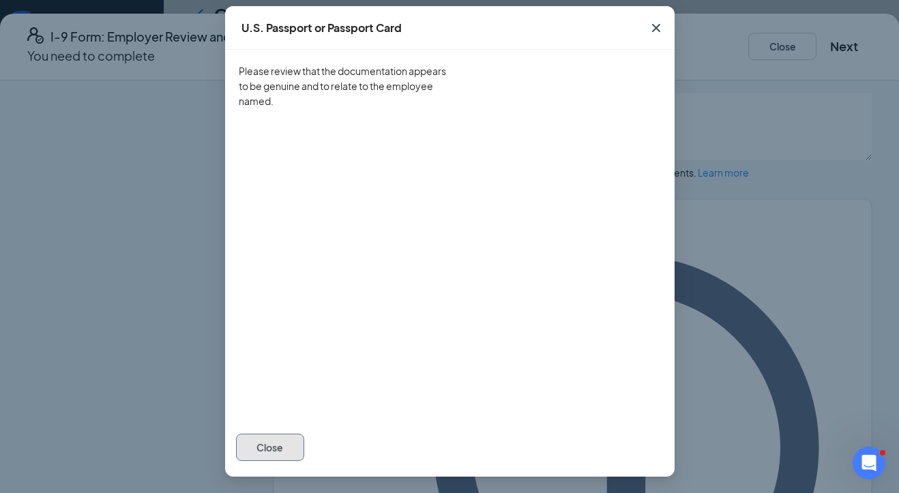
click at [304, 441] on button "Close" at bounding box center [270, 447] width 68 height 27
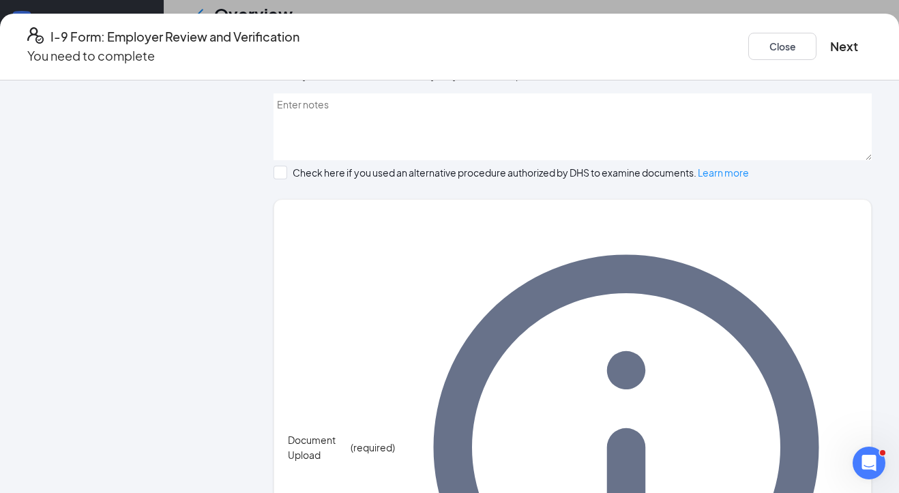
scroll to position [35, 0]
click at [793, 39] on button "Next" at bounding box center [844, 46] width 28 height 19
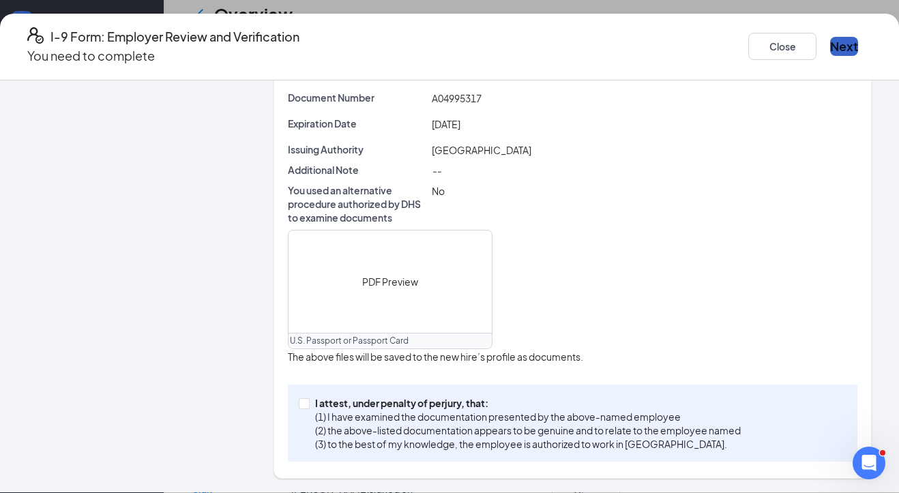
scroll to position [432, 0]
click at [308, 403] on input "I attest, under penalty of [PERSON_NAME], that: (1) I have examined the documen…" at bounding box center [304, 403] width 10 height 10
checkbox input "true"
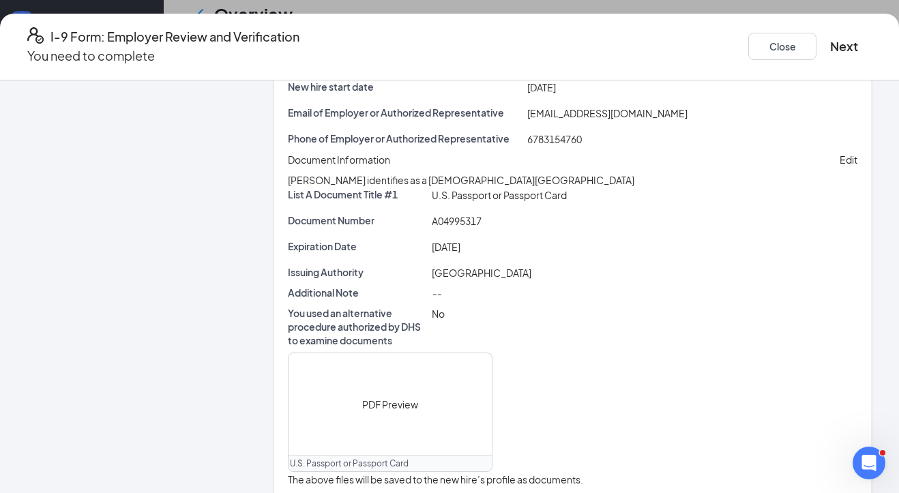
scroll to position [155, 0]
click at [793, 40] on button "Next" at bounding box center [844, 46] width 28 height 19
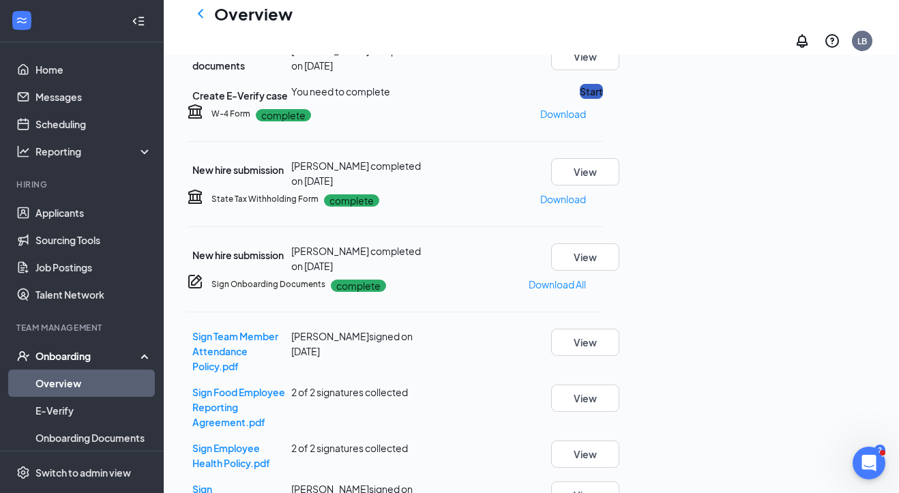
click at [603, 99] on button "Start" at bounding box center [591, 91] width 23 height 15
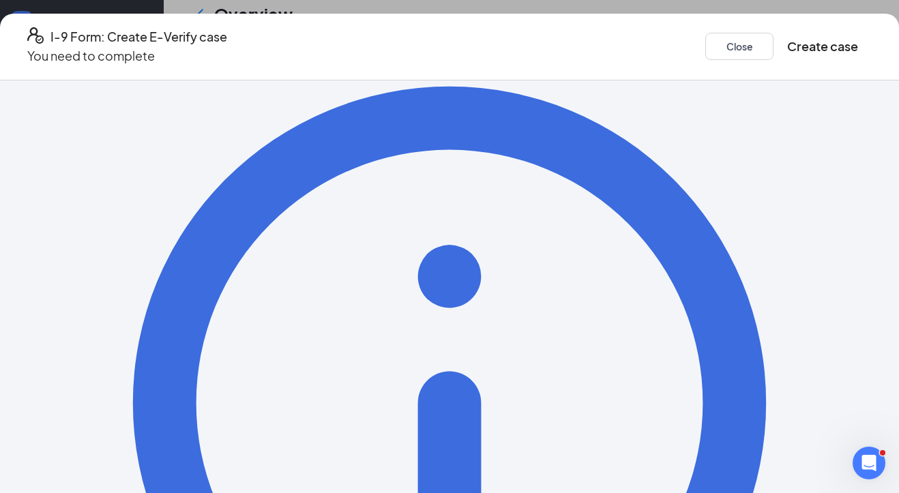
scroll to position [426, 0]
click at [793, 41] on button "Create case" at bounding box center [822, 46] width 71 height 19
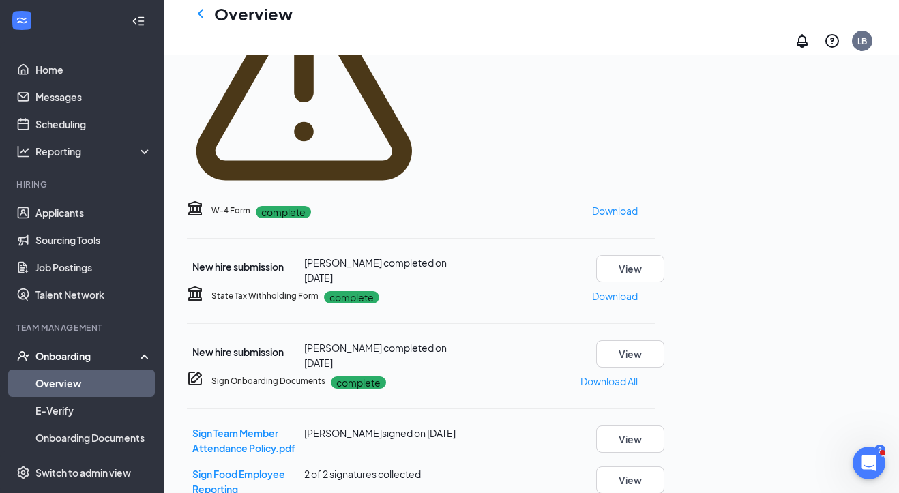
scroll to position [239, 0]
click at [626, 25] on span "Review photo" at bounding box center [523, 10] width 205 height 27
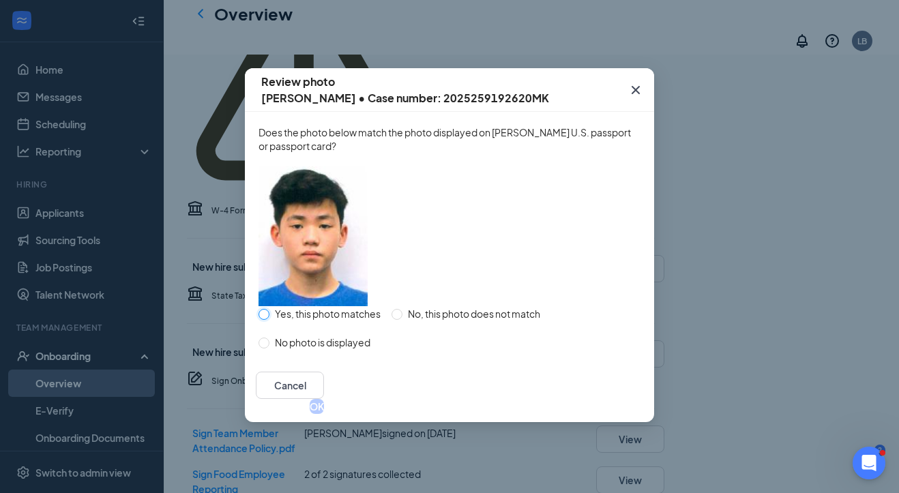
click at [269, 320] on input "Yes, this photo matches" at bounding box center [264, 314] width 11 height 11
radio input "true"
click at [324, 414] on button "OK" at bounding box center [317, 406] width 14 height 15
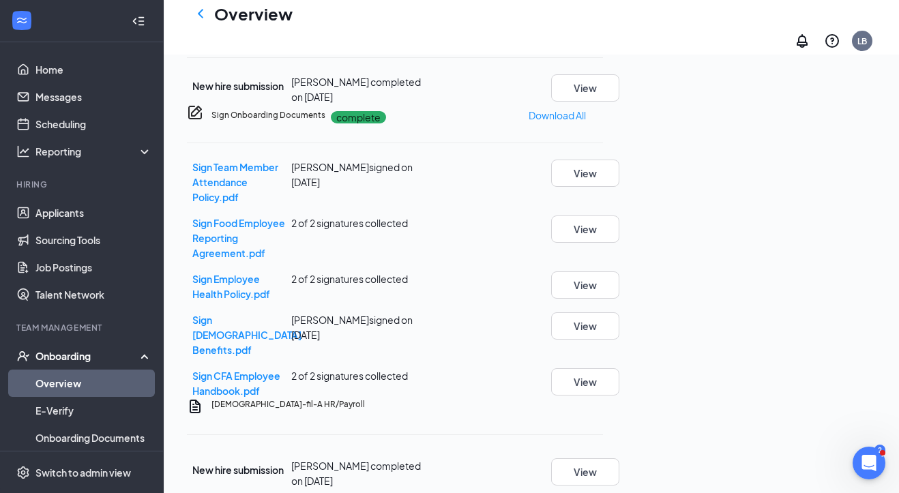
scroll to position [825, 0]
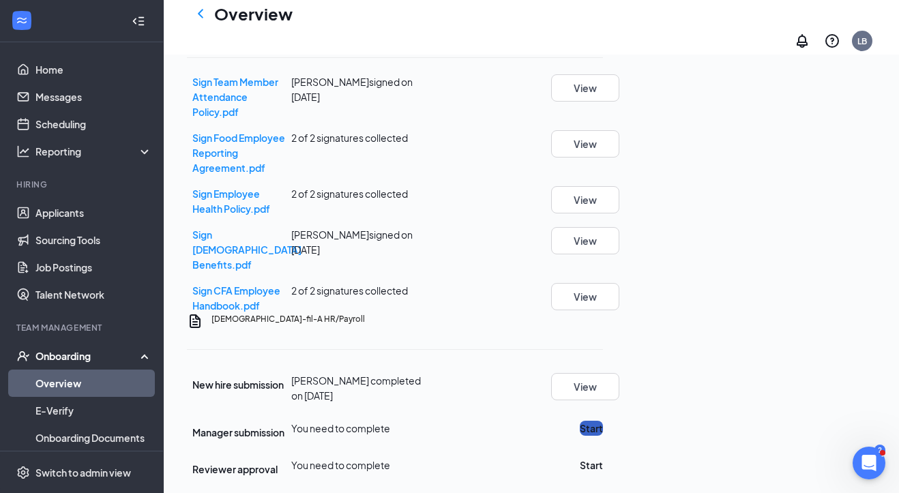
click at [603, 421] on button "Start" at bounding box center [591, 428] width 23 height 15
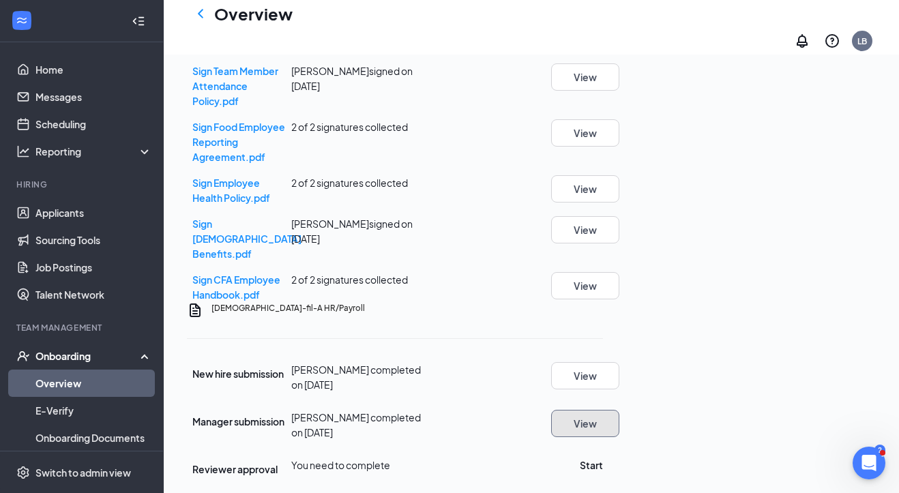
scroll to position [830, 0]
click at [603, 458] on button "Start" at bounding box center [591, 465] width 23 height 15
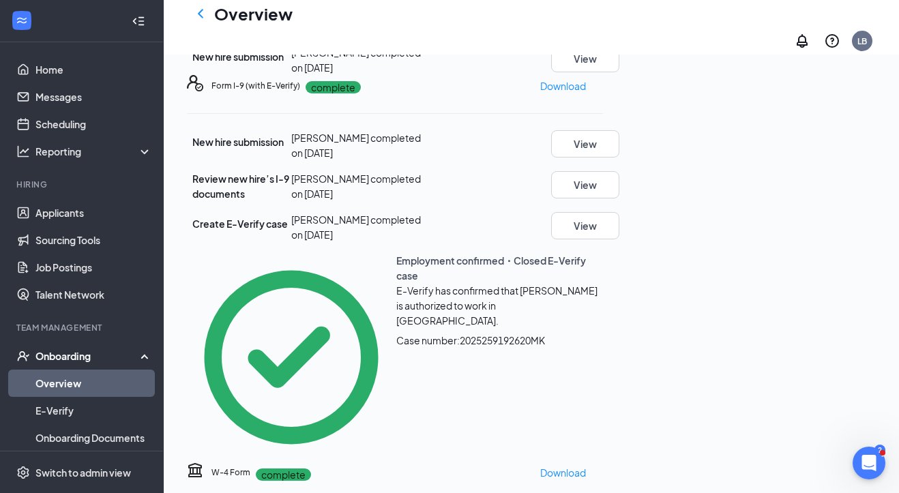
scroll to position [0, 0]
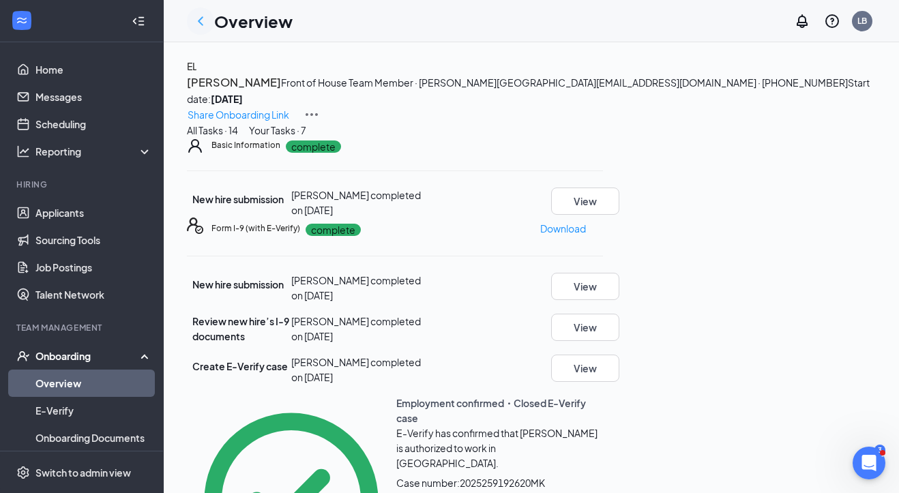
click at [198, 22] on icon "ChevronLeft" at bounding box center [200, 21] width 16 height 16
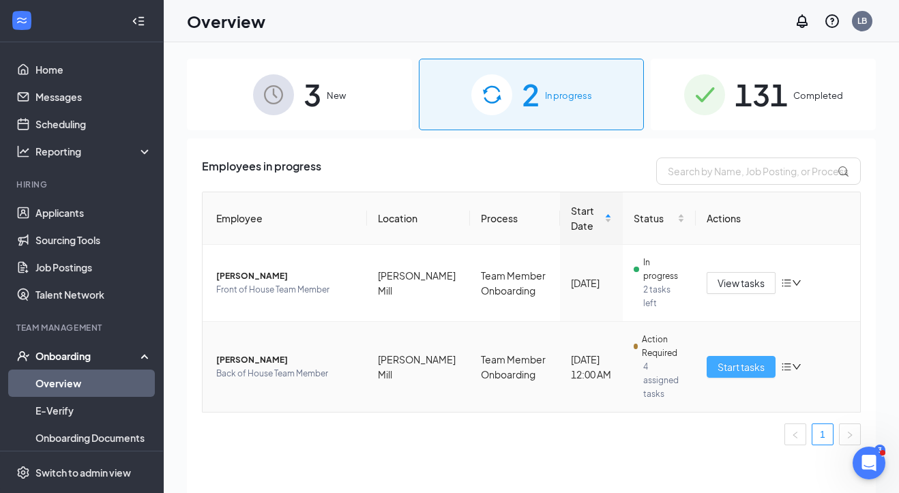
click at [742, 359] on span "Start tasks" at bounding box center [741, 366] width 47 height 15
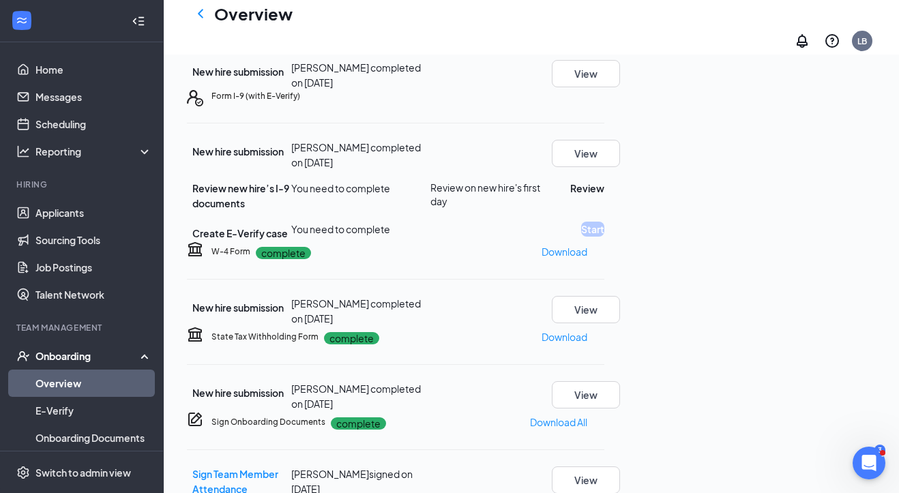
scroll to position [152, 0]
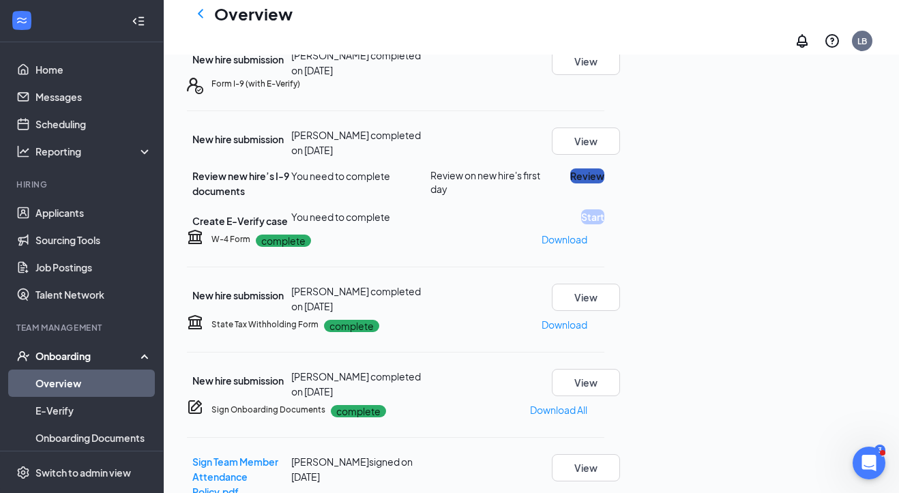
click at [604, 184] on button "Review" at bounding box center [587, 175] width 34 height 15
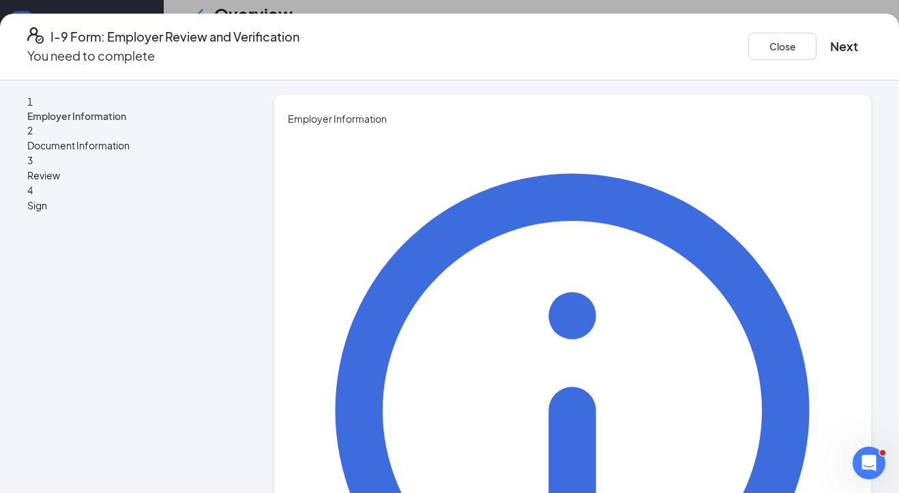
type input "Lauren"
type input "[PERSON_NAME]"
type input "Director of People"
type input "[EMAIL_ADDRESS][DOMAIN_NAME]"
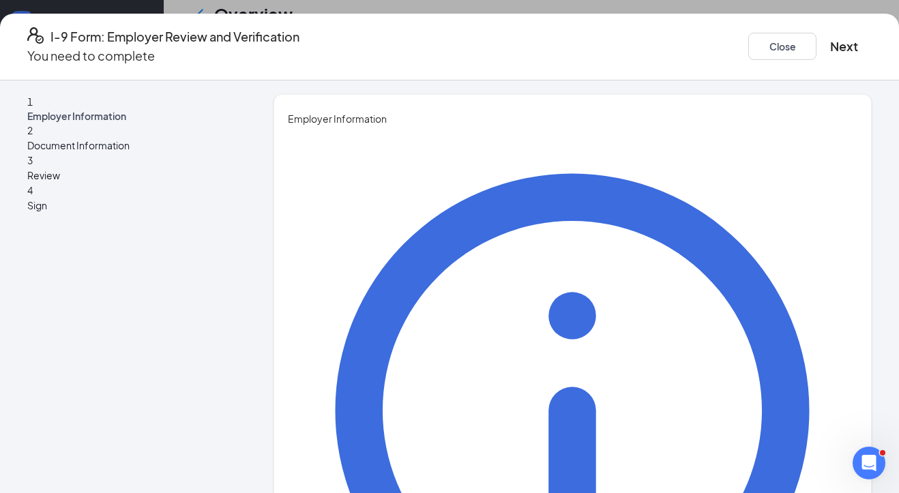
type input "5"
type input "6783154670"
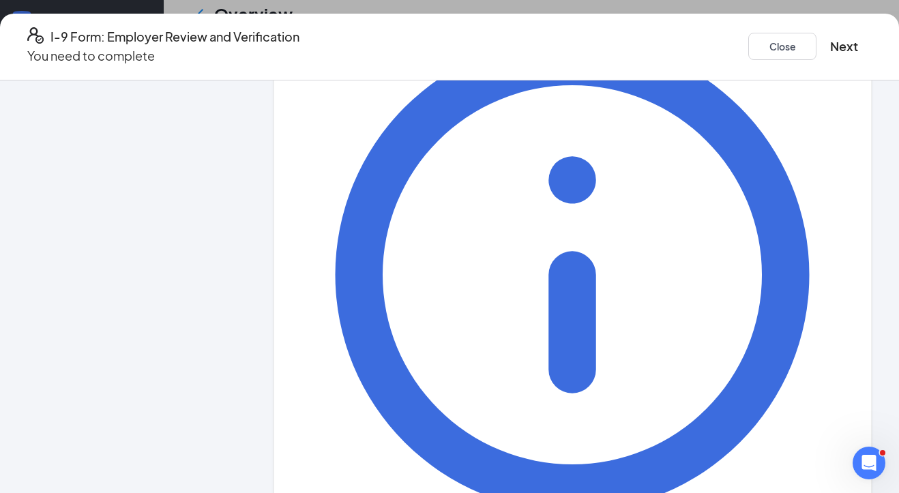
scroll to position [428, 0]
click at [793, 38] on button "Next" at bounding box center [844, 46] width 28 height 19
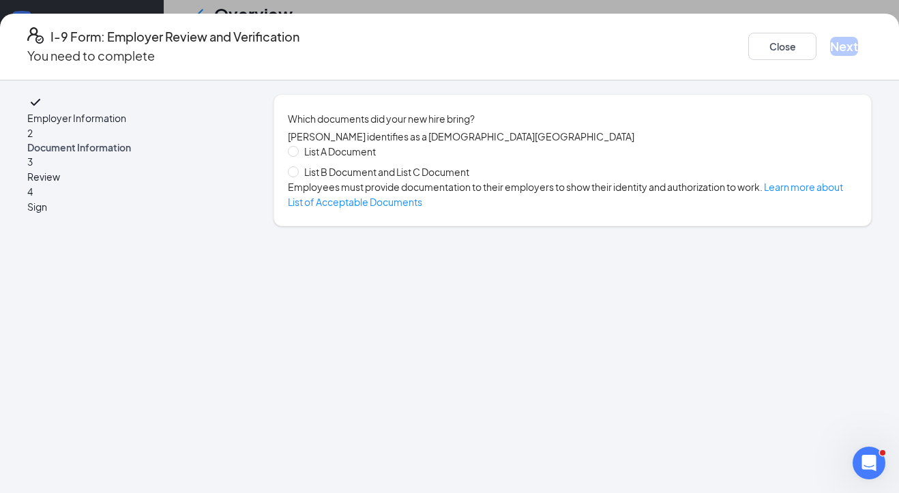
click at [359, 179] on span "List B Document and List C Document" at bounding box center [387, 171] width 176 height 15
click at [297, 176] on input "List B Document and List C Document" at bounding box center [293, 171] width 10 height 10
radio input "true"
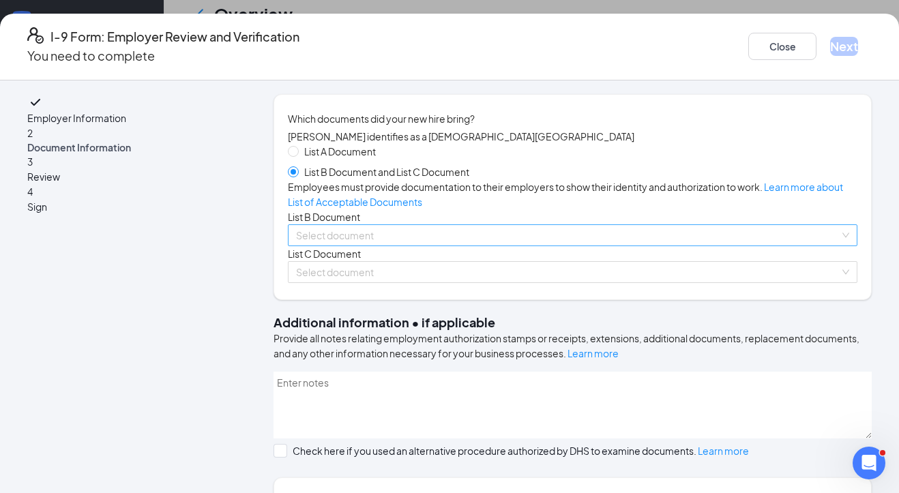
click at [333, 246] on input "search" at bounding box center [568, 235] width 544 height 20
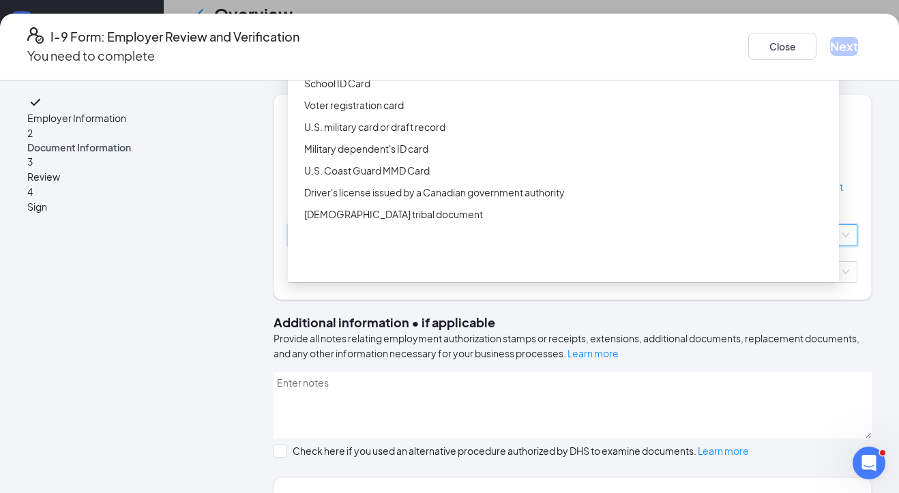
click at [372, 50] on div "Driver’s License issued by U.S State or outlying US possession" at bounding box center [563, 40] width 551 height 22
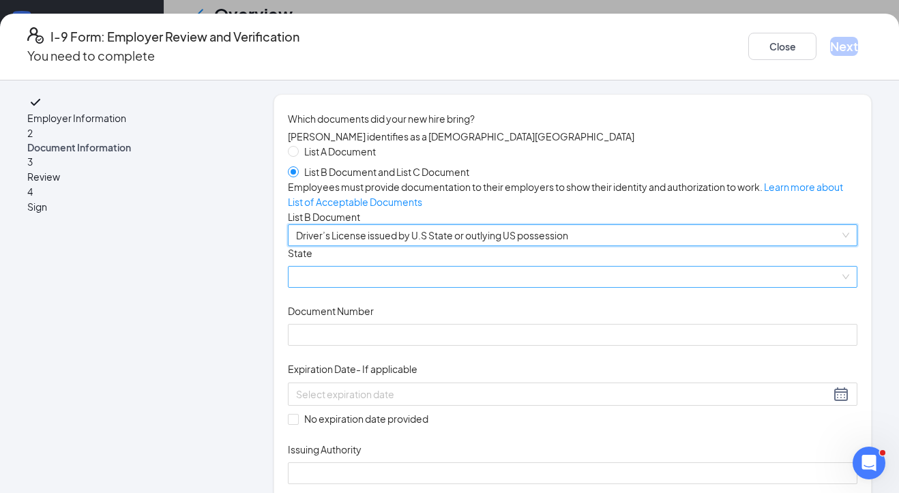
click at [342, 287] on span at bounding box center [572, 277] width 553 height 20
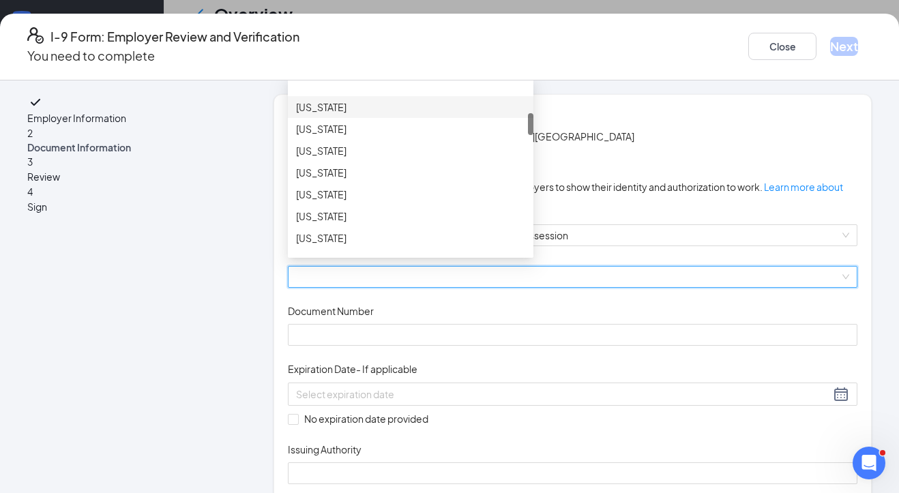
scroll to position [255, 0]
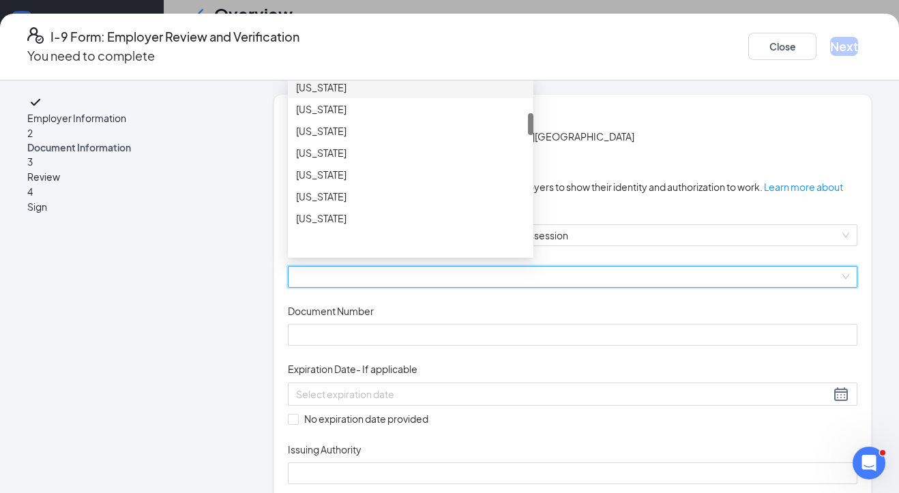
click at [348, 160] on div "[US_STATE]" at bounding box center [410, 152] width 229 height 15
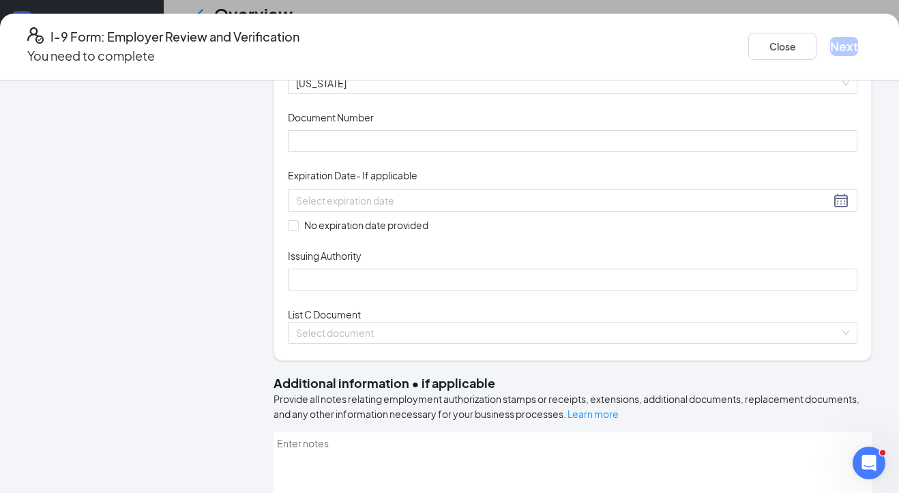
scroll to position [214, 0]
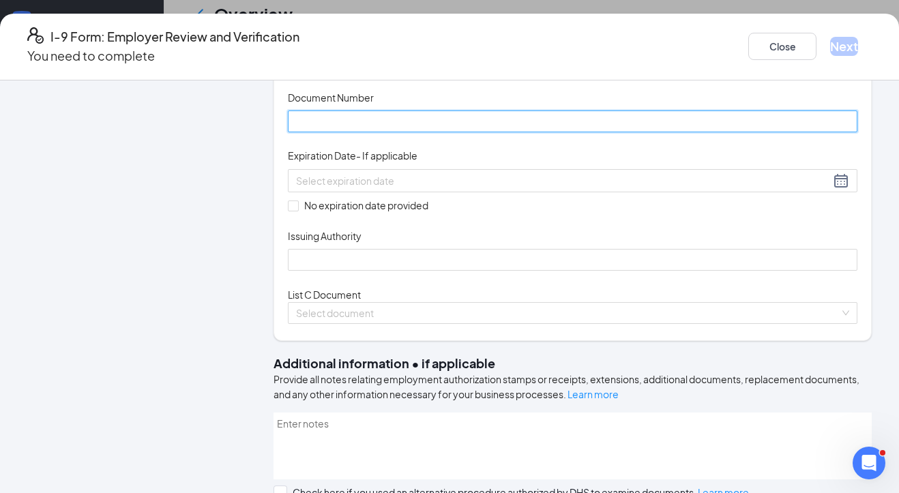
click at [353, 132] on input "Document Number" at bounding box center [573, 122] width 570 height 22
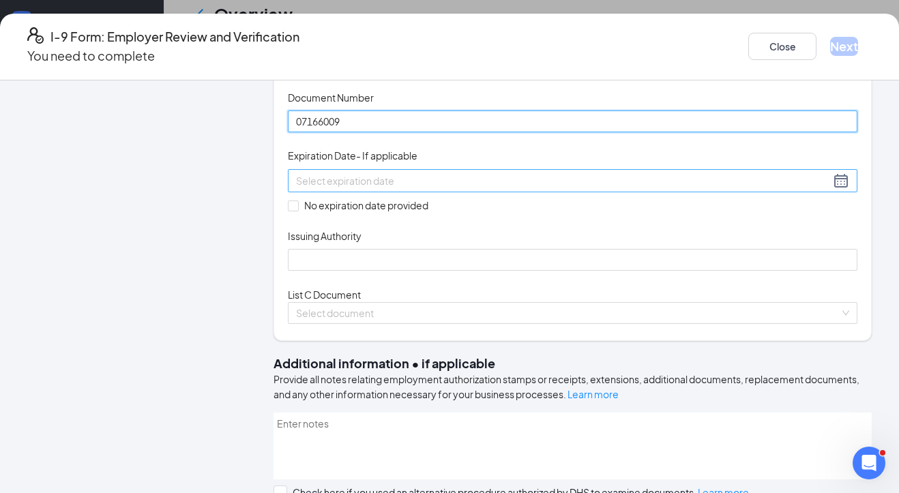
type input "07166009"
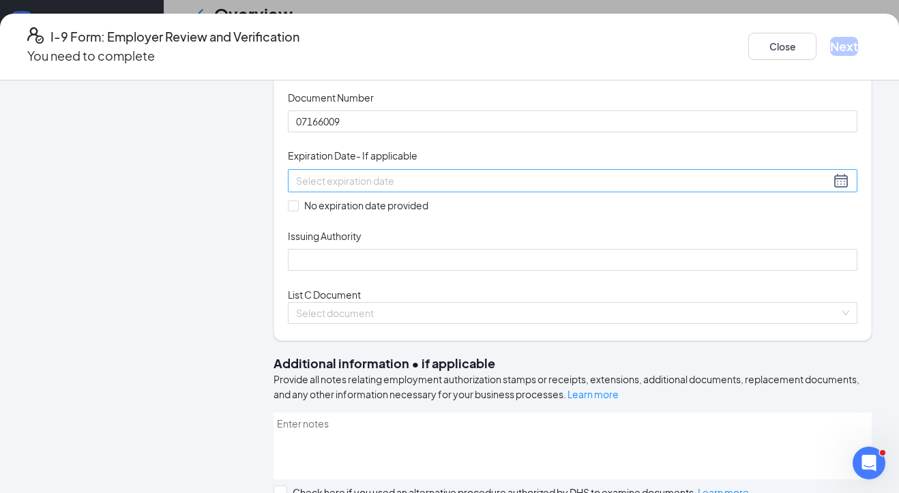
click at [527, 189] on div at bounding box center [572, 181] width 553 height 16
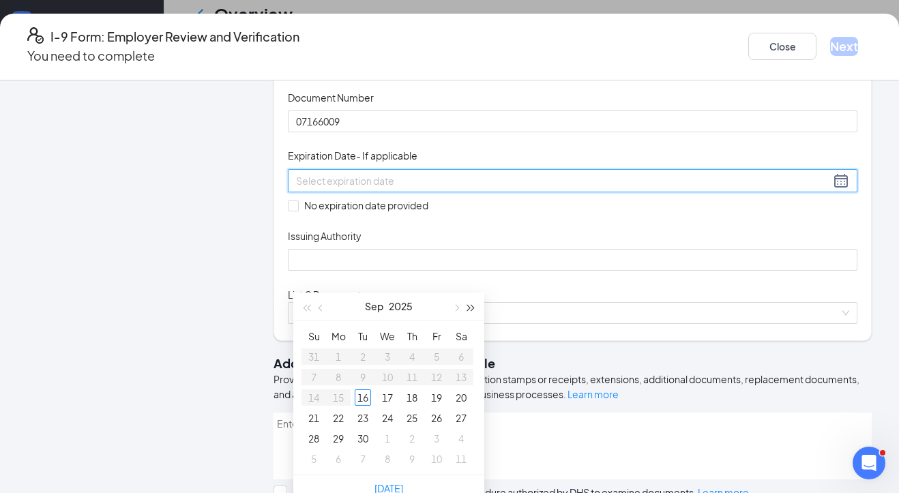
click at [471, 306] on span "button" at bounding box center [471, 308] width 7 height 7
click at [469, 303] on button "button" at bounding box center [471, 306] width 15 height 27
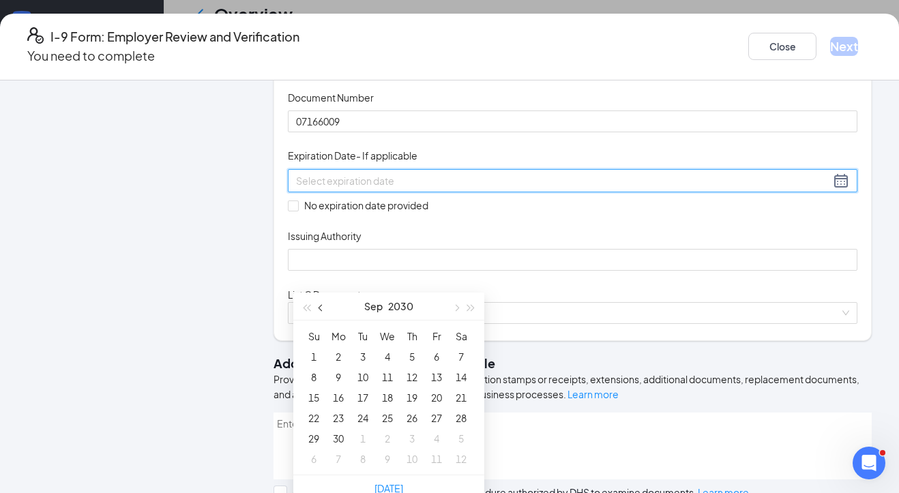
click at [321, 308] on span "button" at bounding box center [322, 308] width 7 height 7
type input "[DATE]"
click at [437, 354] on div "2" at bounding box center [436, 357] width 16 height 16
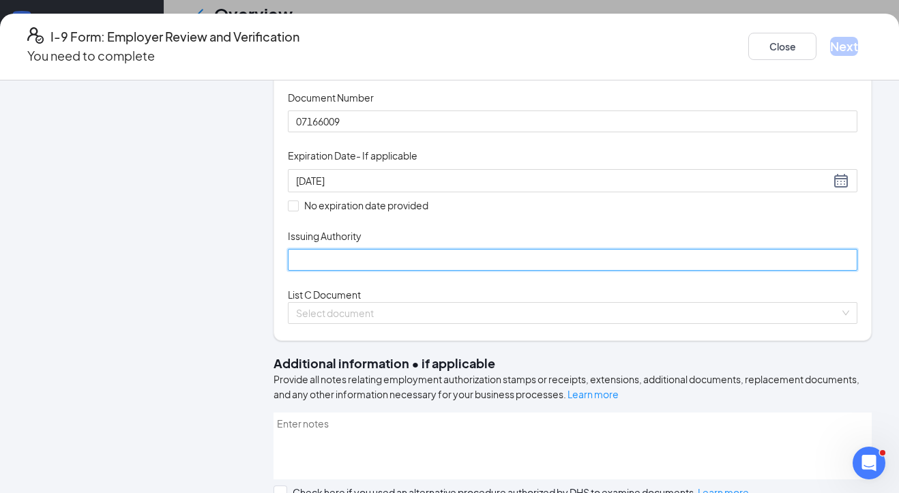
click at [437, 271] on input "Issuing Authority" at bounding box center [573, 260] width 570 height 22
type input "[US_STATE]"
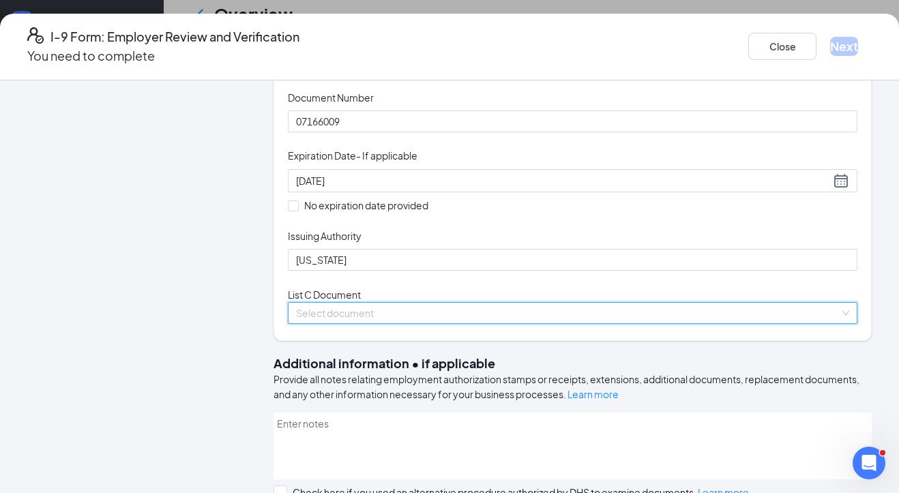
click at [421, 323] on input "search" at bounding box center [568, 313] width 544 height 20
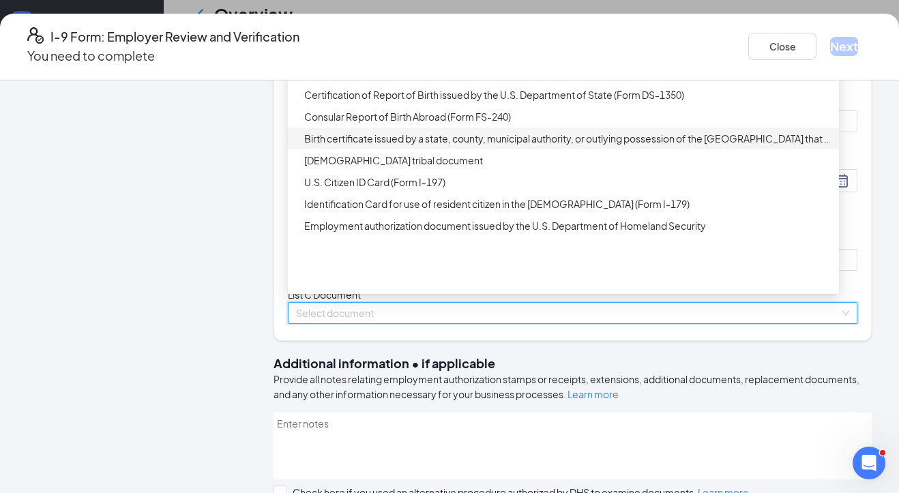
click at [377, 146] on div "Birth certificate issued by a state, county, municipal authority, or outlying p…" at bounding box center [567, 138] width 527 height 15
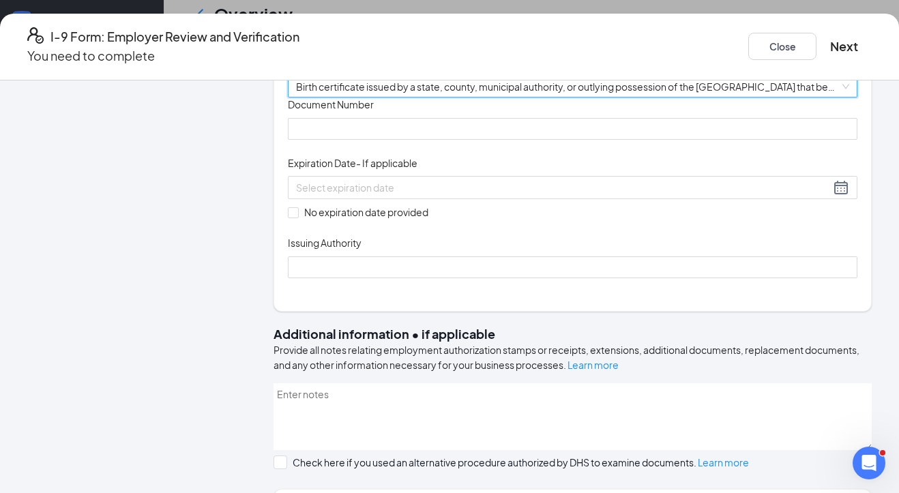
scroll to position [490, 0]
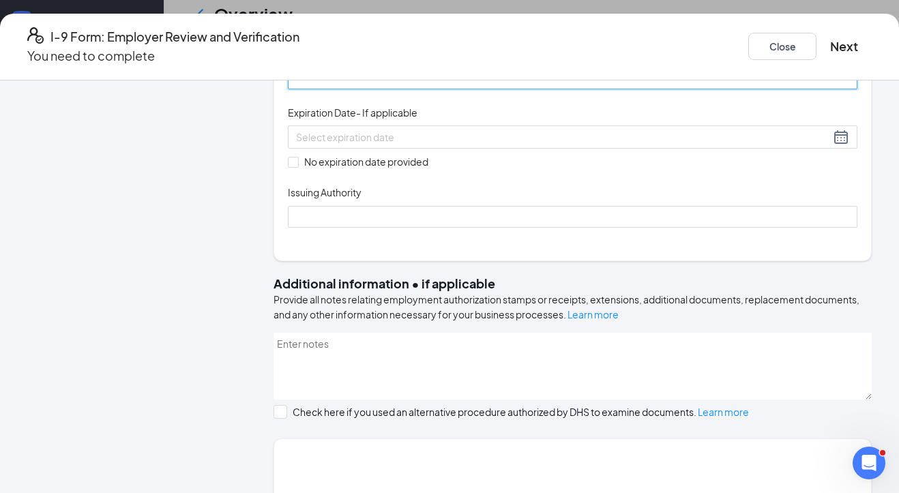
click at [328, 89] on input "Document Number" at bounding box center [573, 79] width 570 height 22
type input "1200830026869"
click at [297, 166] on input "No expiration date provided" at bounding box center [293, 162] width 10 height 10
checkbox input "true"
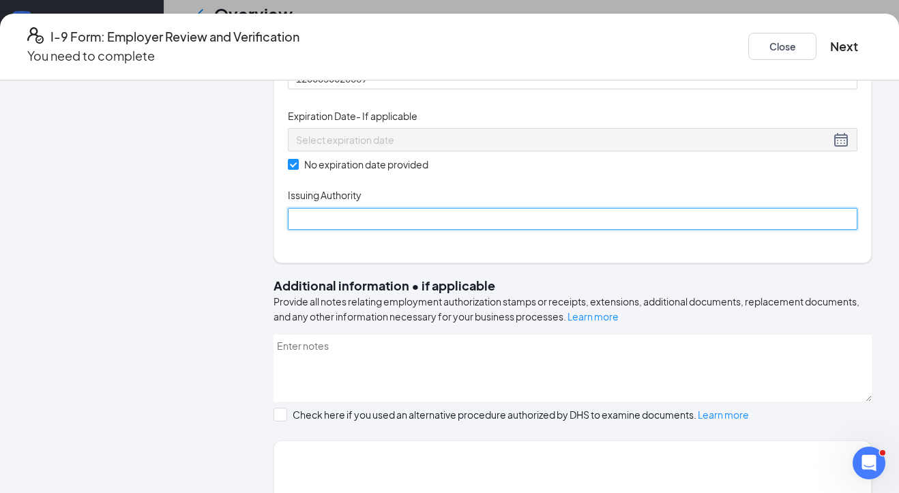
click at [328, 230] on input "Issuing Authority" at bounding box center [573, 219] width 570 height 22
type input "S"
type input "[US_STATE]"
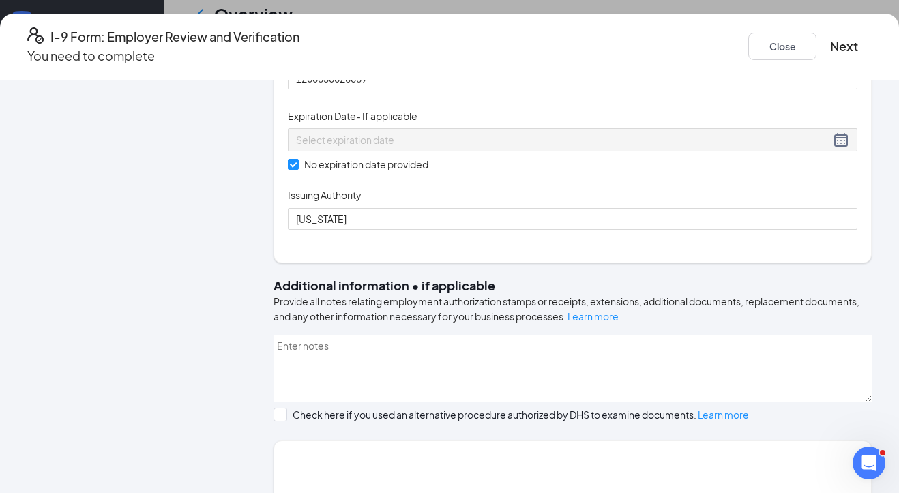
click at [777, 230] on div "Document Title Birth certificate issued by a state, county, municipal authority…" at bounding box center [573, 138] width 570 height 183
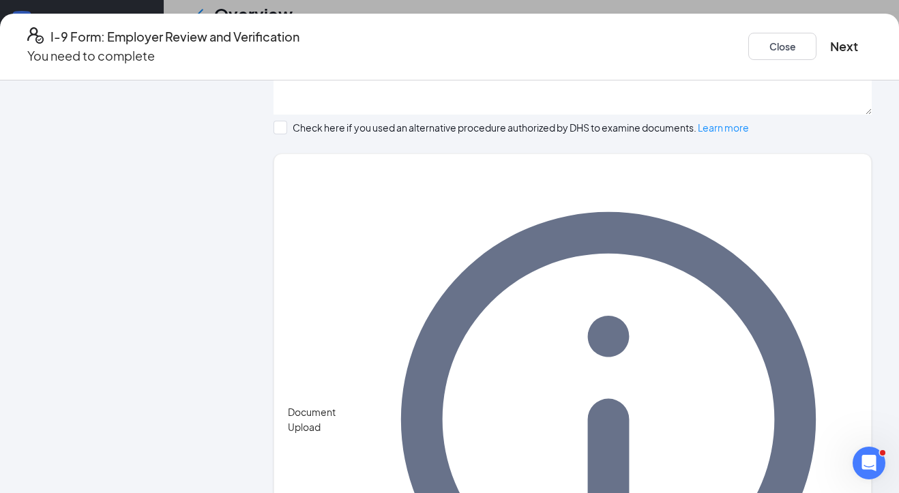
scroll to position [550, 0]
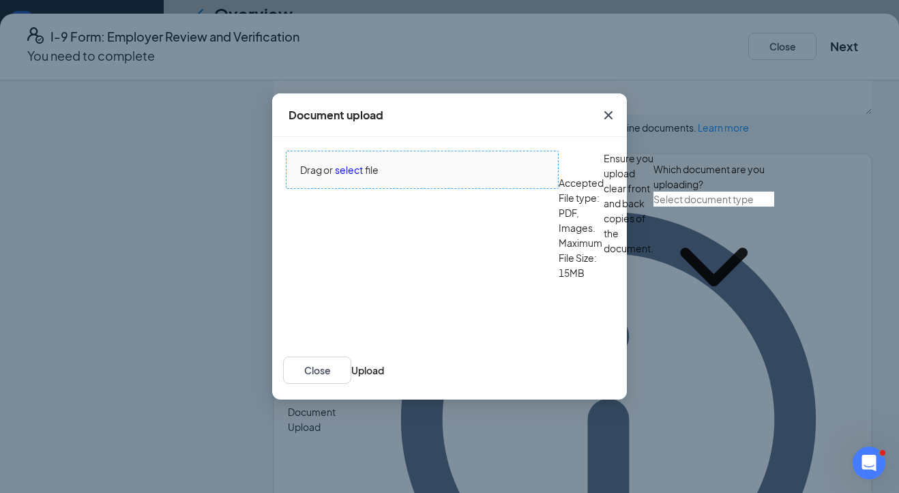
click at [339, 177] on span "select" at bounding box center [349, 169] width 28 height 15
click at [654, 207] on input "text" at bounding box center [714, 199] width 121 height 15
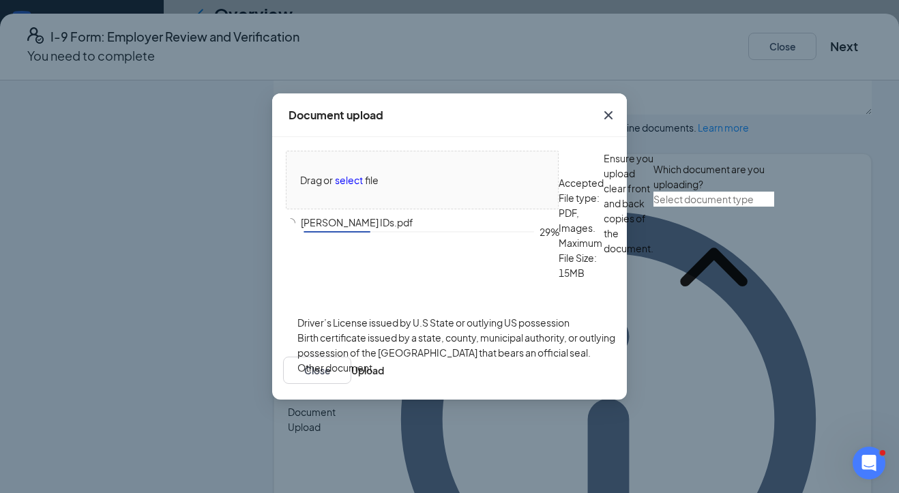
click at [456, 330] on div "Driver’s License issued by U.S State or outlying US possession" at bounding box center [433, 322] width 272 height 15
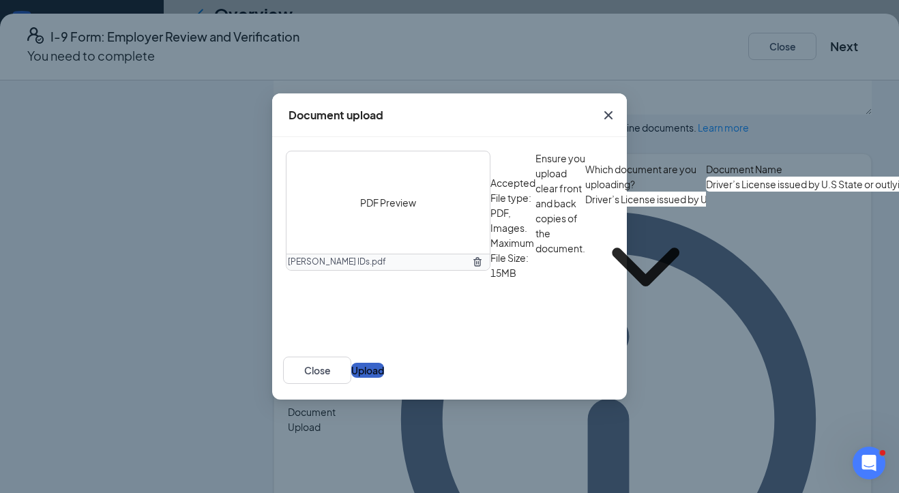
click at [384, 378] on button "Upload" at bounding box center [367, 370] width 33 height 15
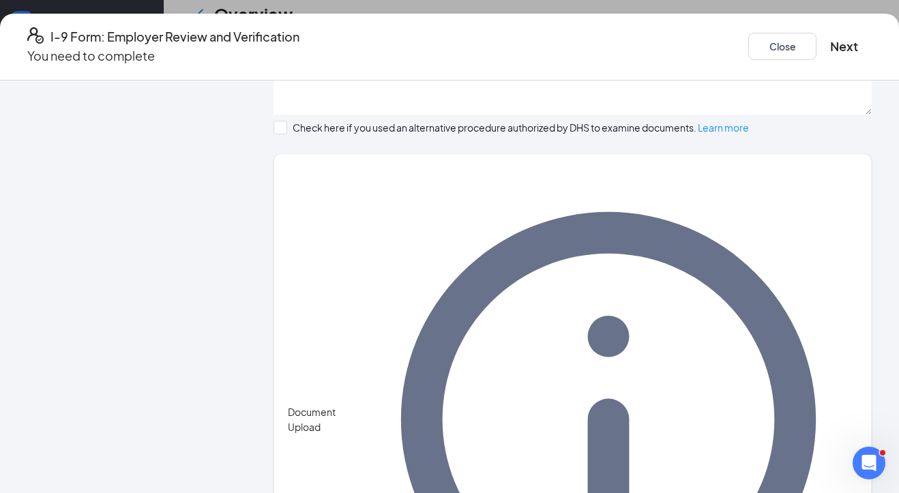
scroll to position [907, 0]
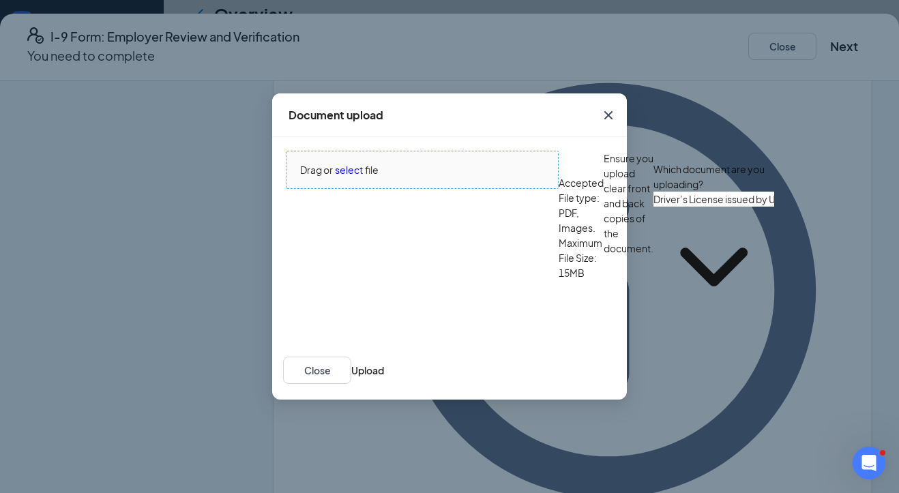
click at [357, 177] on span "select" at bounding box center [349, 169] width 28 height 15
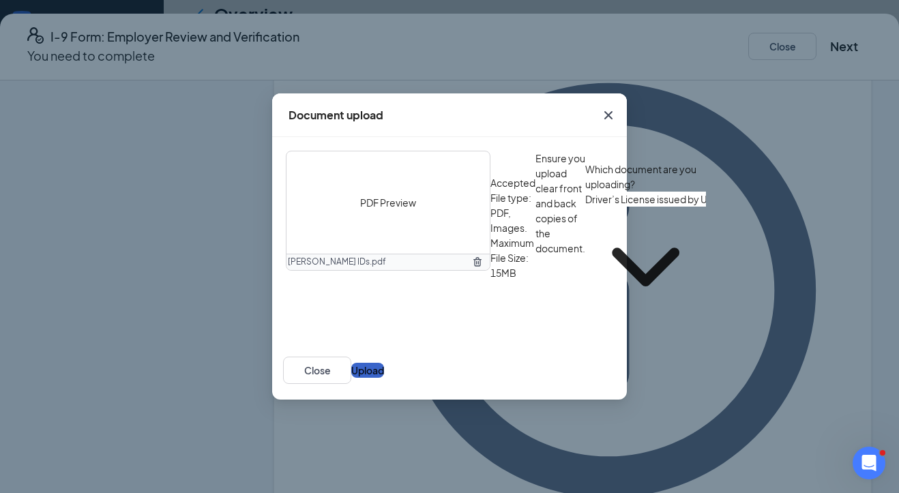
click at [384, 378] on button "Upload" at bounding box center [367, 370] width 33 height 15
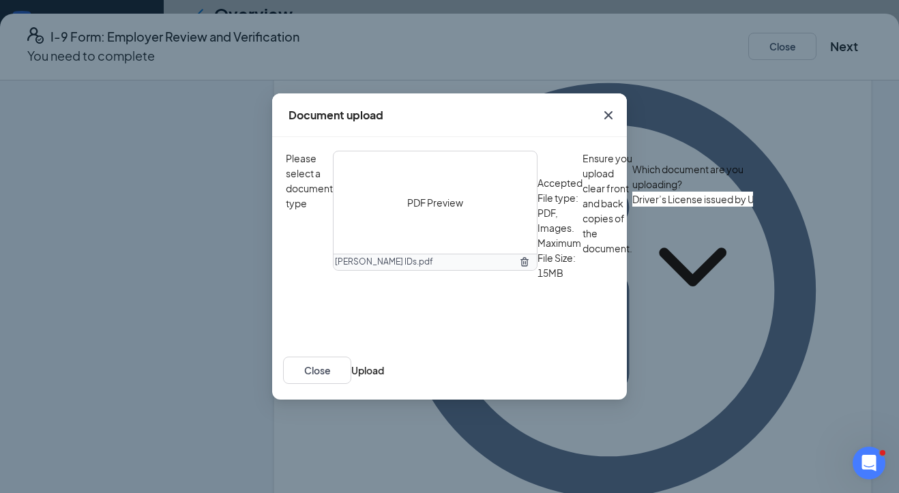
click at [632, 207] on input "Driver’s License issued by U.S State or outlying US possession" at bounding box center [692, 199] width 121 height 15
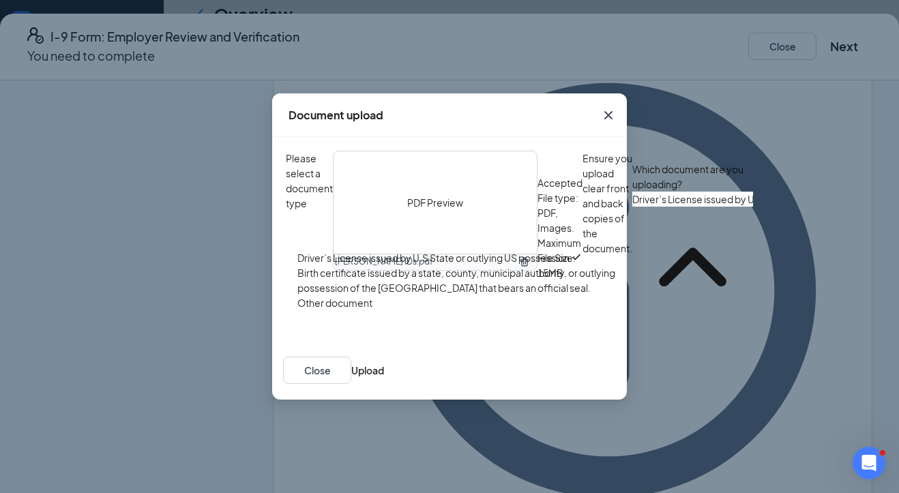
click at [424, 295] on div "Birth certificate issued by a state, county, municipal authority, or outlying p…" at bounding box center [461, 280] width 329 height 30
type input "Birth certificate issued by a state, county, municipal authority, or outlying p…"
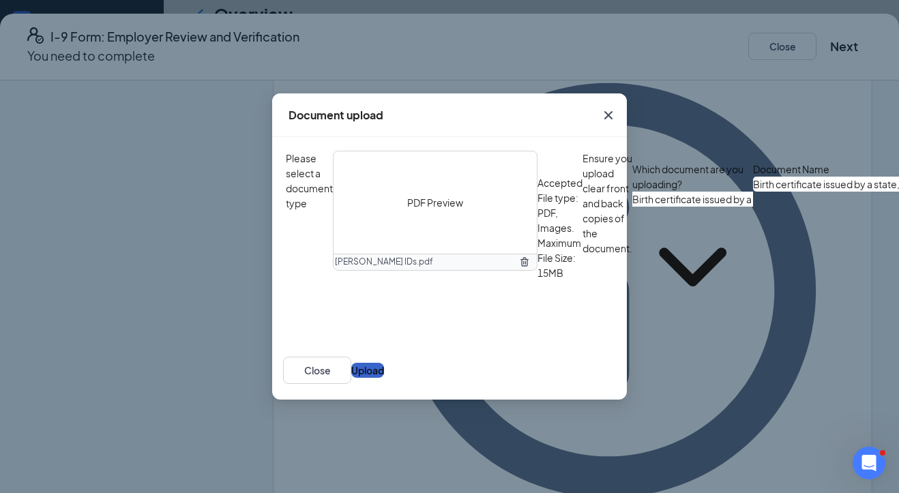
click at [384, 378] on button "Upload" at bounding box center [367, 370] width 33 height 15
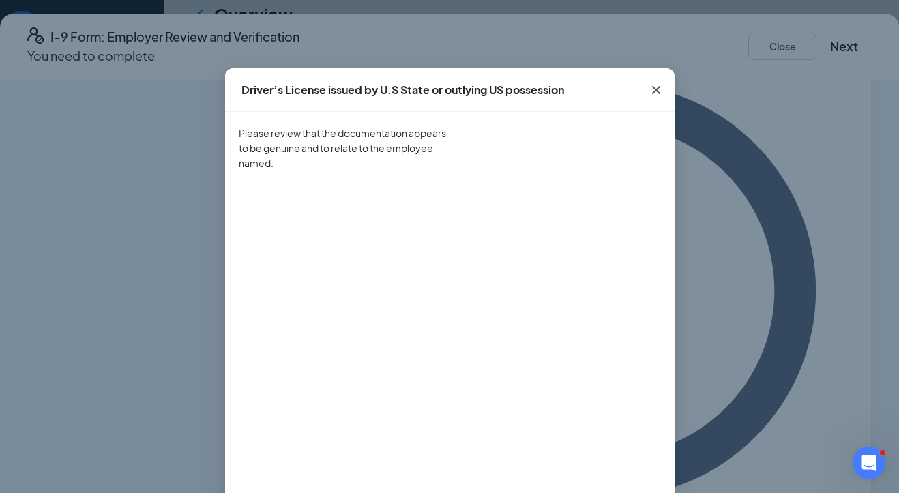
click at [660, 88] on icon "Cross" at bounding box center [656, 90] width 16 height 16
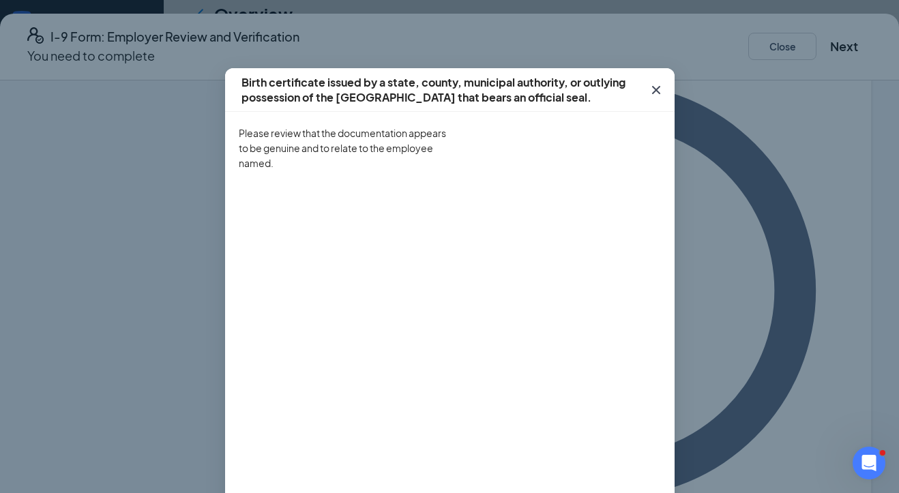
click at [654, 91] on icon "Cross" at bounding box center [655, 90] width 8 height 8
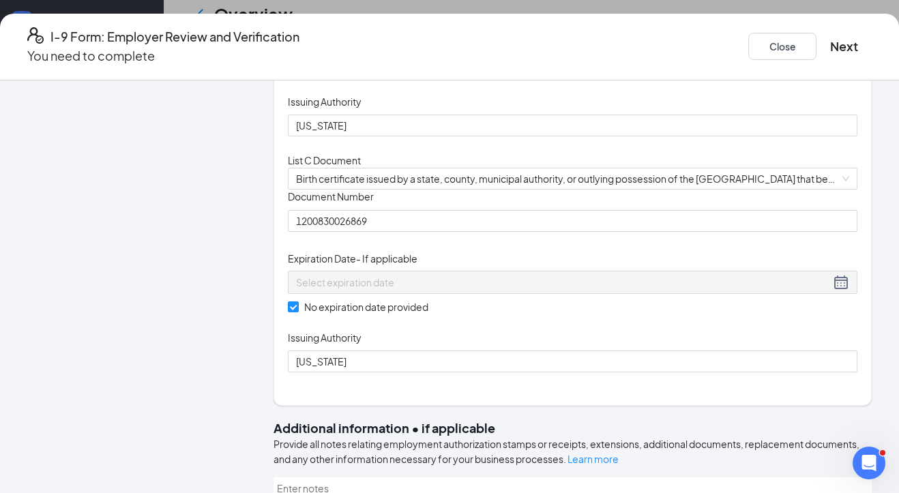
scroll to position [280, 0]
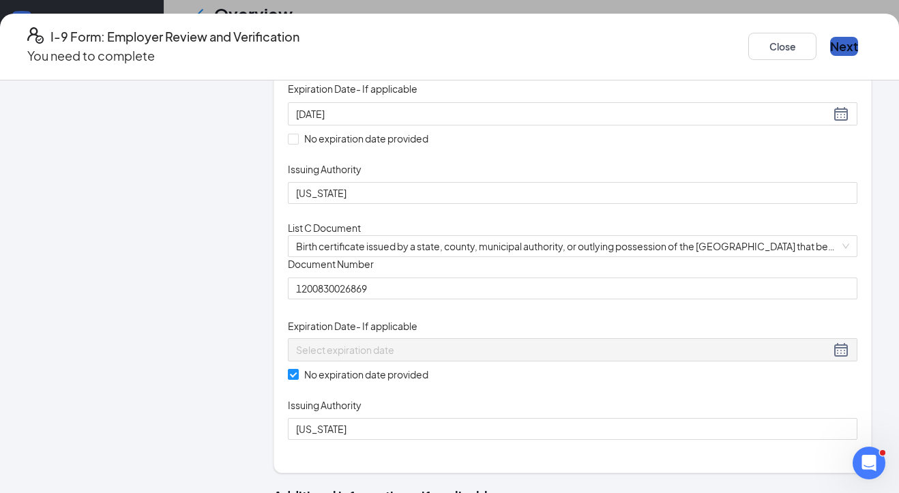
click at [793, 44] on button "Next" at bounding box center [844, 46] width 28 height 19
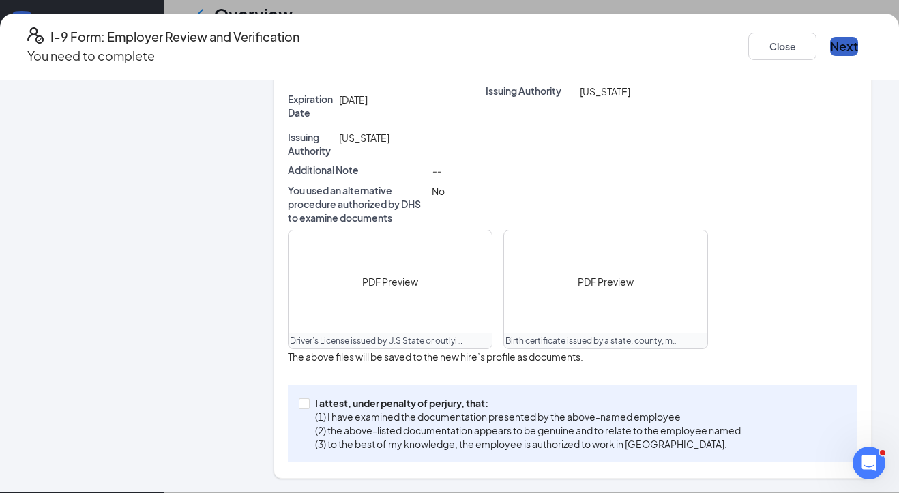
scroll to position [499, 0]
click at [308, 405] on input "I attest, under penalty of [PERSON_NAME], that: (1) I have examined the documen…" at bounding box center [304, 403] width 10 height 10
checkbox input "true"
click at [793, 44] on button "Next" at bounding box center [844, 46] width 28 height 19
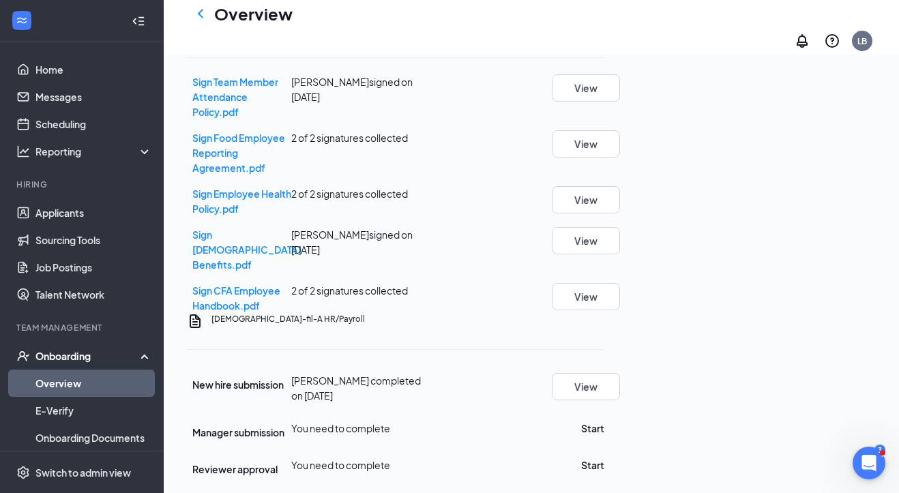
scroll to position [209, 0]
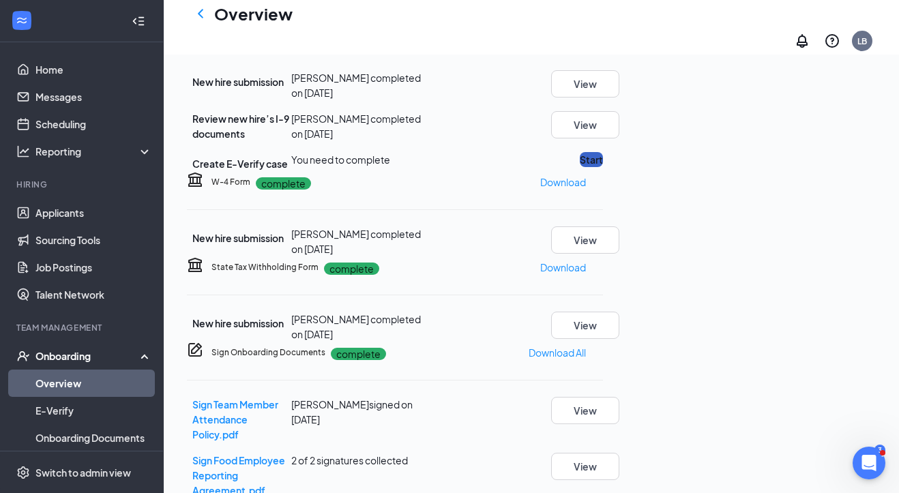
click at [603, 167] on button "Start" at bounding box center [591, 159] width 23 height 15
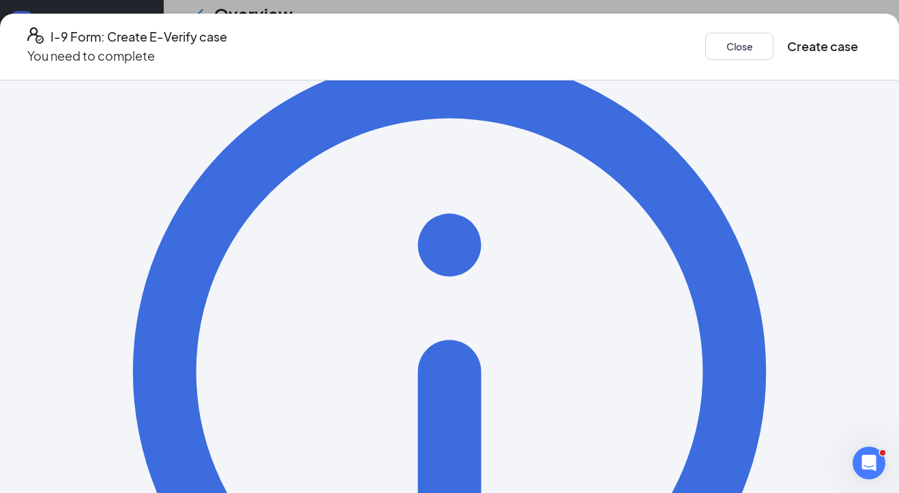
scroll to position [196, 0]
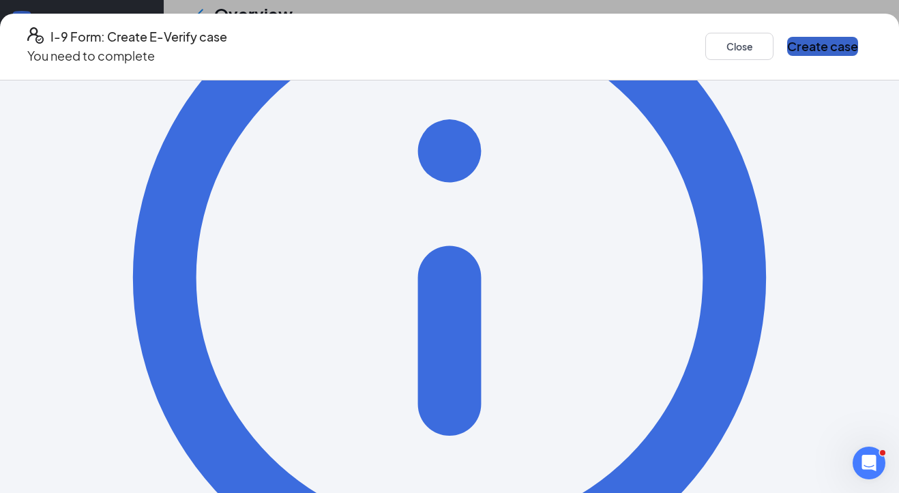
click at [793, 40] on button "Create case" at bounding box center [822, 46] width 71 height 19
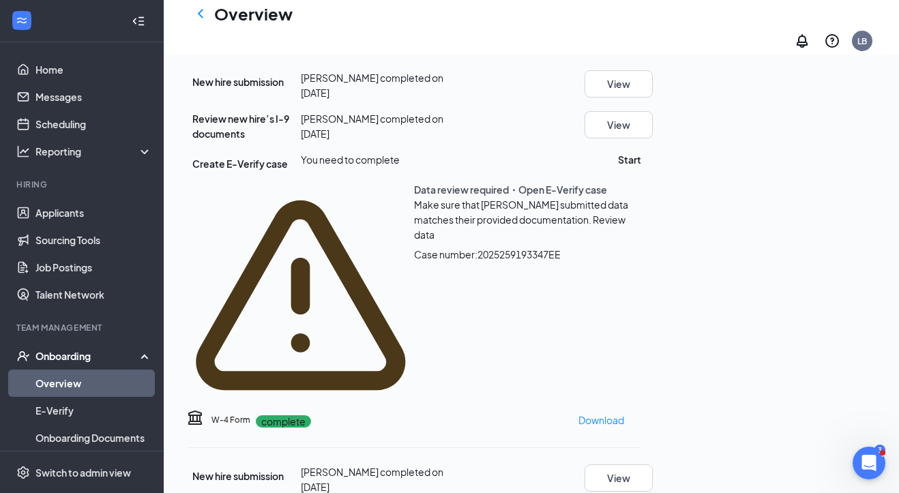
scroll to position [364, 0]
click at [626, 241] on span "Review data" at bounding box center [519, 227] width 211 height 27
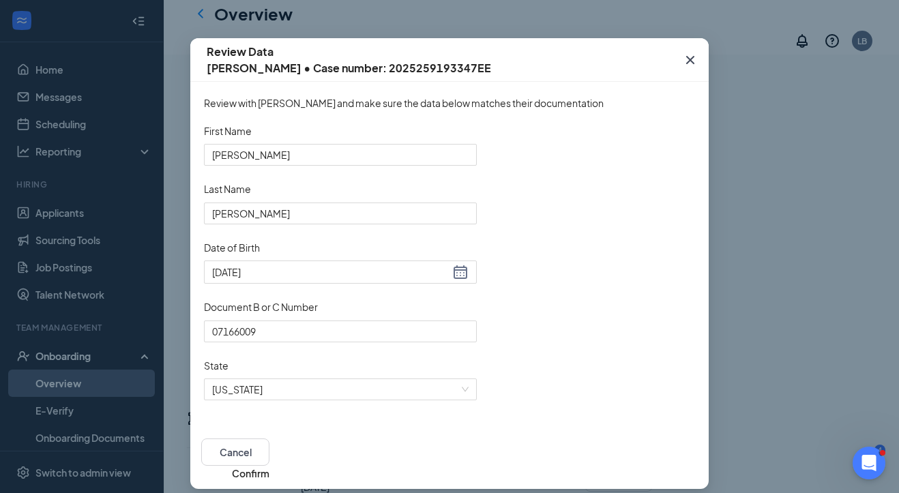
scroll to position [65, 0]
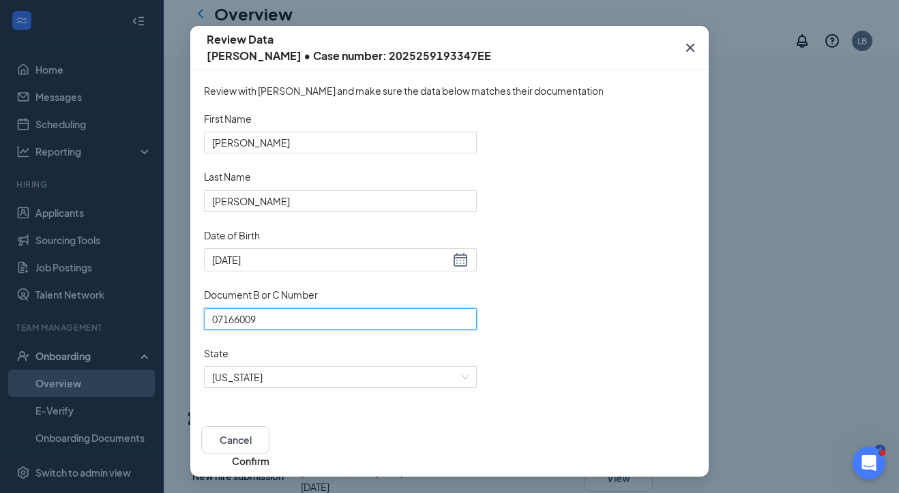
click at [242, 314] on input "07166009" at bounding box center [340, 319] width 273 height 22
type input "071666009"
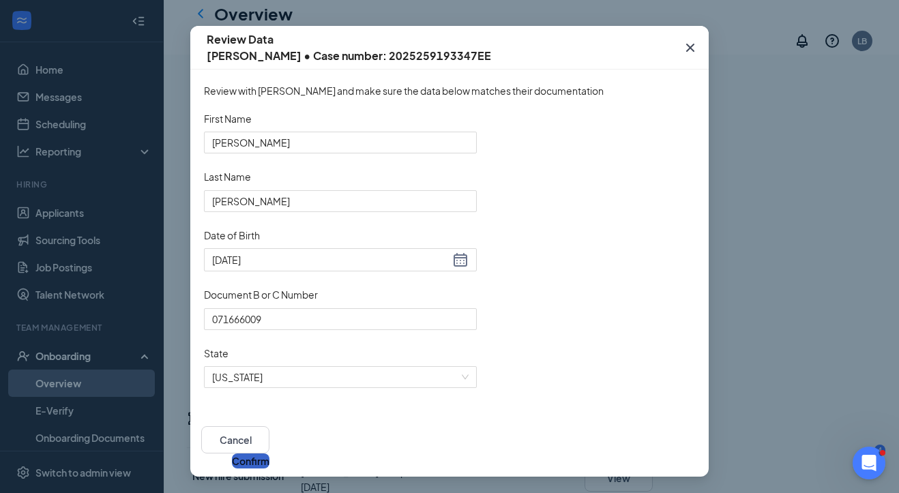
click at [269, 454] on button "Confirm" at bounding box center [251, 461] width 38 height 15
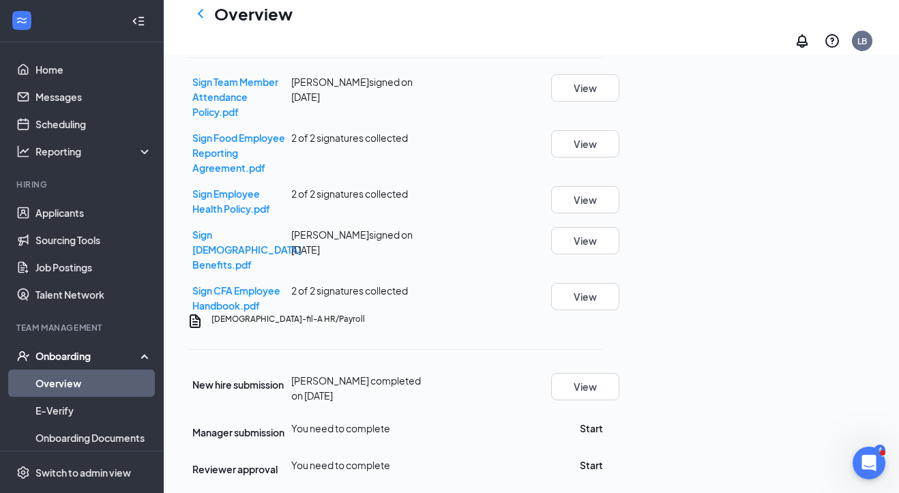
scroll to position [825, 0]
click at [603, 421] on button "Start" at bounding box center [591, 428] width 23 height 15
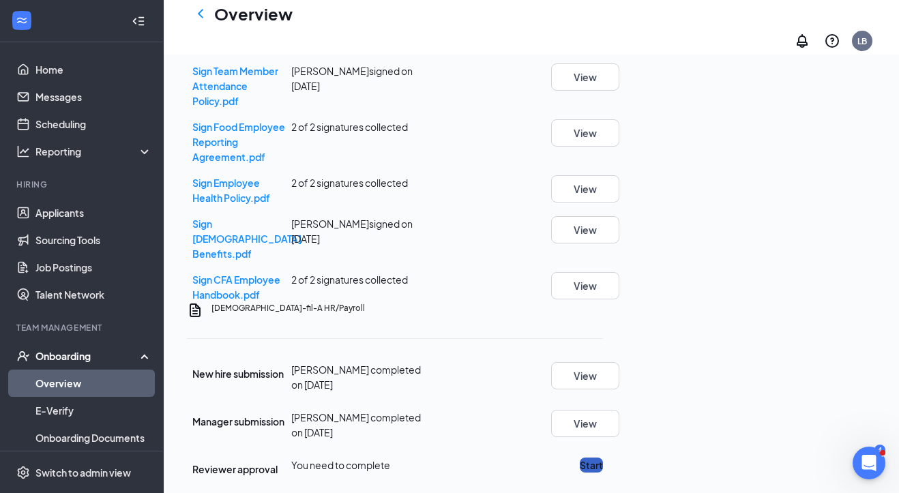
click at [603, 458] on button "Start" at bounding box center [591, 465] width 23 height 15
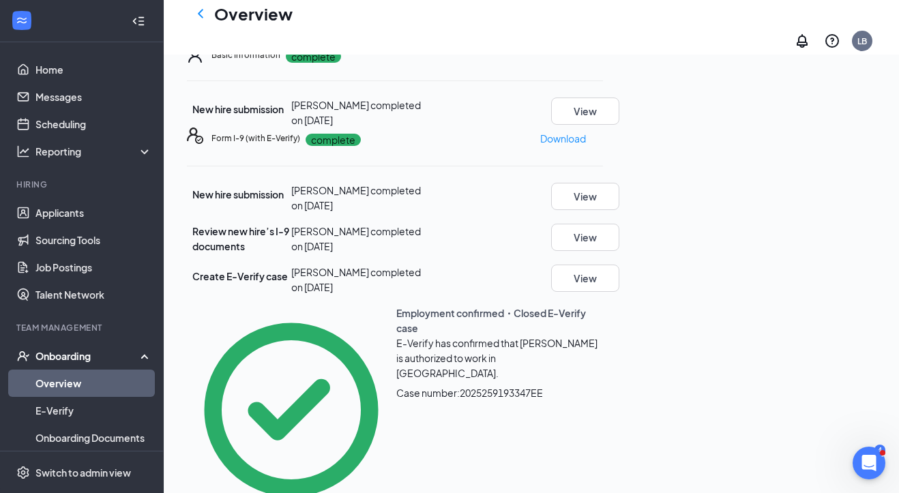
scroll to position [0, 0]
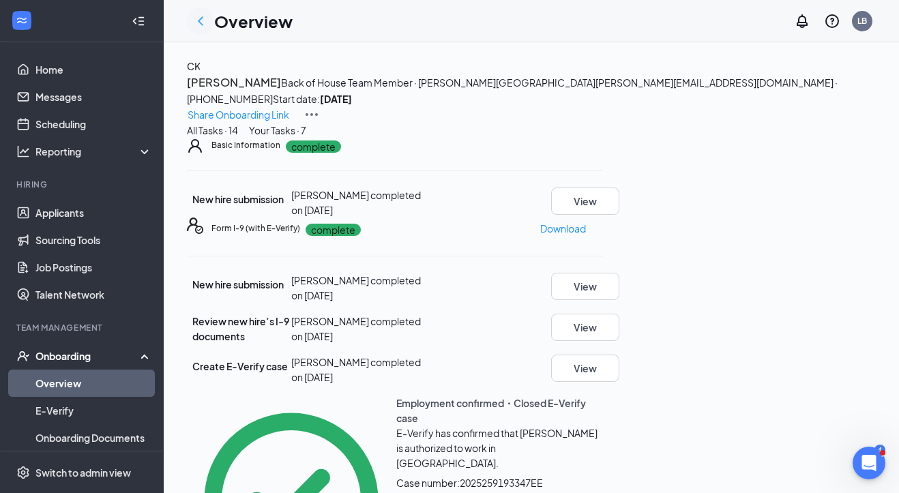
click at [196, 23] on icon "ChevronLeft" at bounding box center [200, 21] width 16 height 16
